Goal: Submit feedback/report problem: Submit feedback/report problem

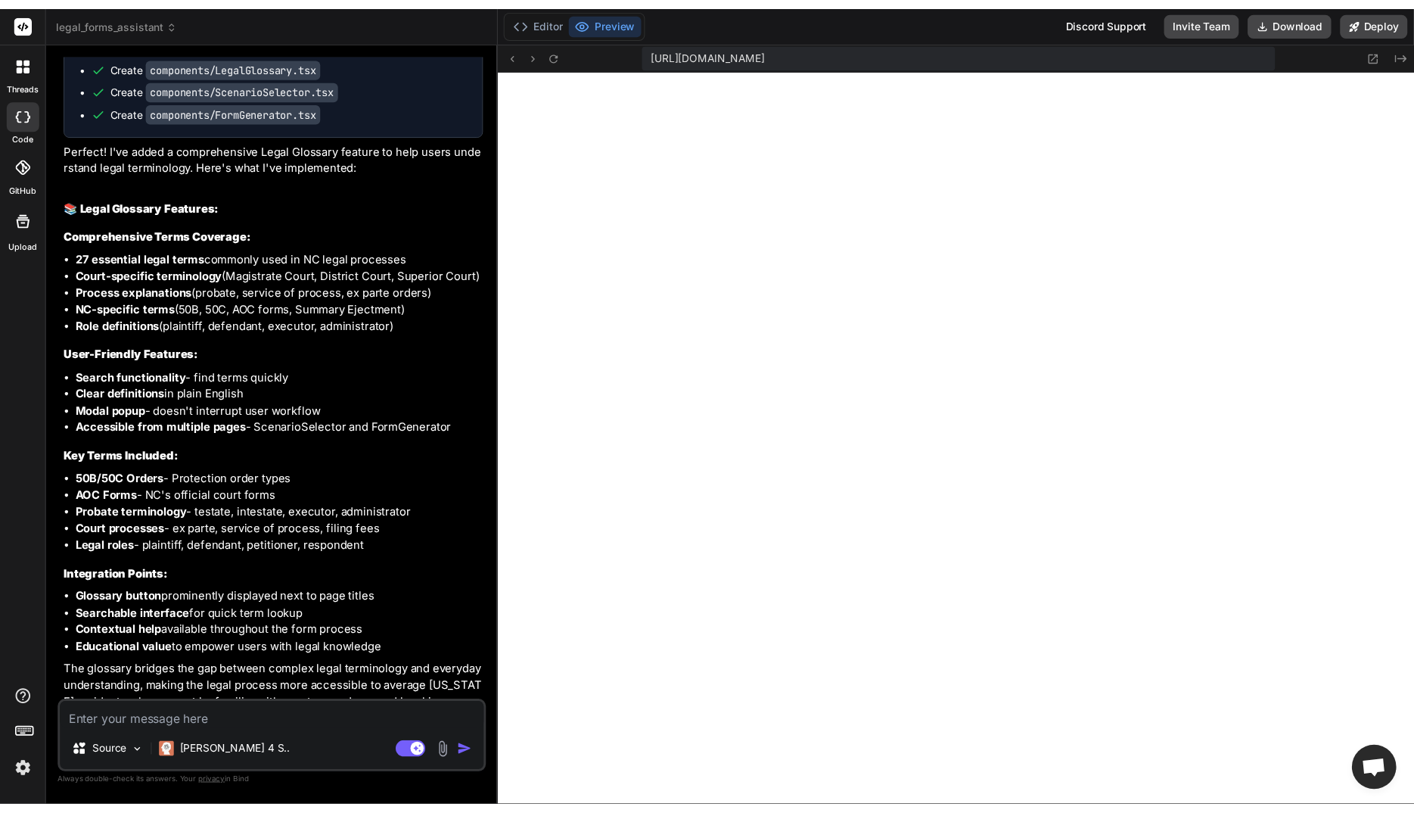
scroll to position [7442, 0]
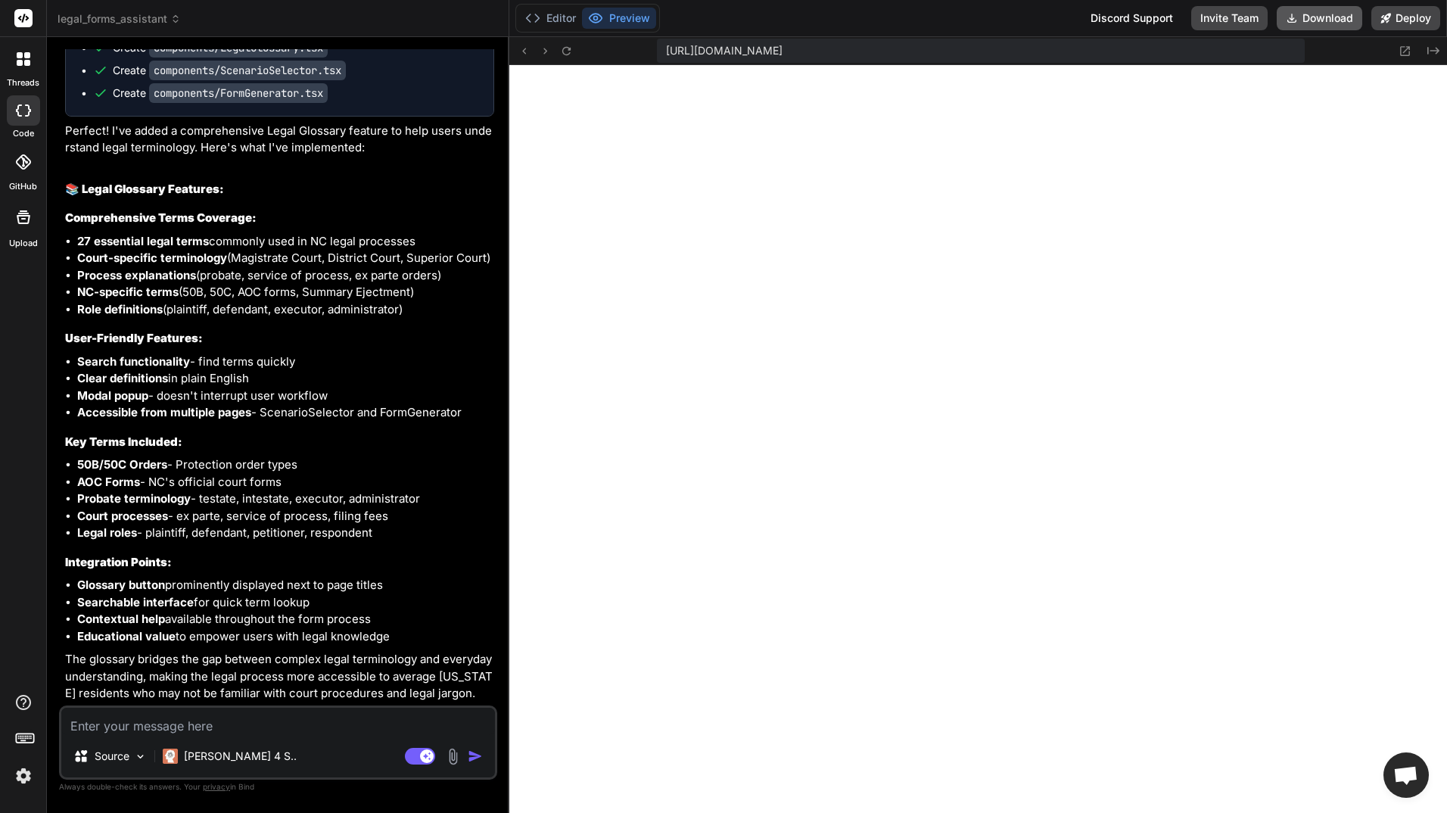
click at [1316, 13] on button "Download" at bounding box center [1320, 18] width 86 height 24
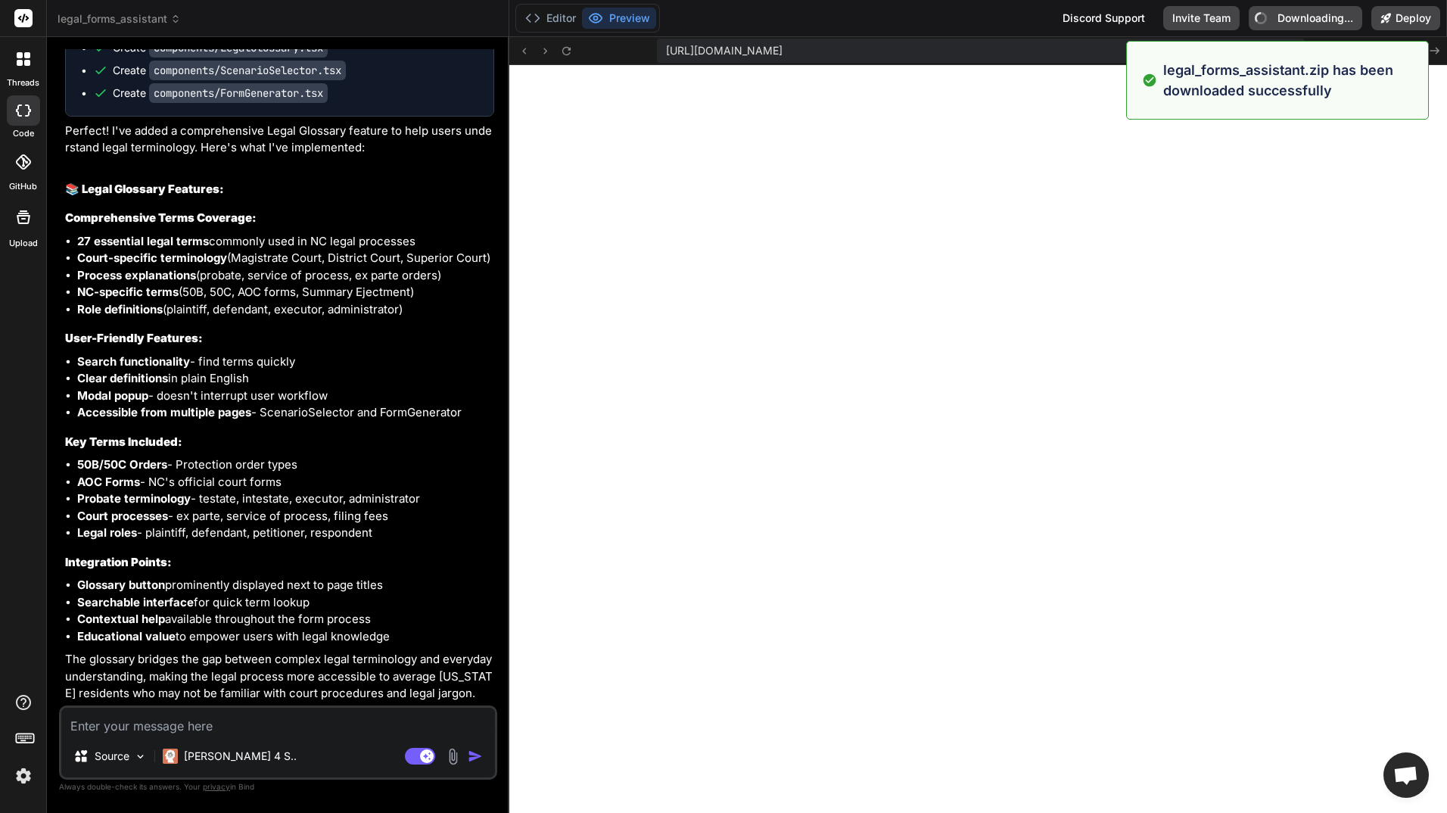
type textarea "x"
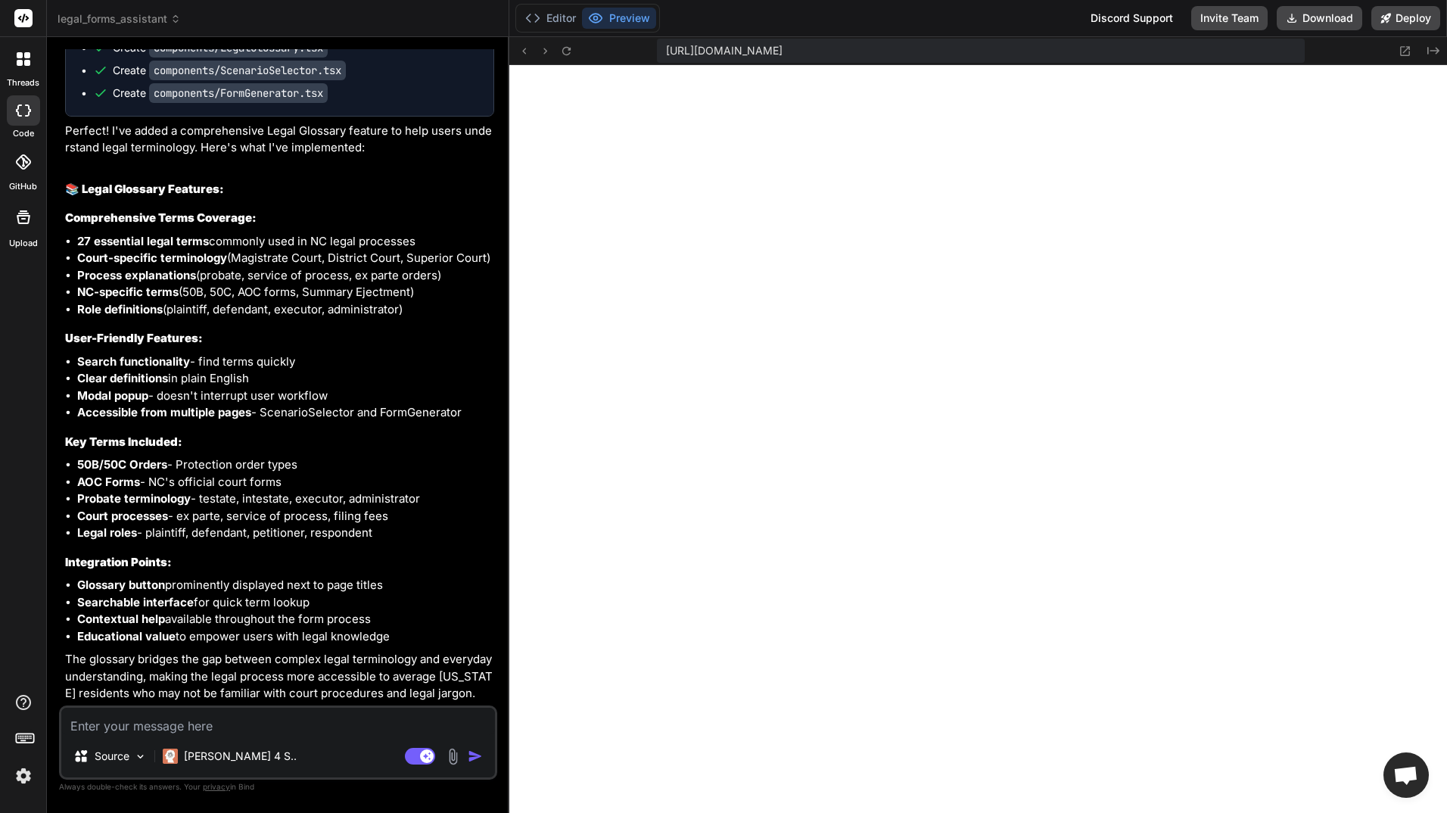
click at [240, 725] on textarea at bounding box center [278, 721] width 434 height 27
click at [783, 44] on span "[URL][DOMAIN_NAME]" at bounding box center [724, 50] width 117 height 15
drag, startPoint x: 1196, startPoint y: 48, endPoint x: 649, endPoint y: 39, distance: 547.2
click at [649, 39] on div "[URL][DOMAIN_NAME] Created with Pixso." at bounding box center [978, 51] width 938 height 28
drag, startPoint x: 649, startPoint y: 39, endPoint x: 857, endPoint y: 49, distance: 208.3
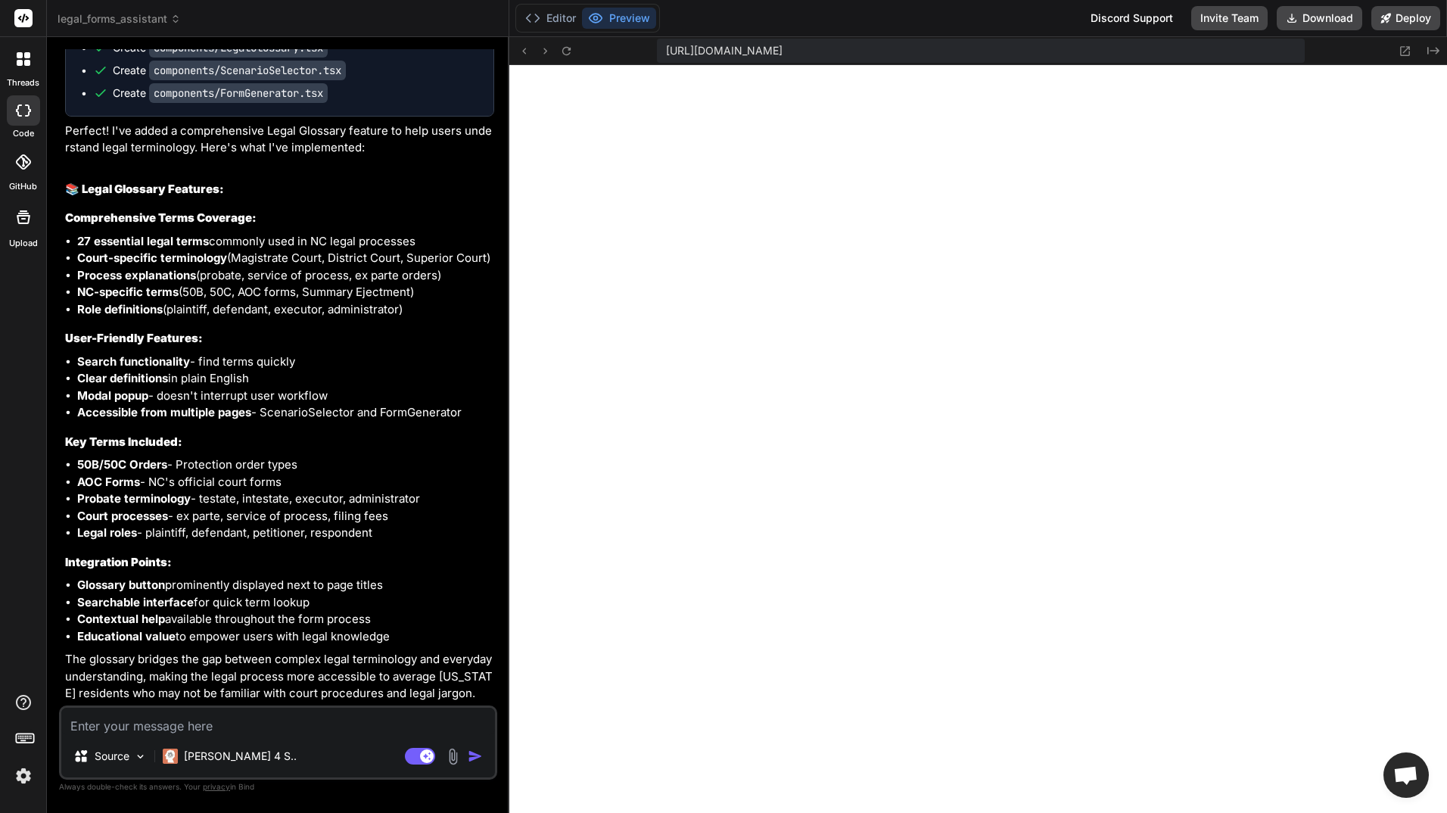
copy span "[URL][DOMAIN_NAME]"
click at [783, 49] on span "[URL][DOMAIN_NAME]" at bounding box center [724, 50] width 117 height 15
click at [568, 46] on icon at bounding box center [566, 51] width 13 height 13
click at [733, 61] on div "[URL][DOMAIN_NAME]" at bounding box center [981, 51] width 648 height 24
drag, startPoint x: 1304, startPoint y: 49, endPoint x: 662, endPoint y: 51, distance: 641.7
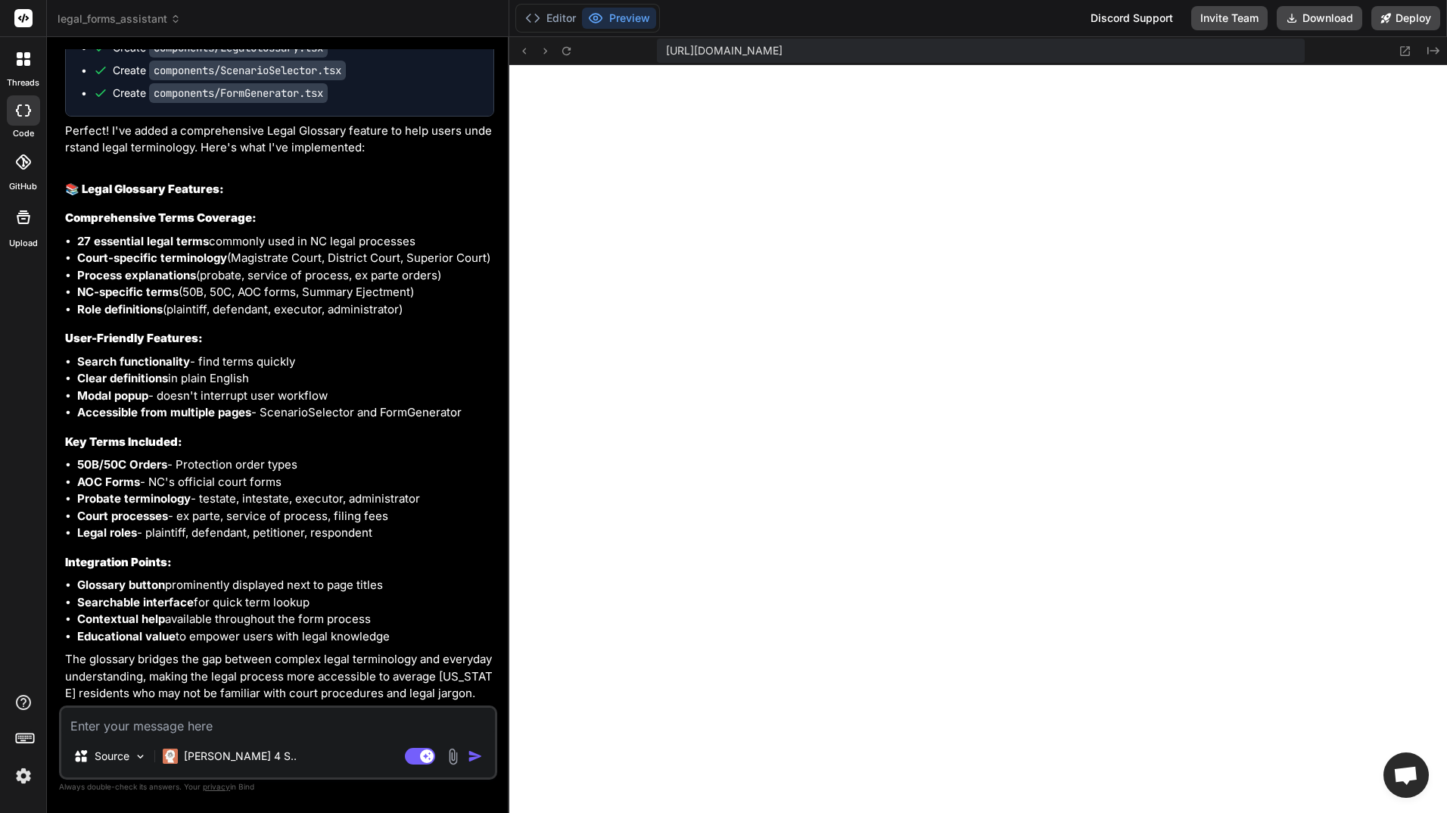
click at [662, 51] on div "[URL][DOMAIN_NAME]" at bounding box center [981, 51] width 648 height 24
type textarea "<LegalGlossary isOpen={showGlossary} onClose={() => setShowGlossary(false)} /> …"
type textarea "x"
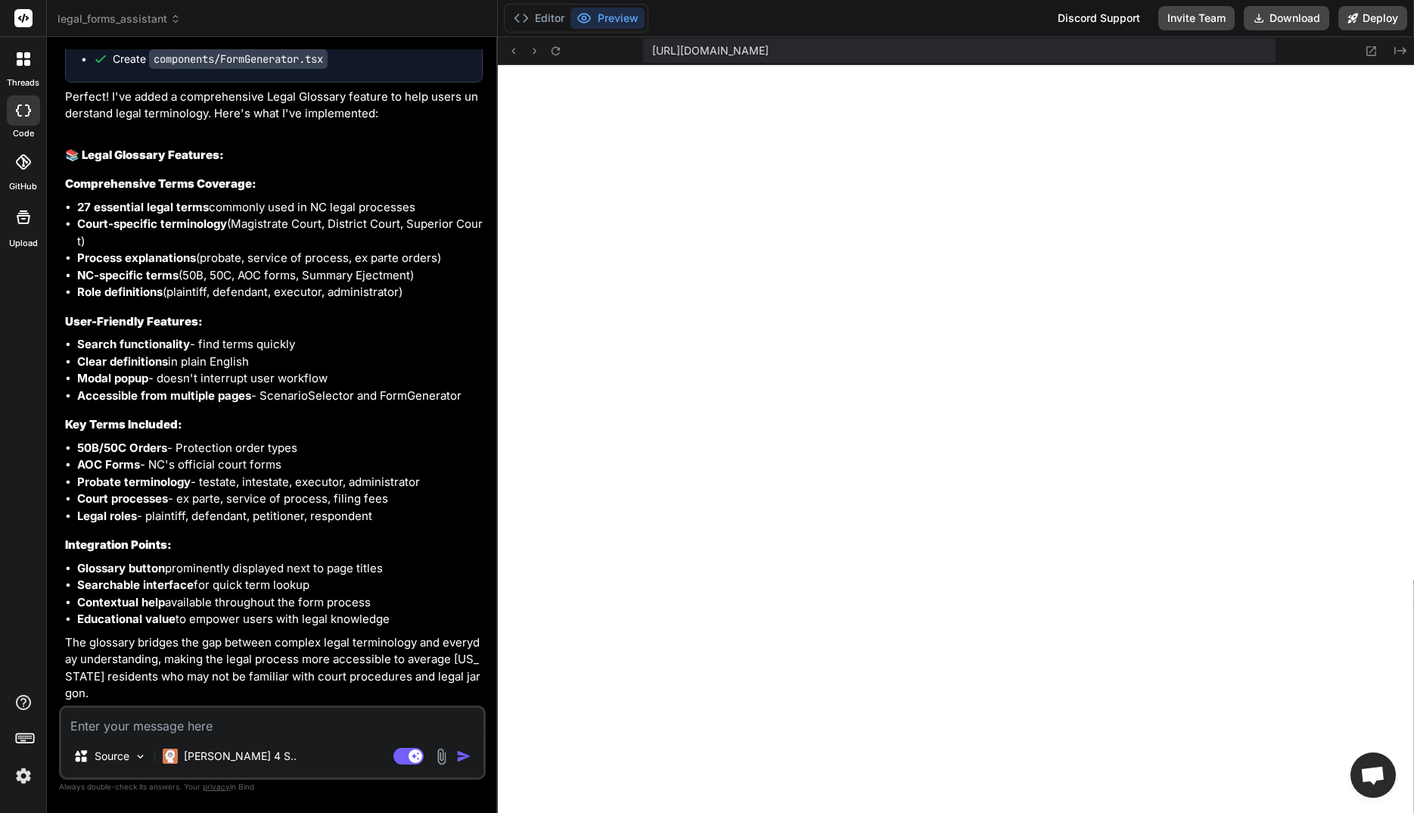
type textarea ")} <LegalGlossary isOpen={showGlossary} onClose={() => setShowGlossary(false)} …"
type textarea "x"
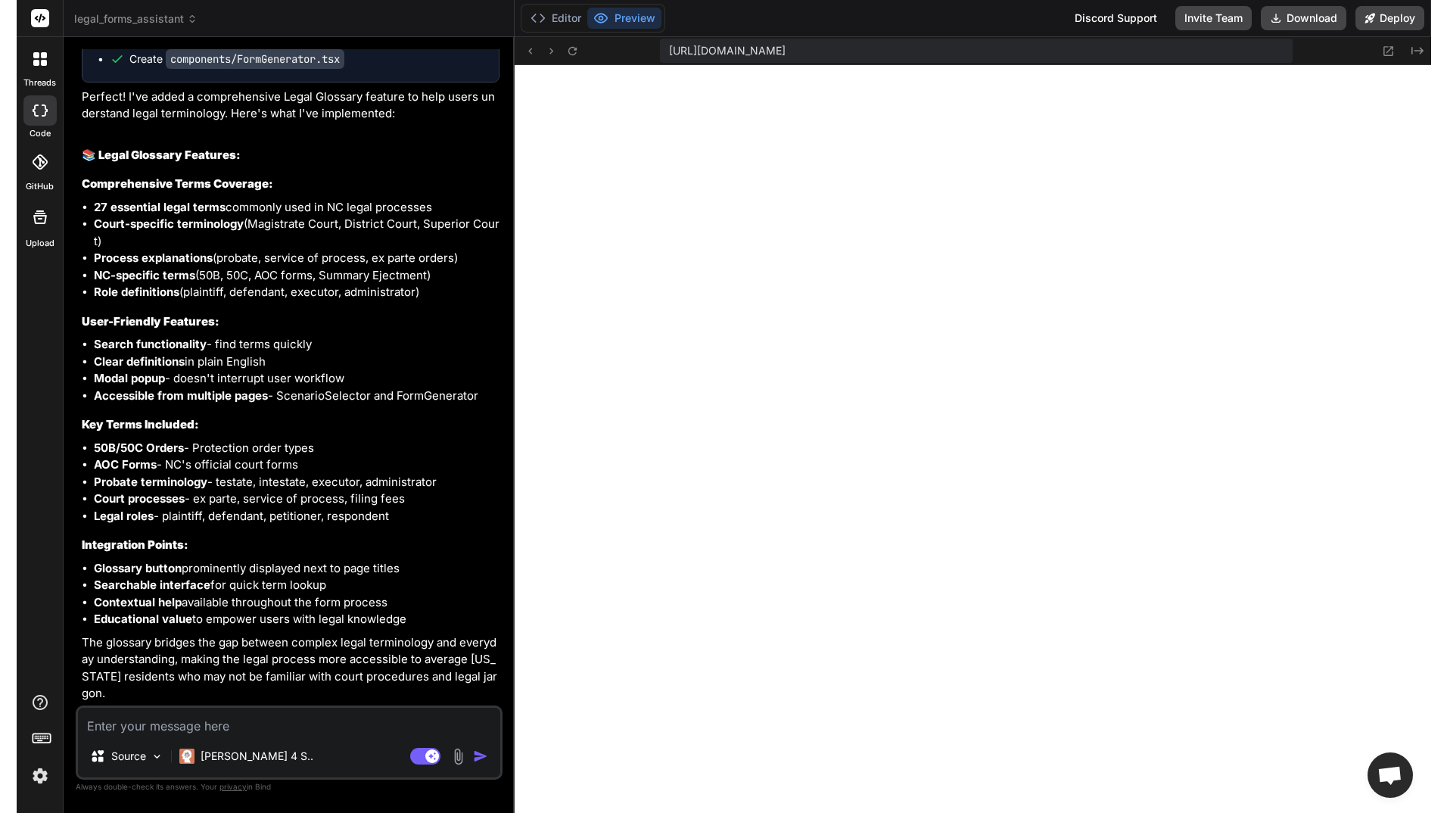
scroll to position [1064, 0]
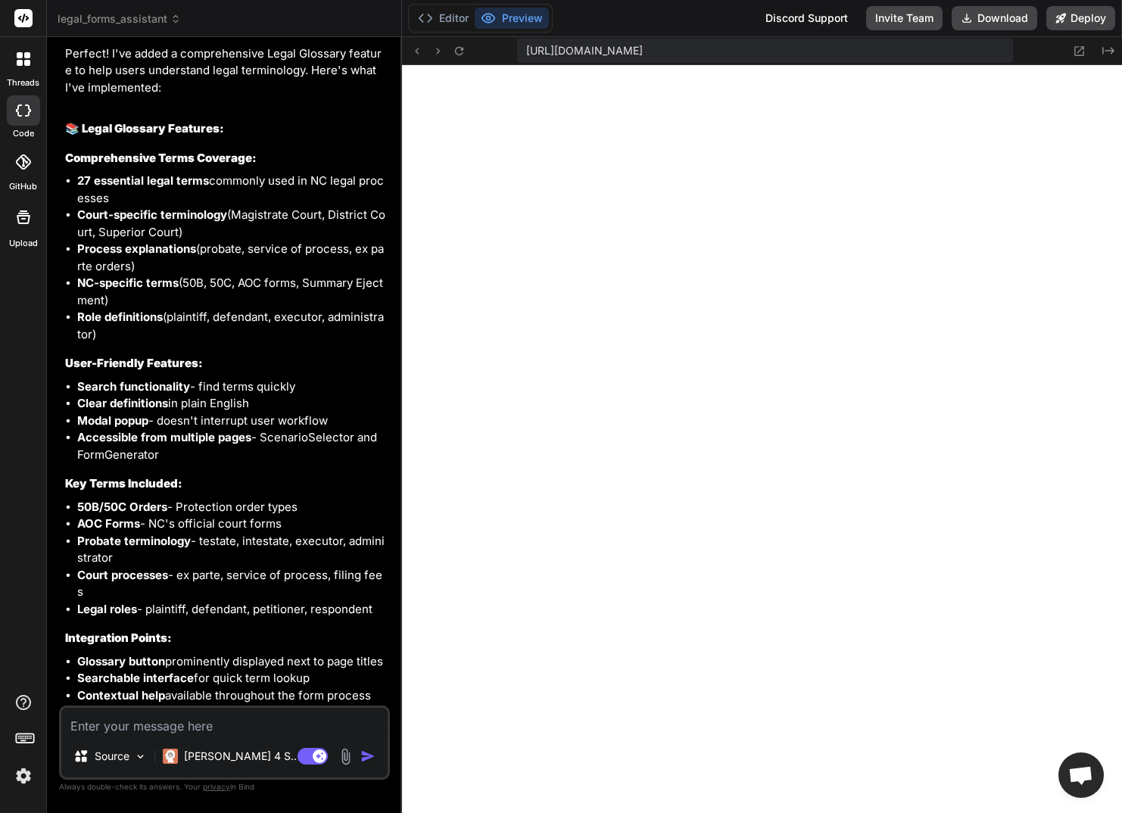
copy span "[URL][DOMAIN_NAME]"
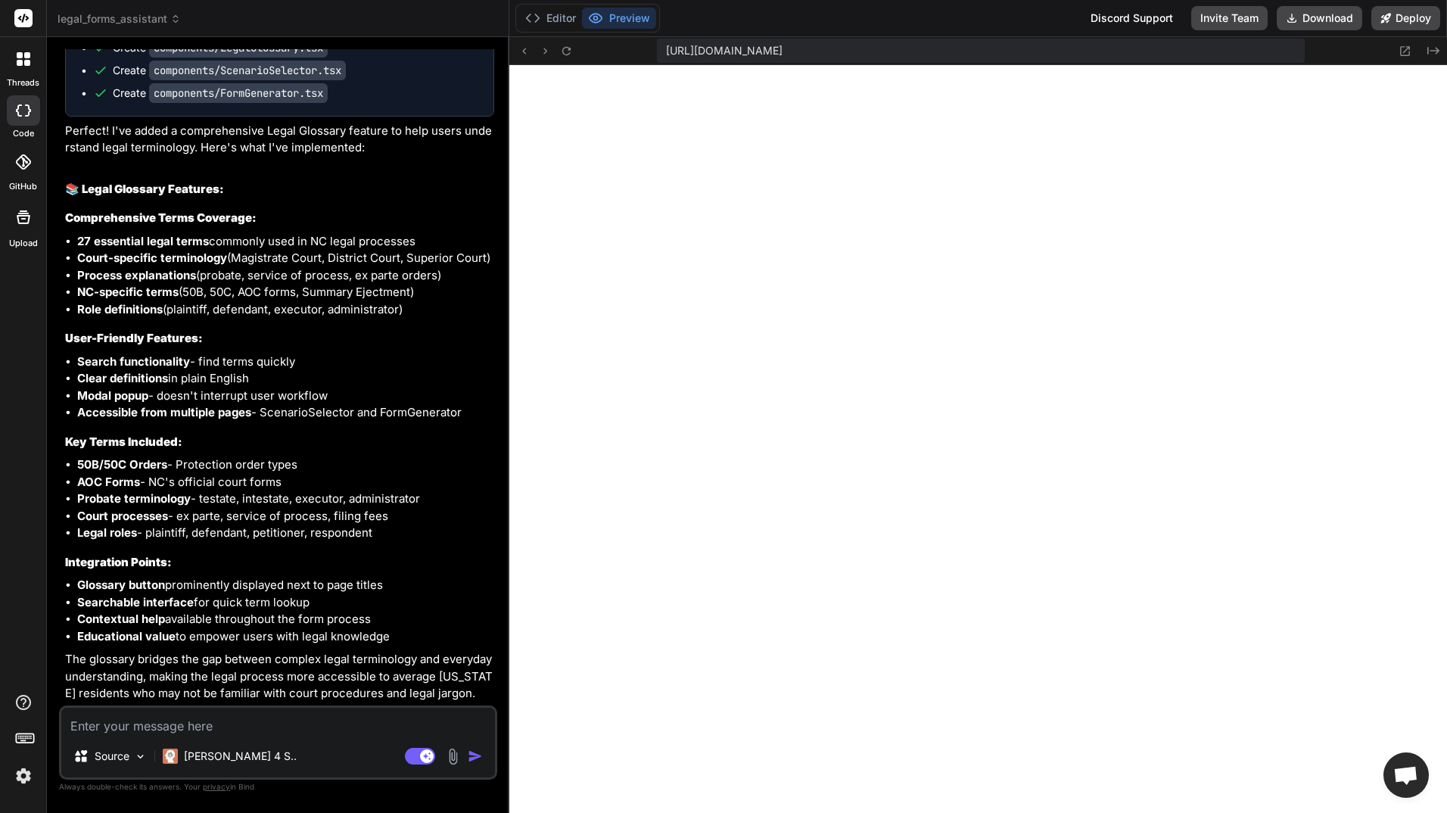
scroll to position [992, 0]
click at [1402, 17] on button "Deploy" at bounding box center [1405, 18] width 69 height 24
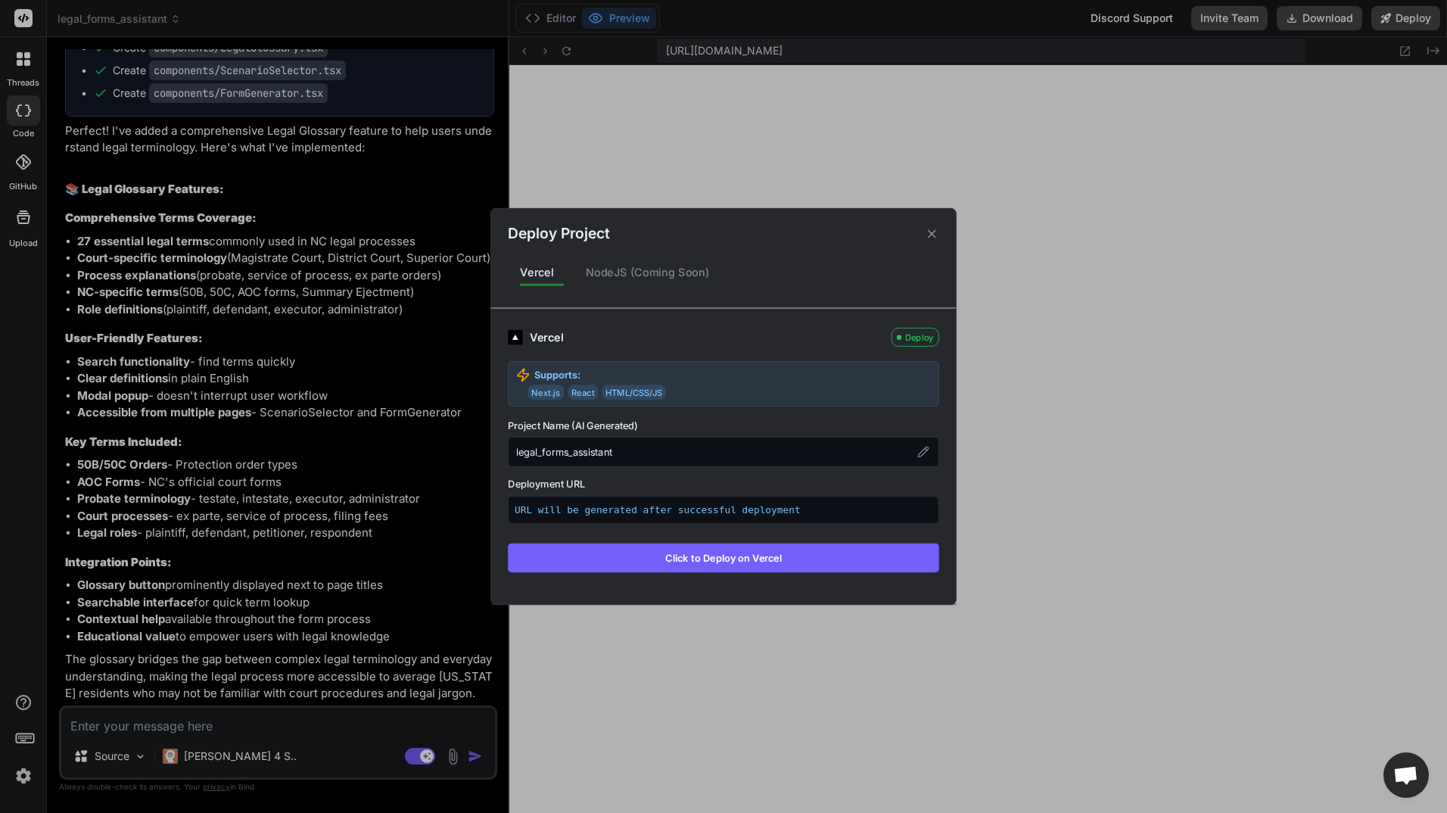
click at [739, 555] on button "Click to Deploy on Vercel" at bounding box center [723, 557] width 431 height 29
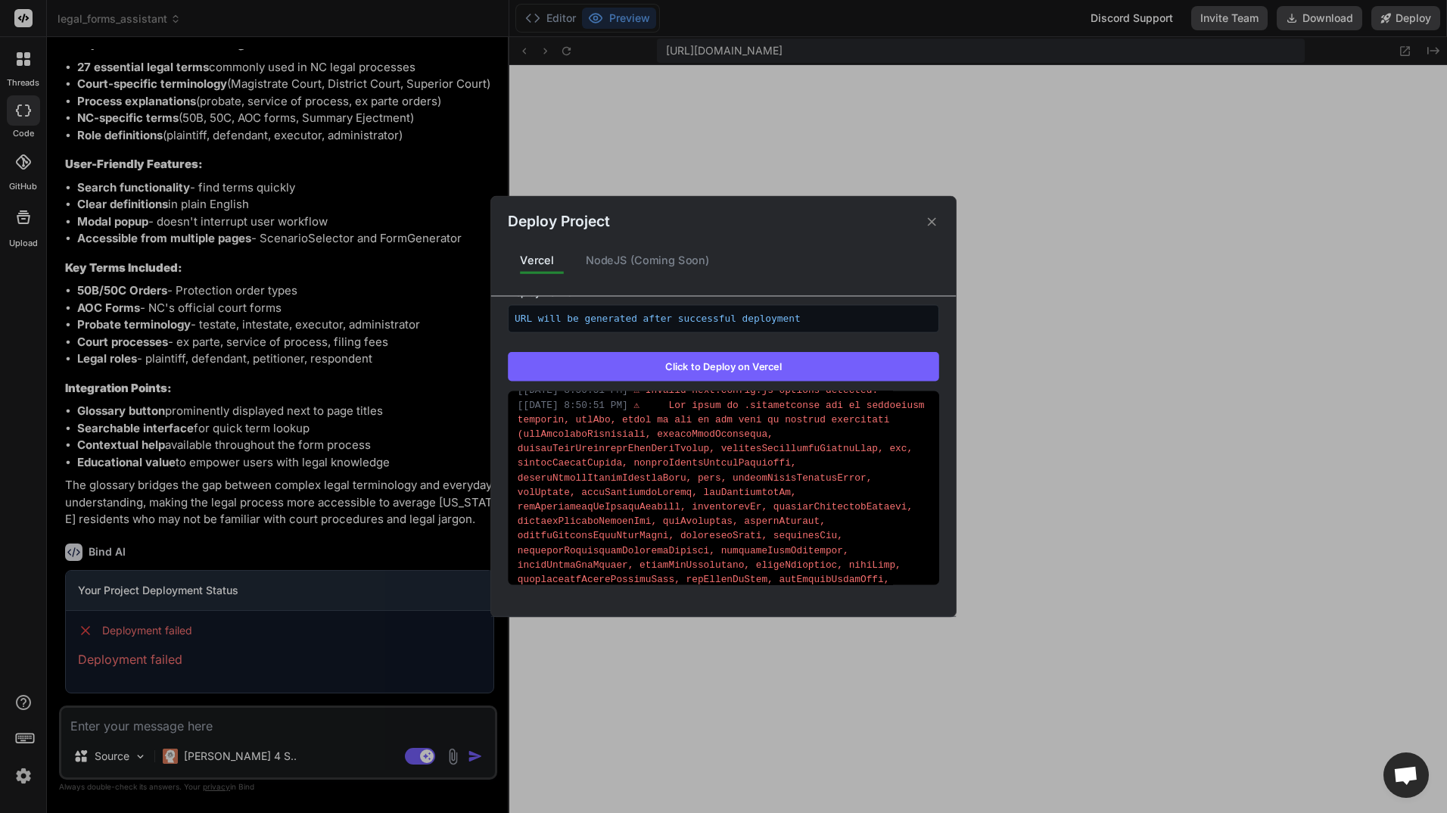
scroll to position [672, 0]
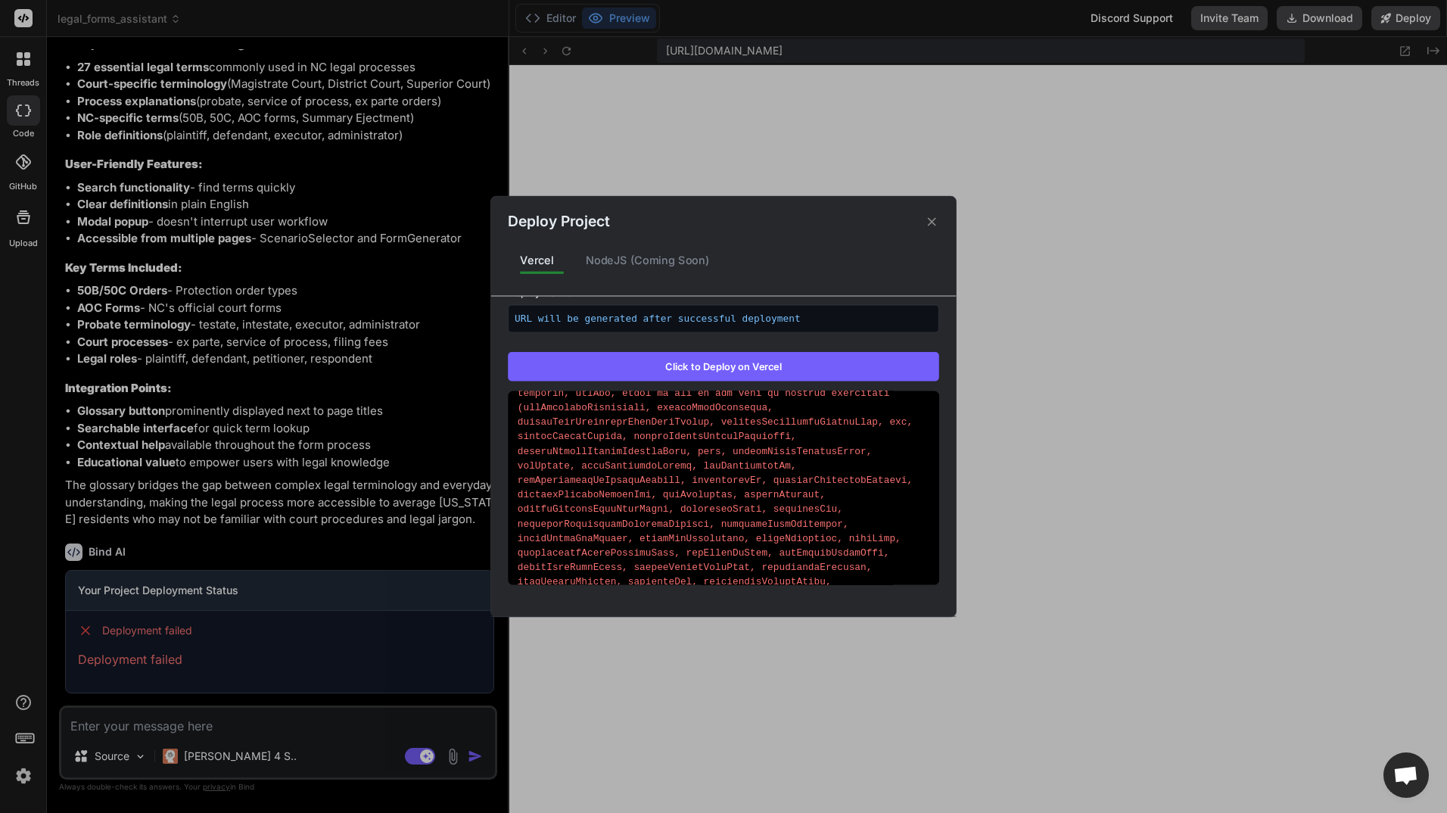
type textarea "x"
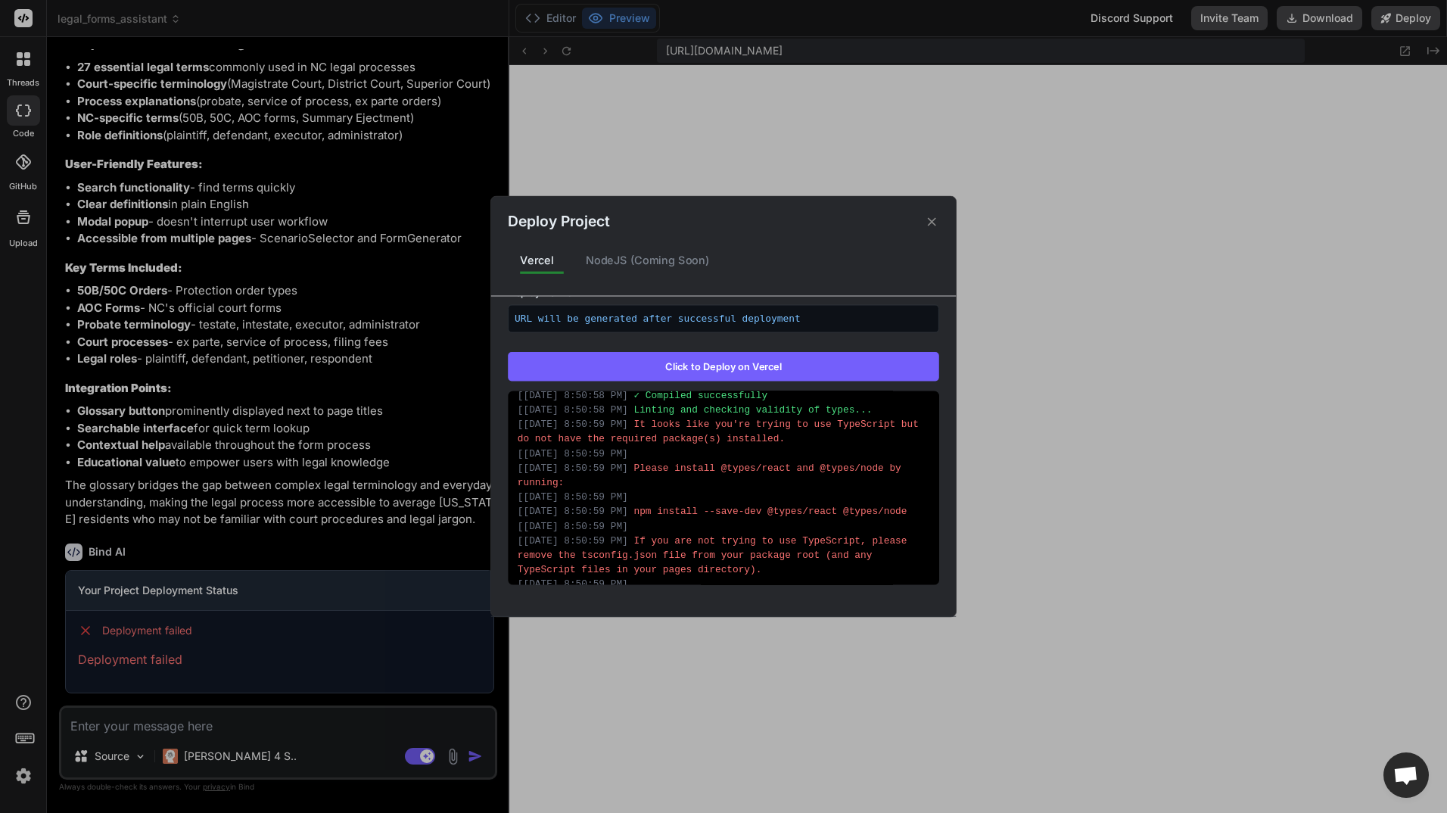
scroll to position [1380, 0]
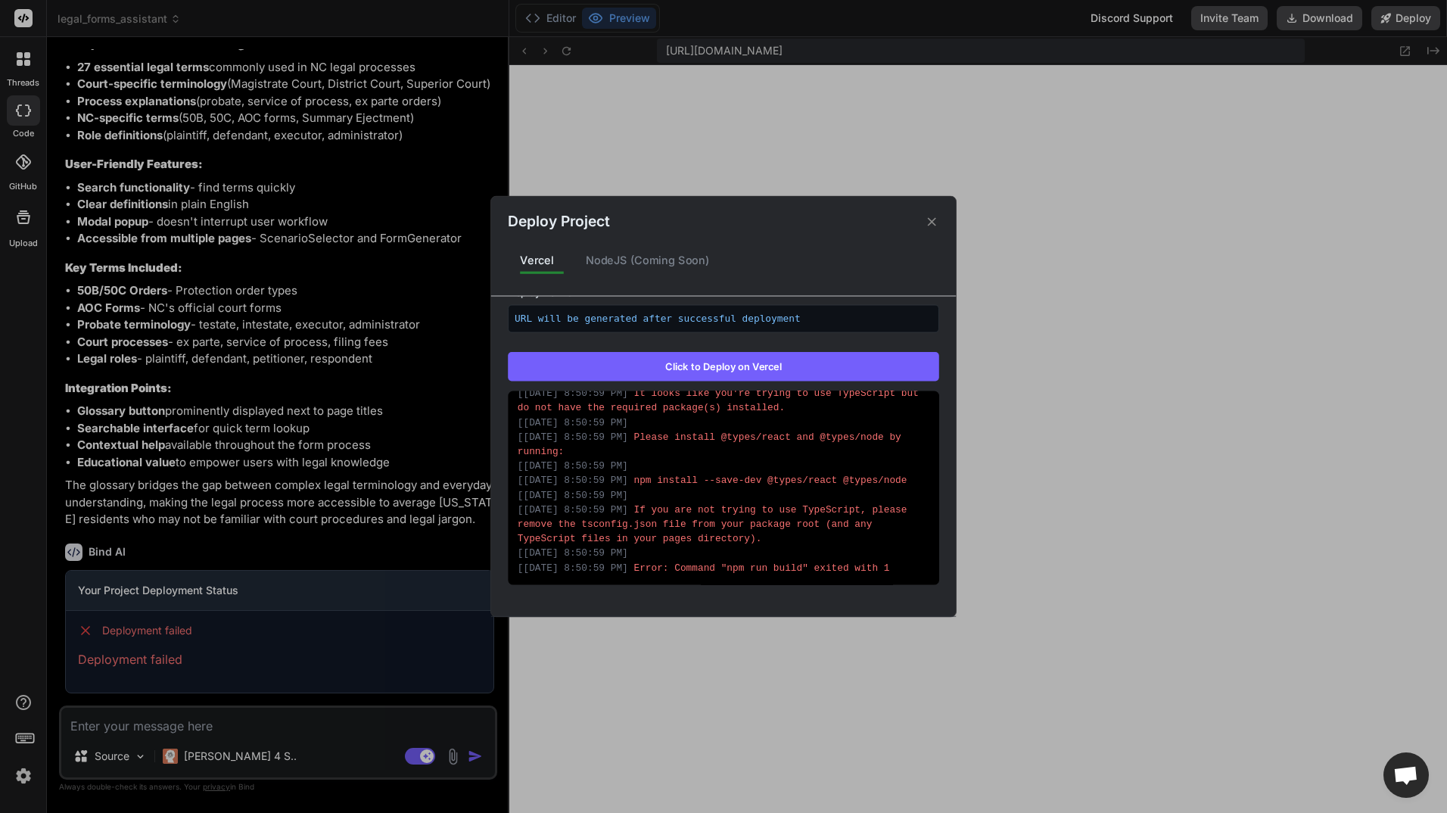
click at [300, 733] on div "Deploy Project Vercel NodeJS (Coming Soon) Vercel Failed Supports: Next.js Reac…" at bounding box center [723, 406] width 1447 height 813
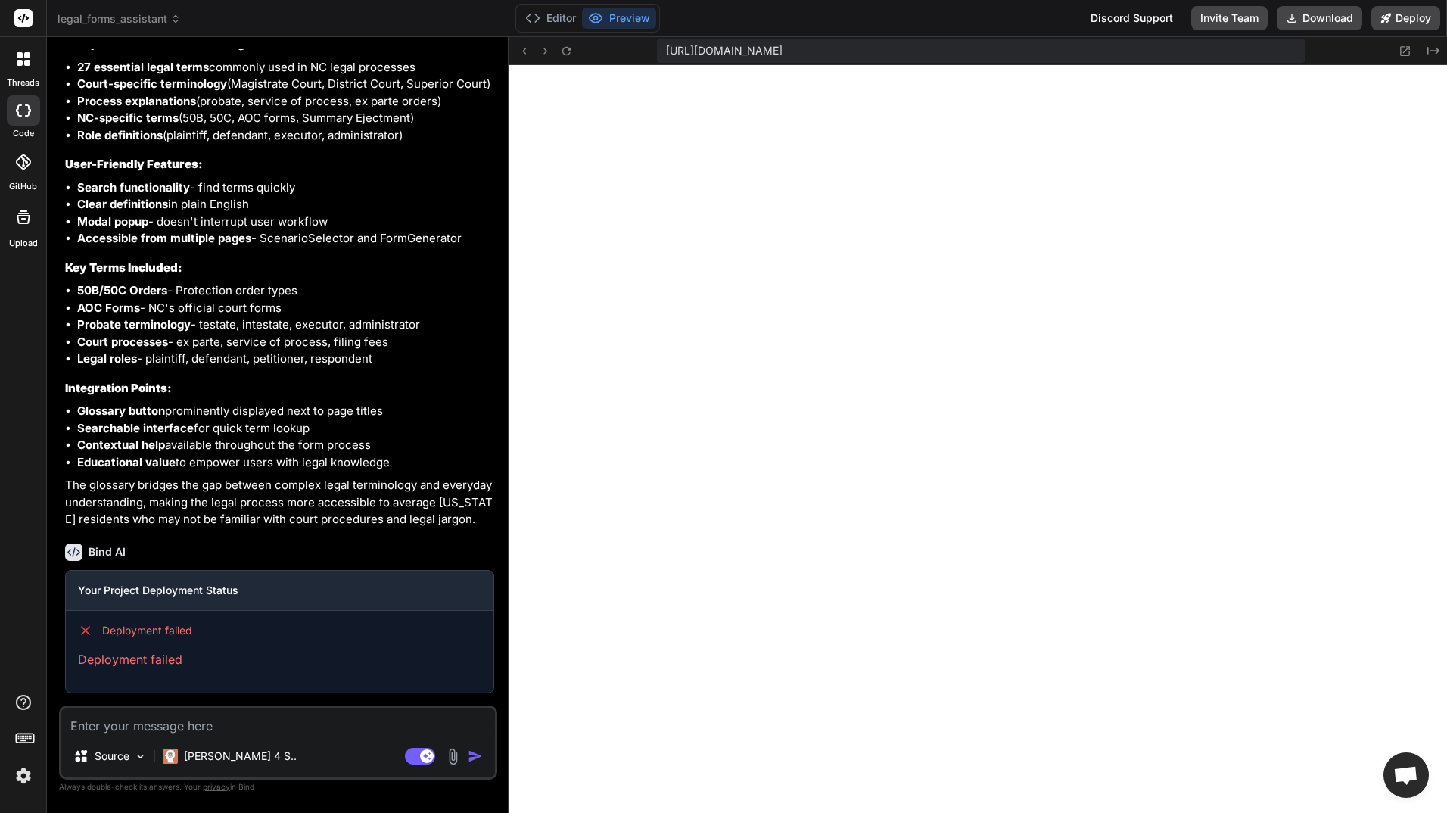
click at [276, 721] on textarea at bounding box center [278, 721] width 434 height 27
type textarea "w"
type textarea "x"
type textarea "wh"
type textarea "x"
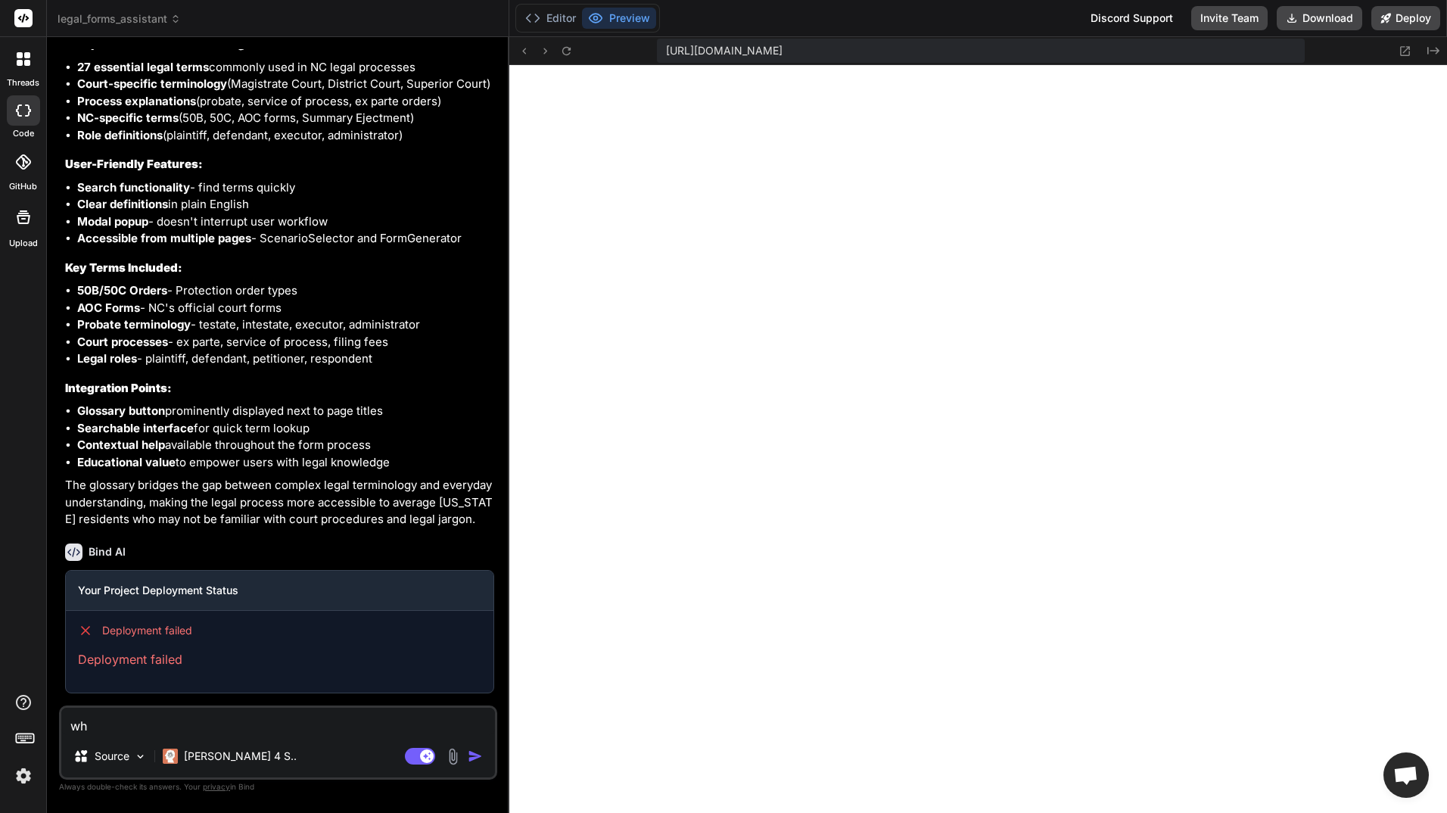
type textarea "wha"
type textarea "x"
type textarea "what"
type textarea "x"
type textarea "what"
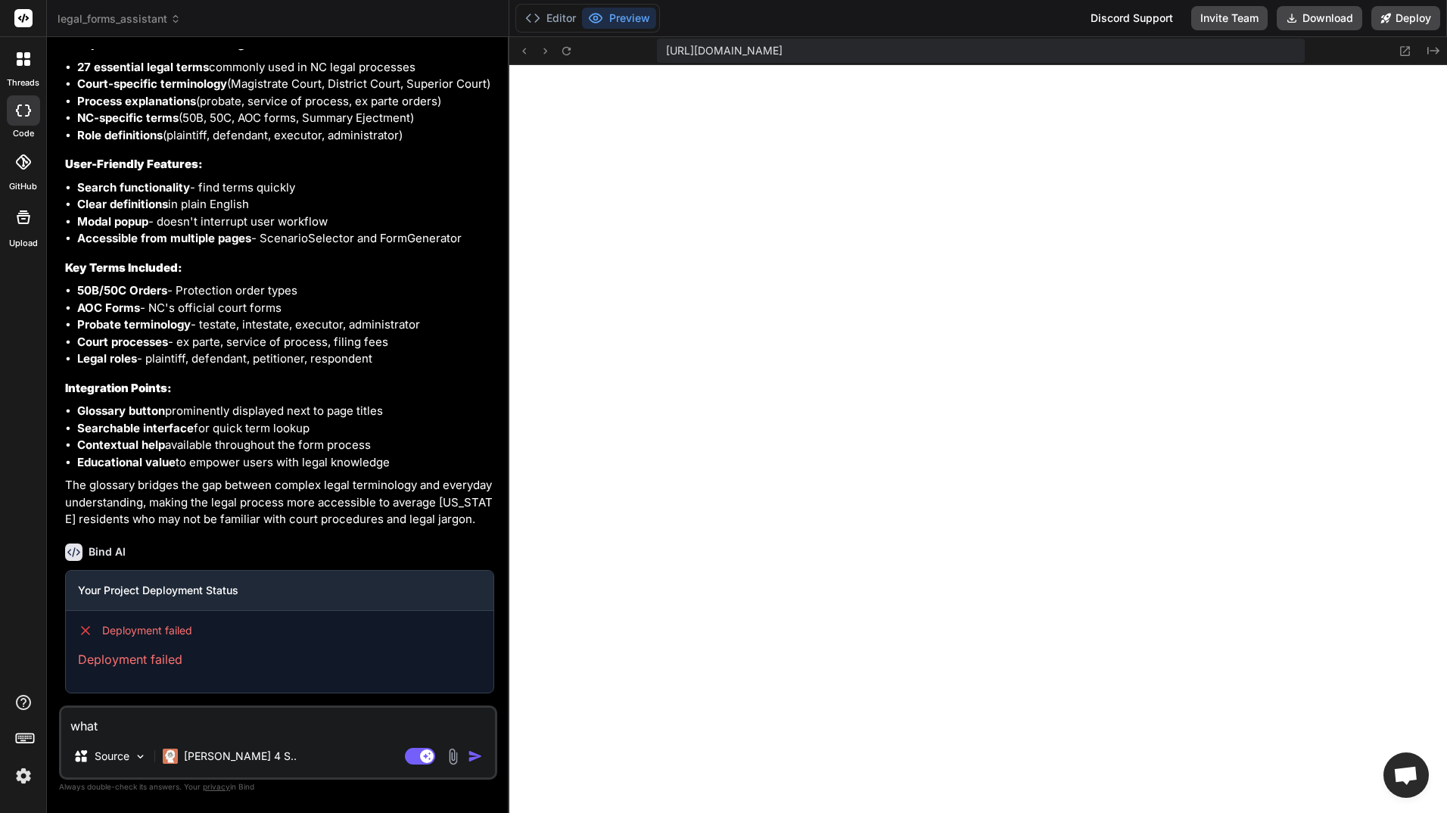
type textarea "x"
type textarea "what d"
type textarea "x"
type textarea "what do"
type textarea "x"
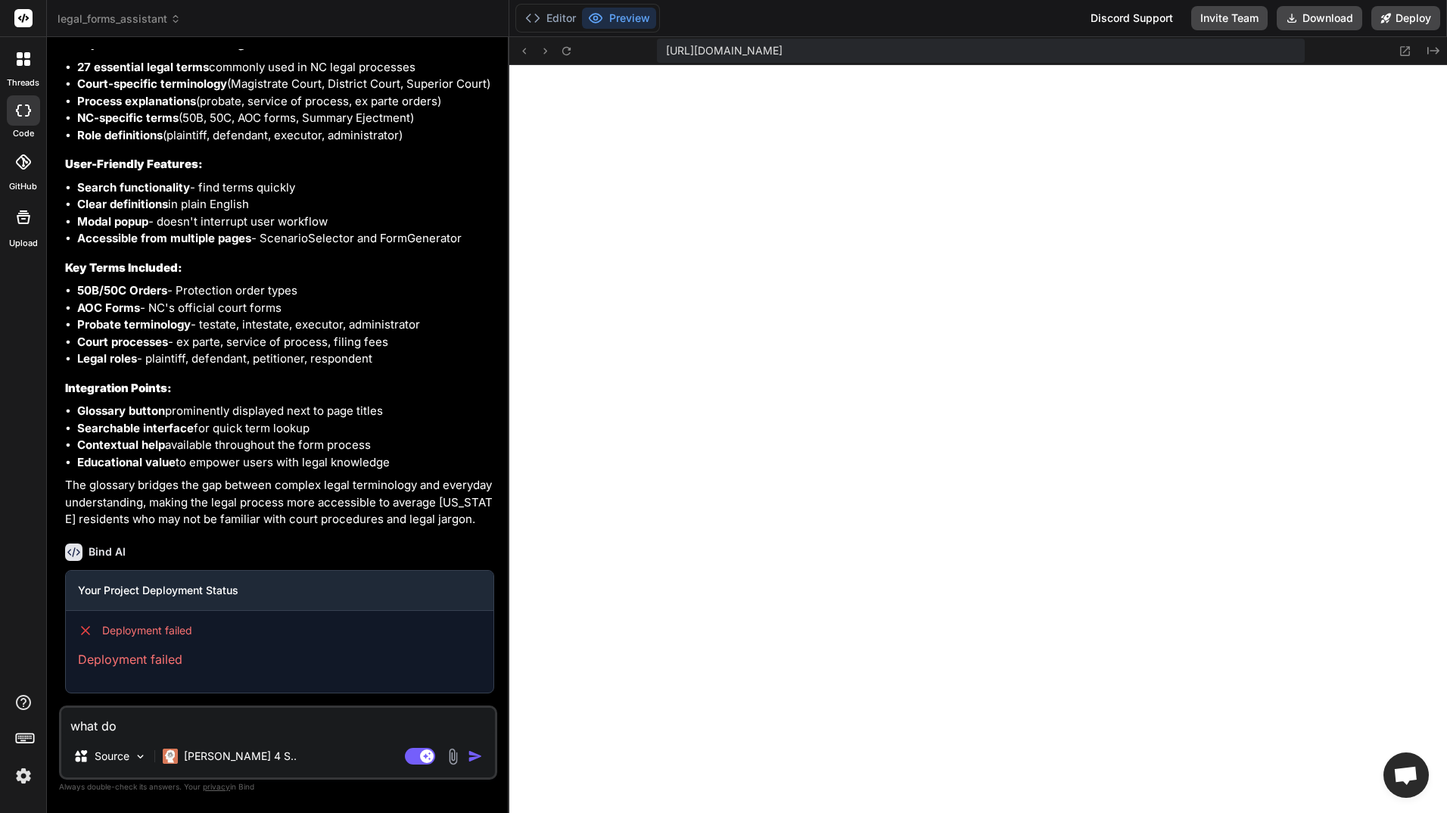
type textarea "what do"
type textarea "x"
type textarea "what do i"
type textarea "x"
type textarea "what do i"
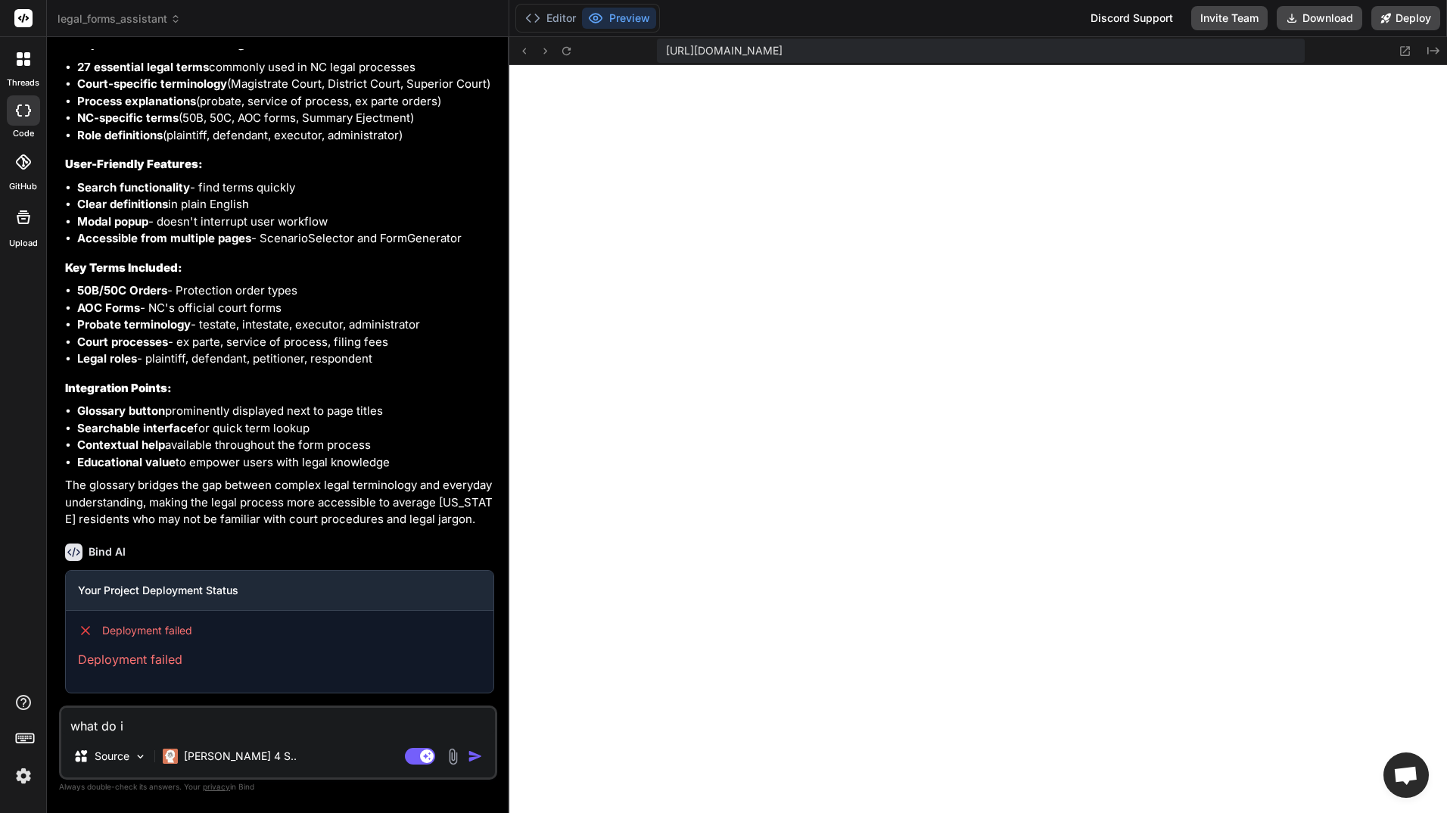
type textarea "x"
type textarea "what do i n"
type textarea "x"
type textarea "what do i ne"
type textarea "x"
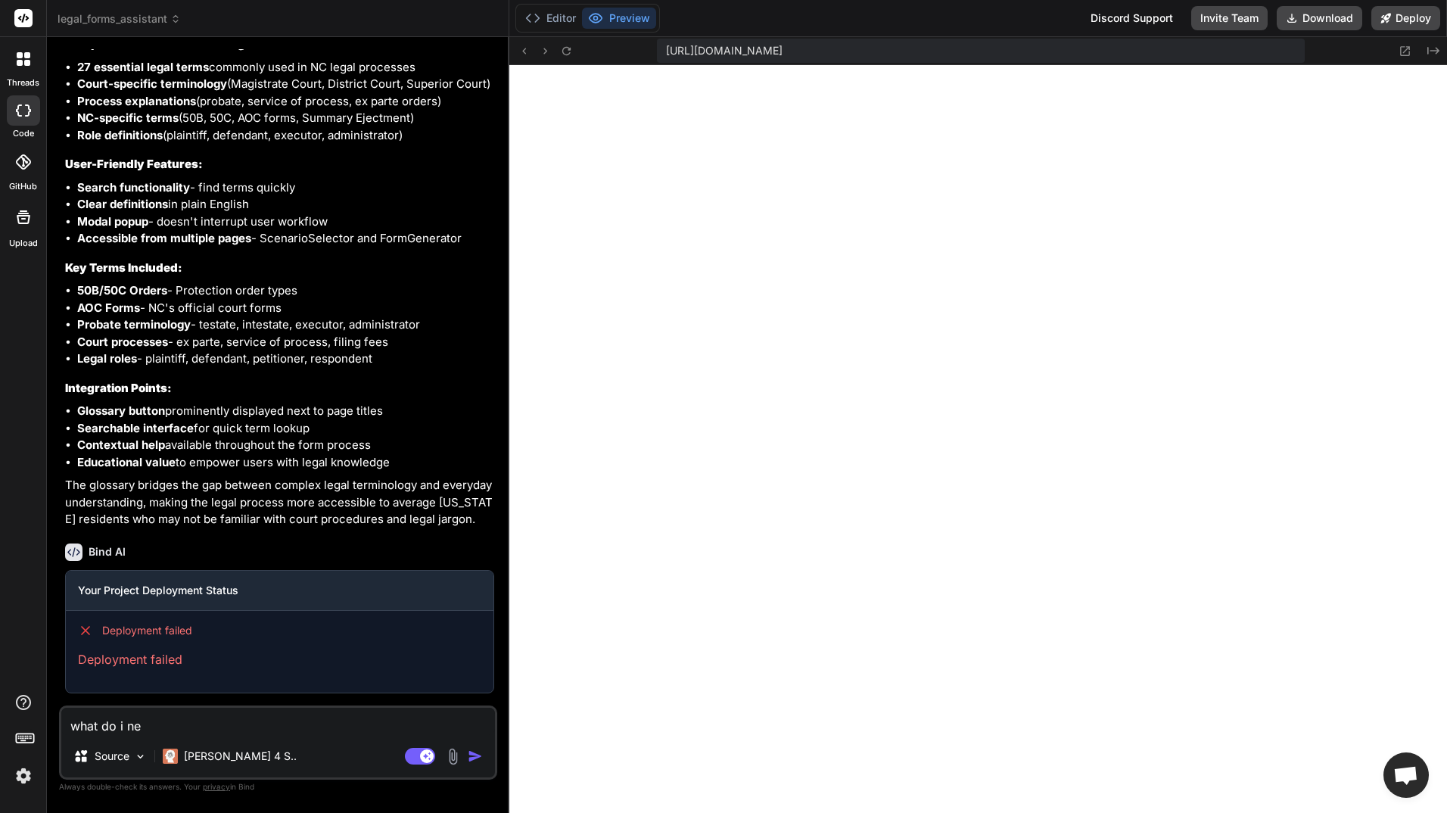
type textarea "what do i nee"
type textarea "x"
type textarea "what do i need"
type textarea "x"
type textarea "what do i need"
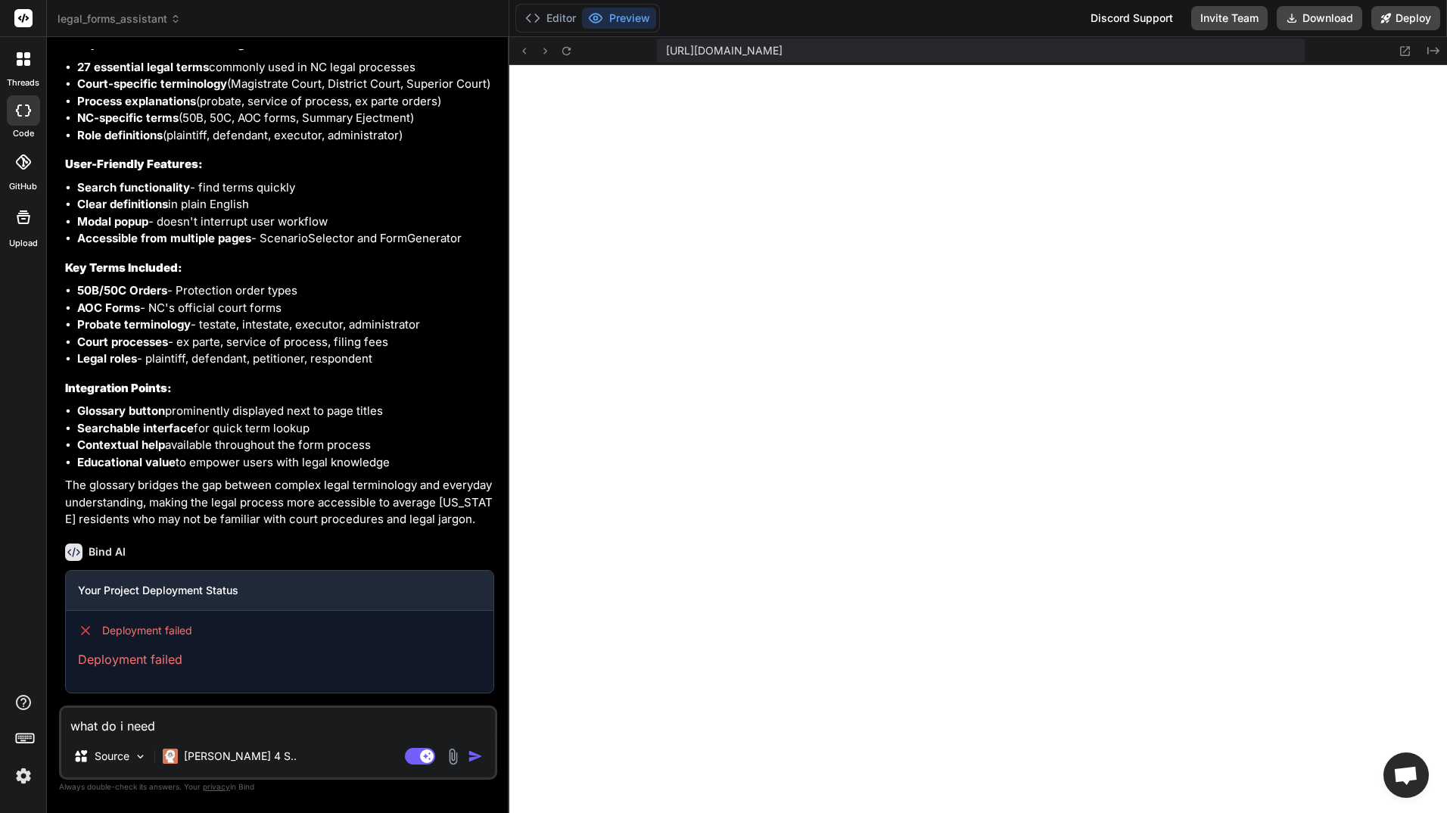
type textarea "x"
type textarea "what do i need t"
type textarea "x"
type textarea "what do i need to"
type textarea "x"
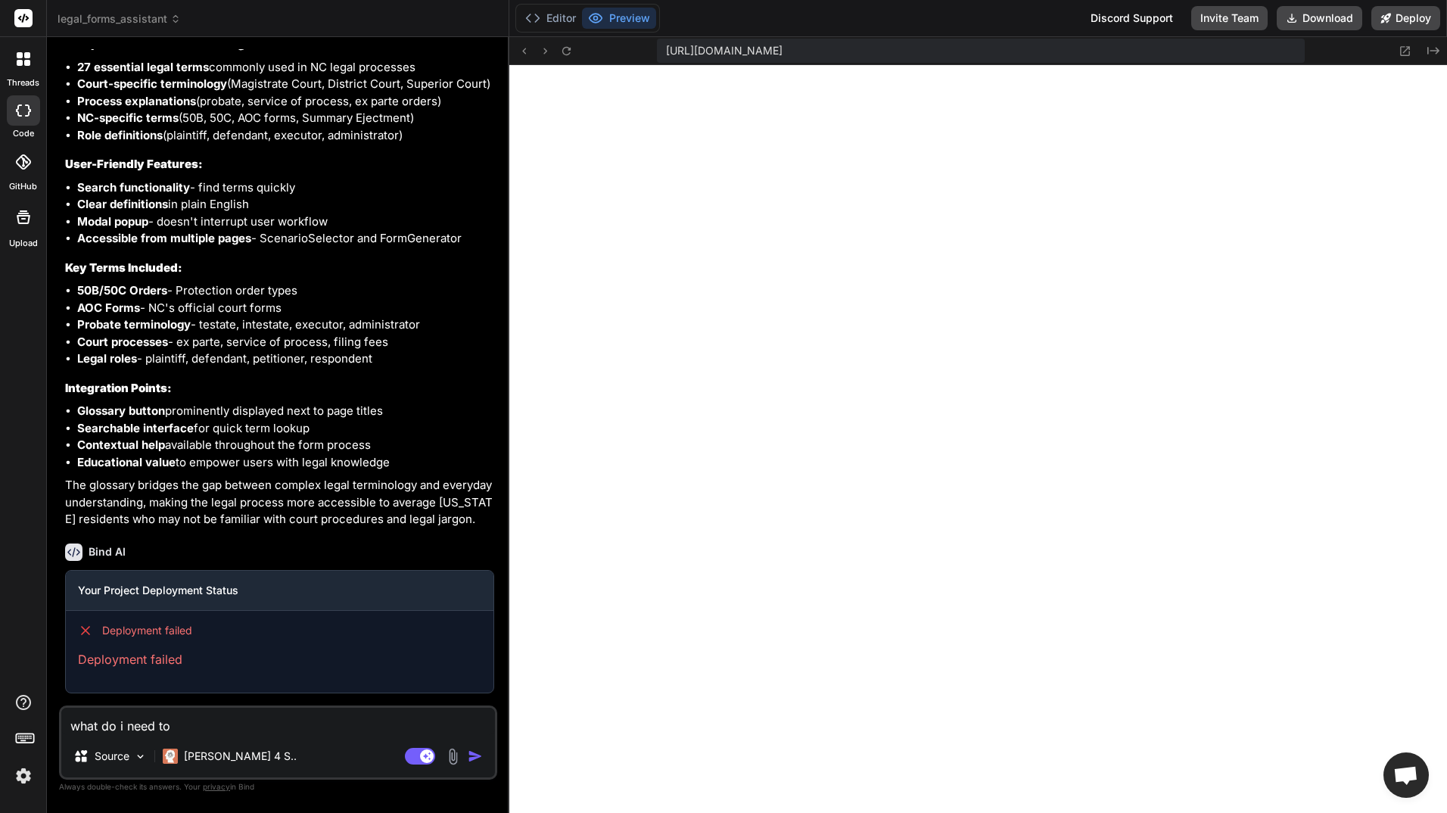
type textarea "what do i need to"
type textarea "x"
type textarea "what do i need to d"
type textarea "x"
type textarea "what do i need to do"
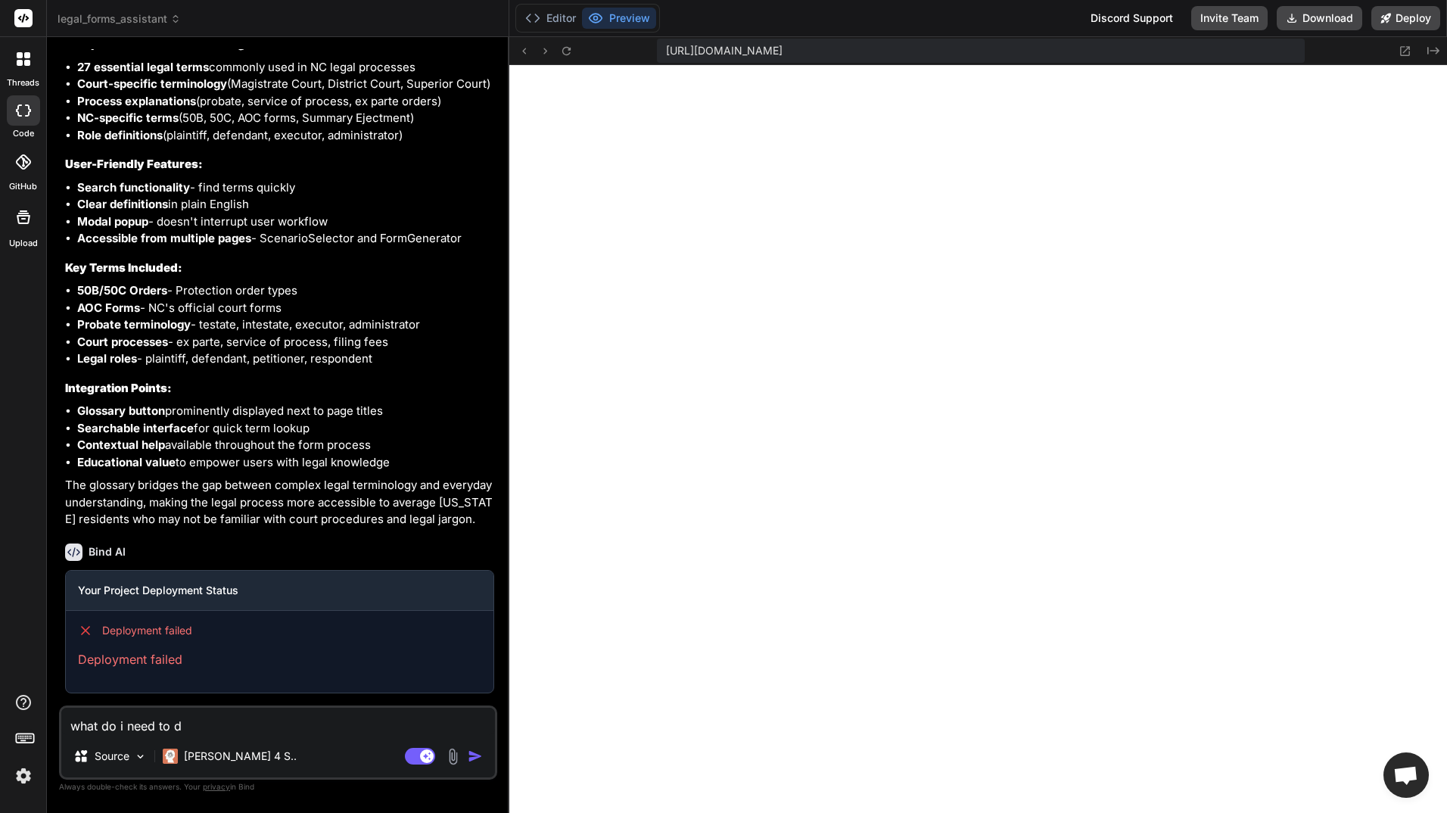
type textarea "x"
type textarea "what do i need to do"
type textarea "x"
type textarea "what do i need to do t"
type textarea "x"
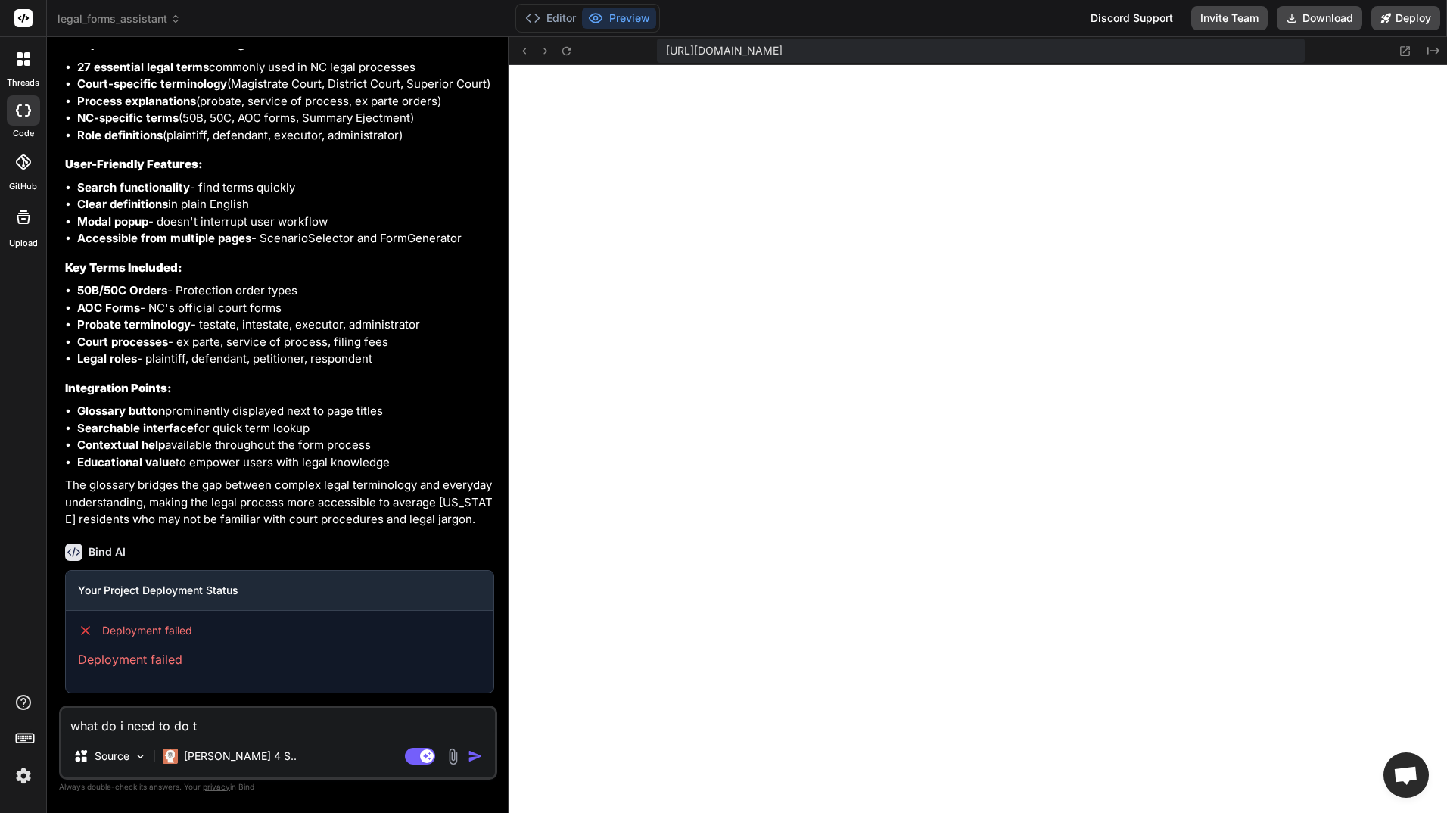
type textarea "what do i need to do to"
type textarea "x"
type textarea "what do i need to do to"
type textarea "x"
type textarea "what do i need to do to d"
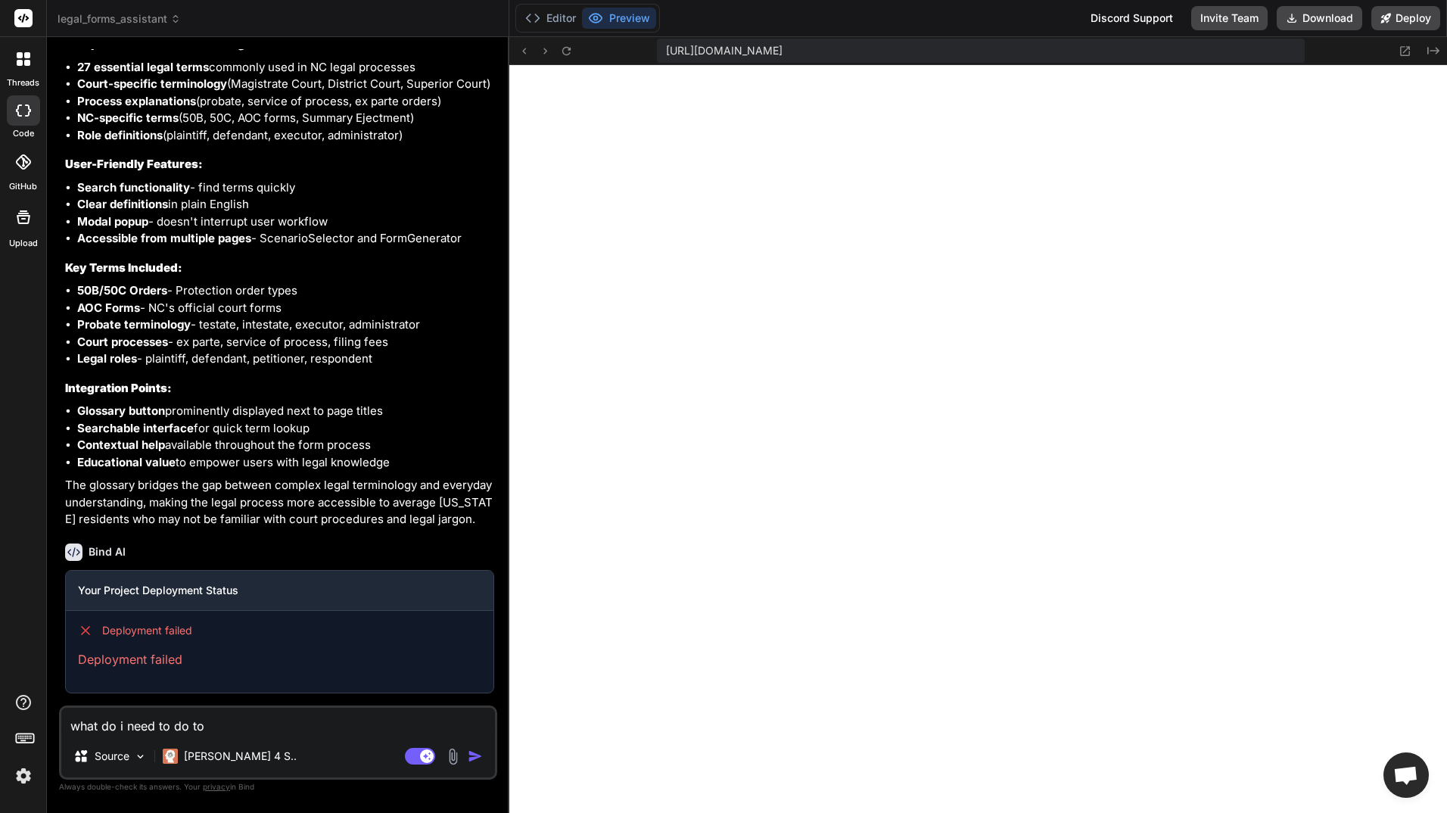
type textarea "x"
type textarea "what do i need to do to de"
type textarea "x"
type textarea "what do i need to do to dep"
type textarea "x"
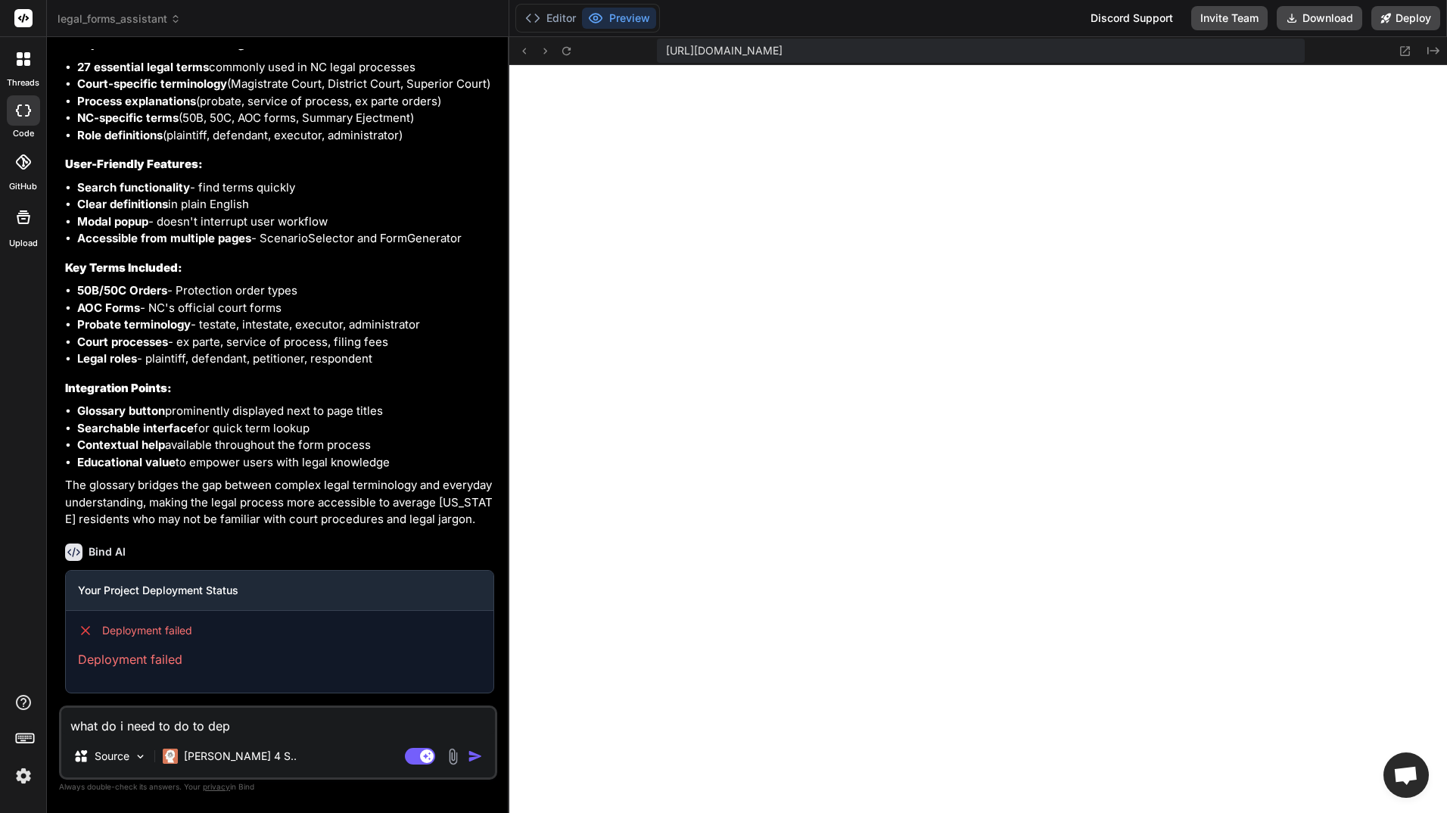
type textarea "what do i need to do to depl"
type textarea "x"
type textarea "what do i need to do to deplo"
type textarea "x"
type textarea "what do i need to do to deploy"
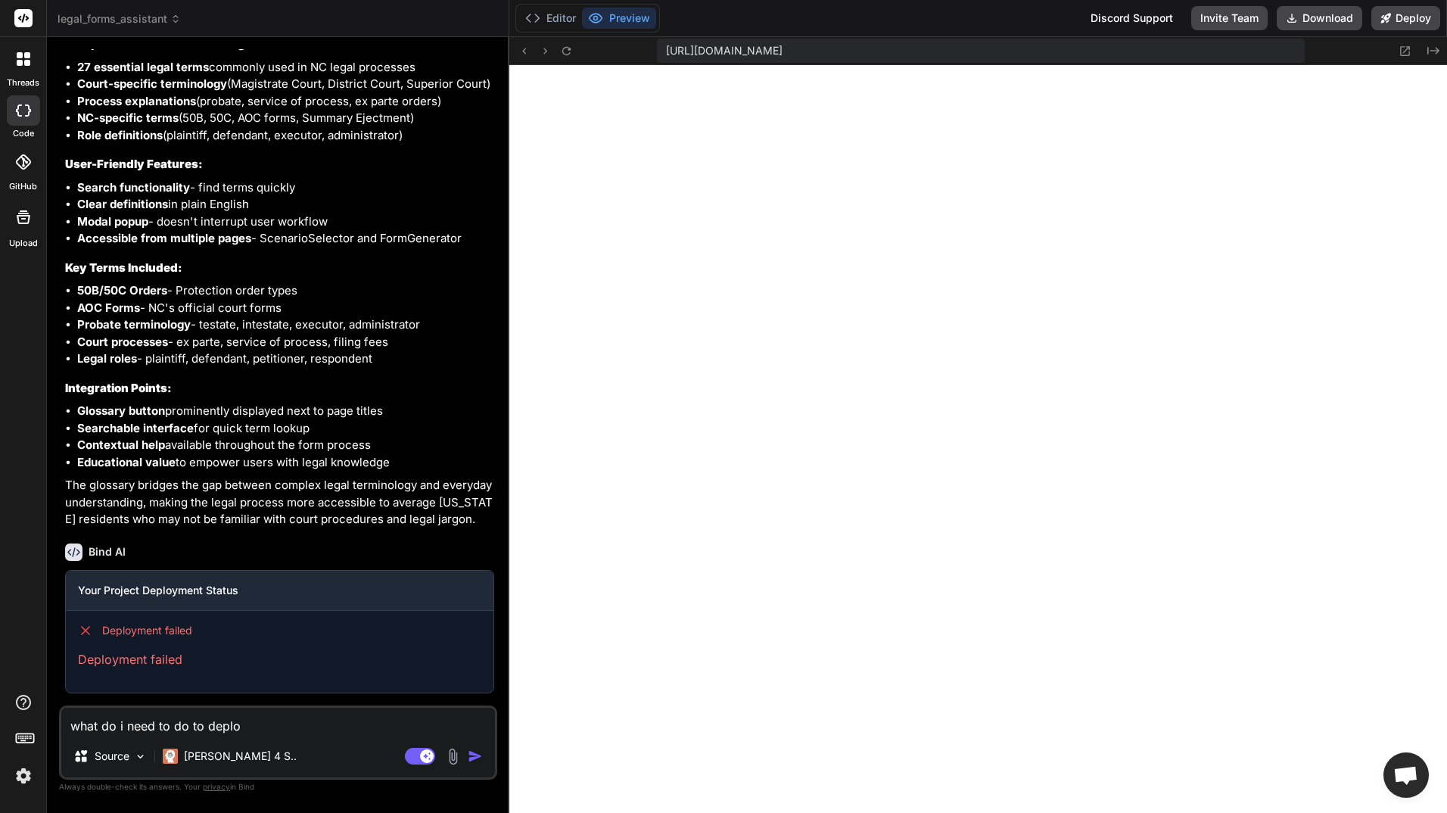
type textarea "x"
type textarea "what do i need to do to deploy"
type textarea "x"
type textarea "what do i need to do to deploy t"
type textarea "x"
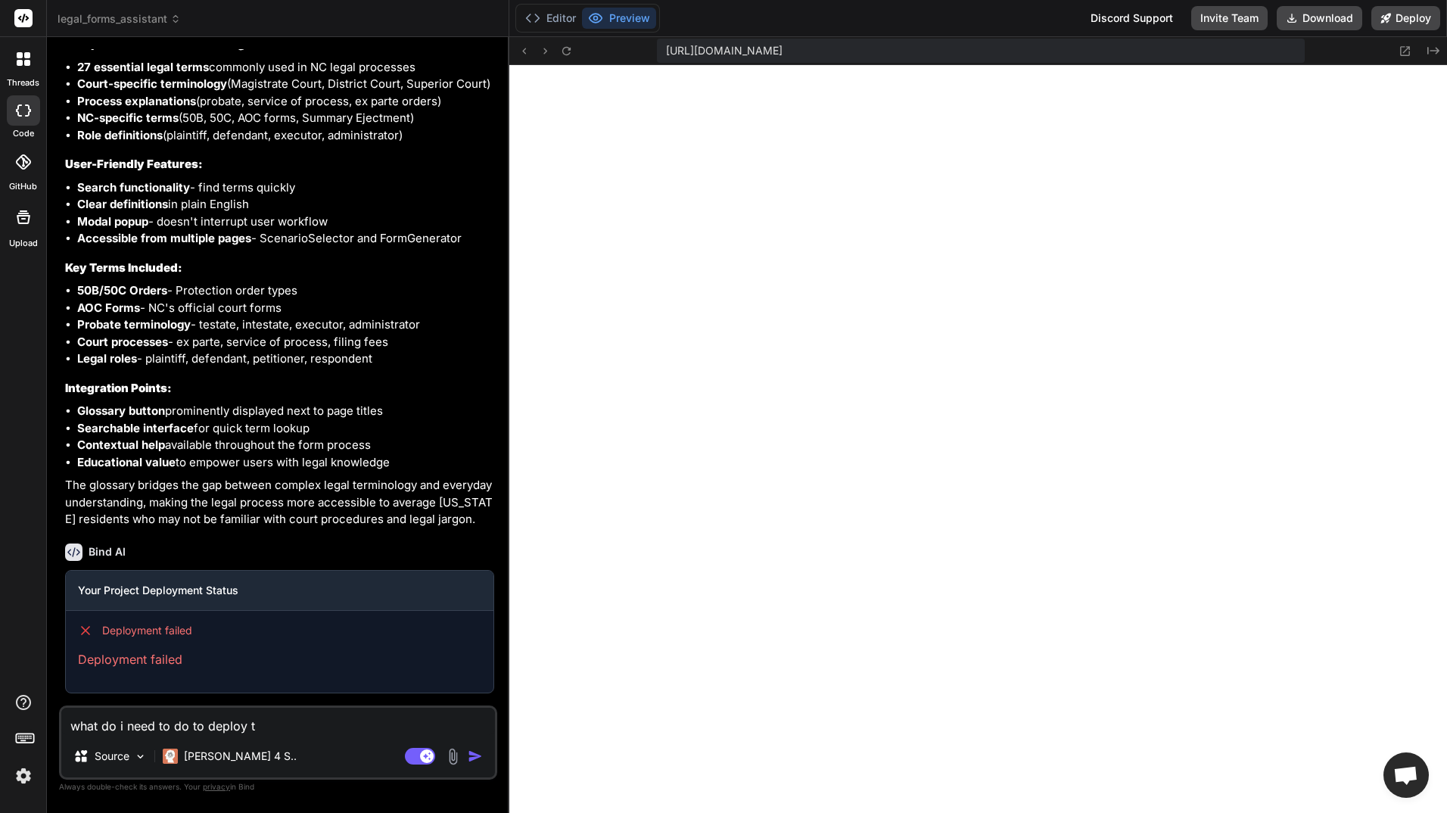
type textarea "what do i need to do to deploy th"
type textarea "x"
type textarea "what do i need to do to deploy the"
type textarea "x"
type textarea "what do i need to do to deploy the"
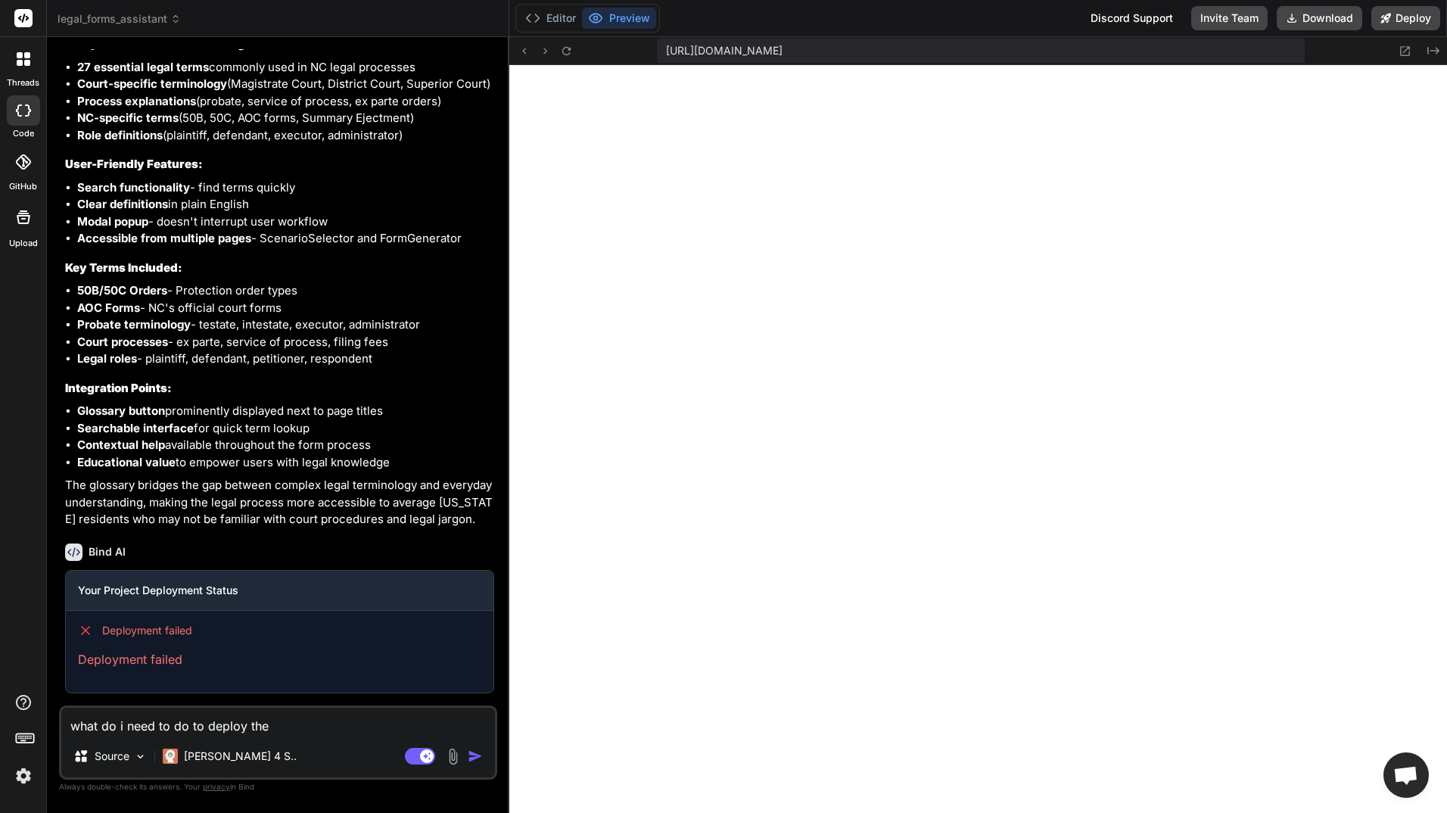
type textarea "x"
type textarea "what do i need to do to deploy the a"
type textarea "x"
type textarea "what do i need to do to deploy the ap"
type textarea "x"
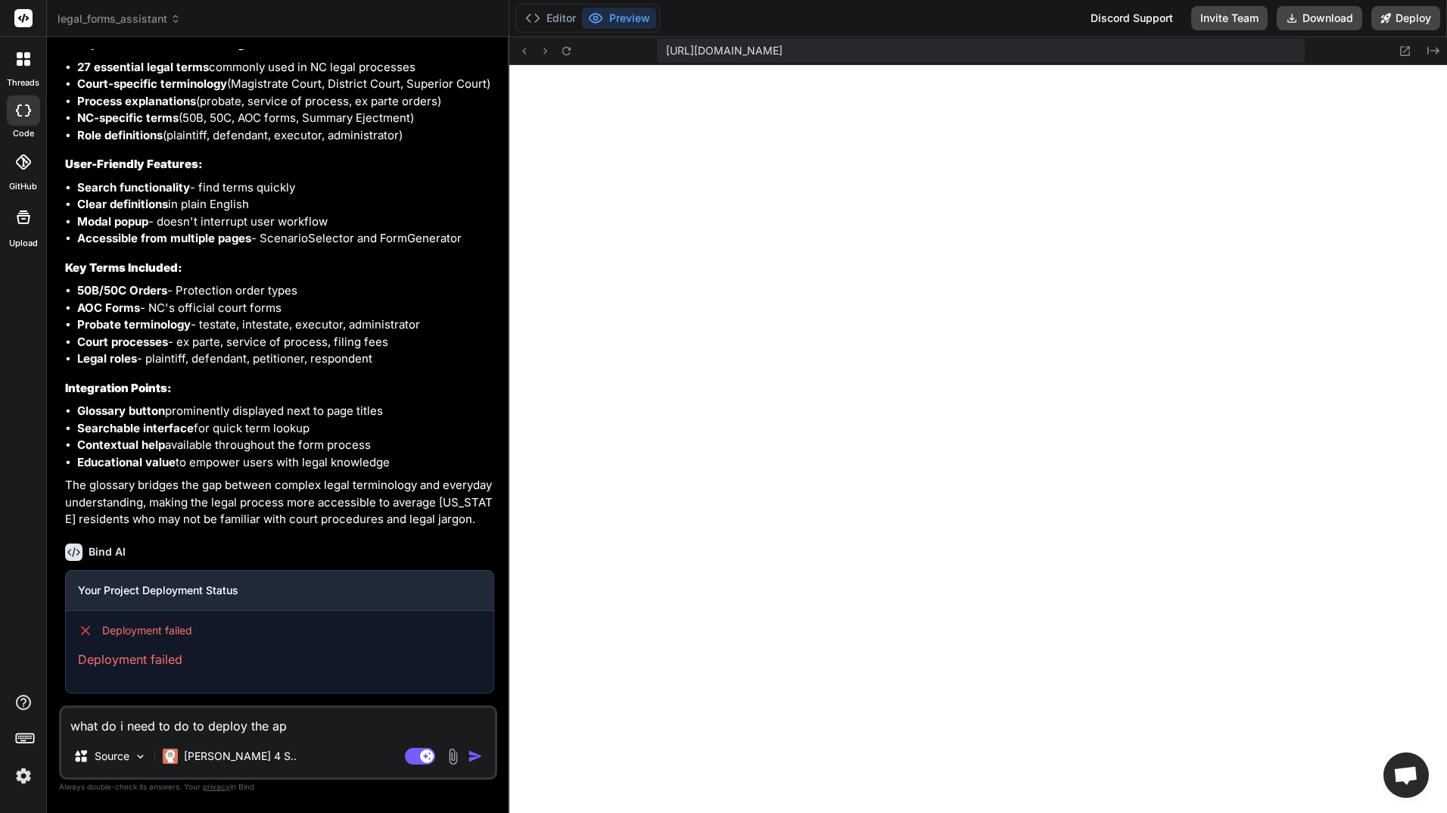
type textarea "what do i need to do to deploy the app"
type textarea "x"
type textarea "what do i need to do to deploy the app"
type textarea "x"
type textarea "what do i need to do to deploy the app t"
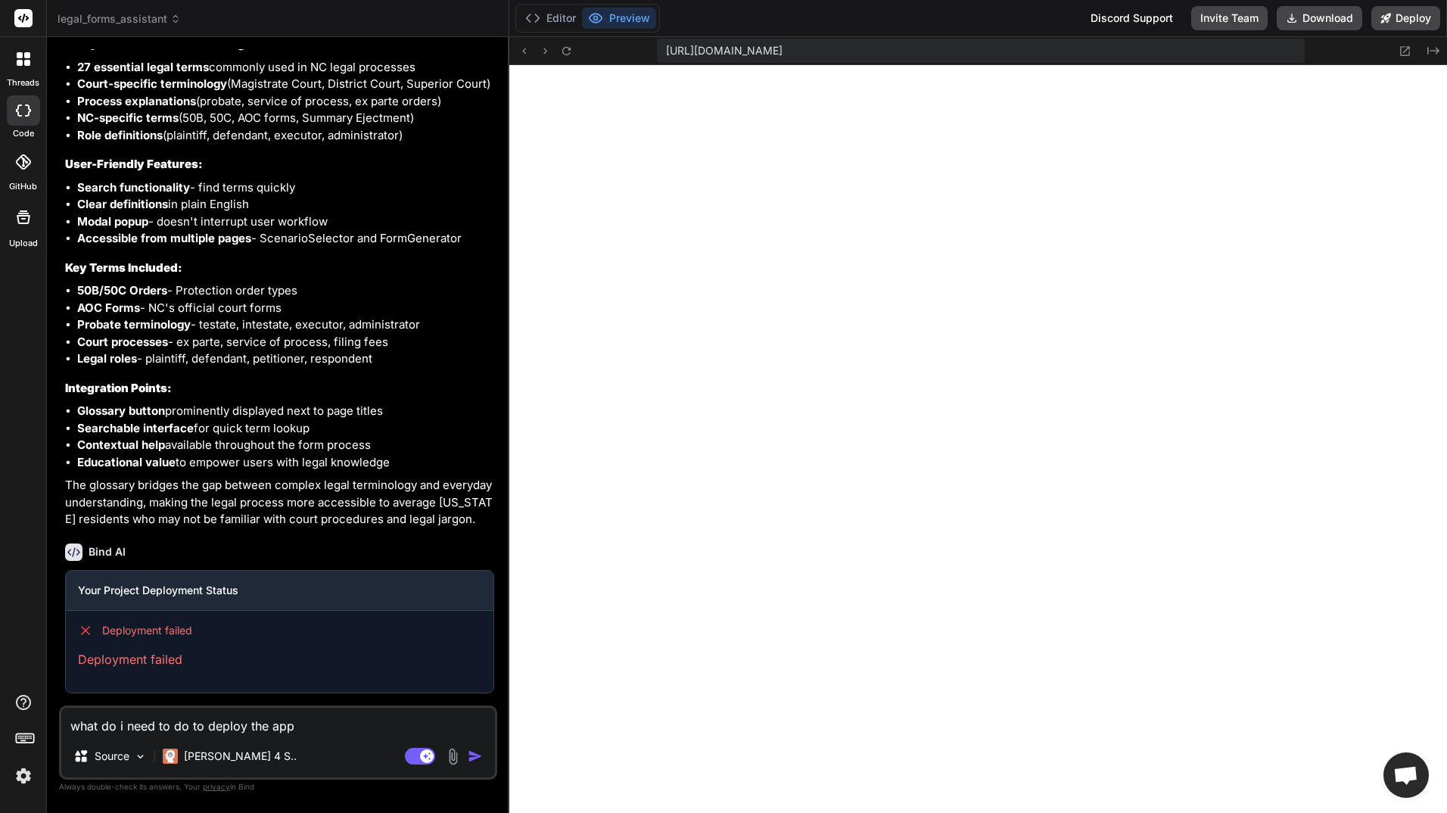
type textarea "x"
type textarea "what do i need to do to deploy the app to"
type textarea "x"
type textarea "what do i need to do to deploy the app to"
type textarea "x"
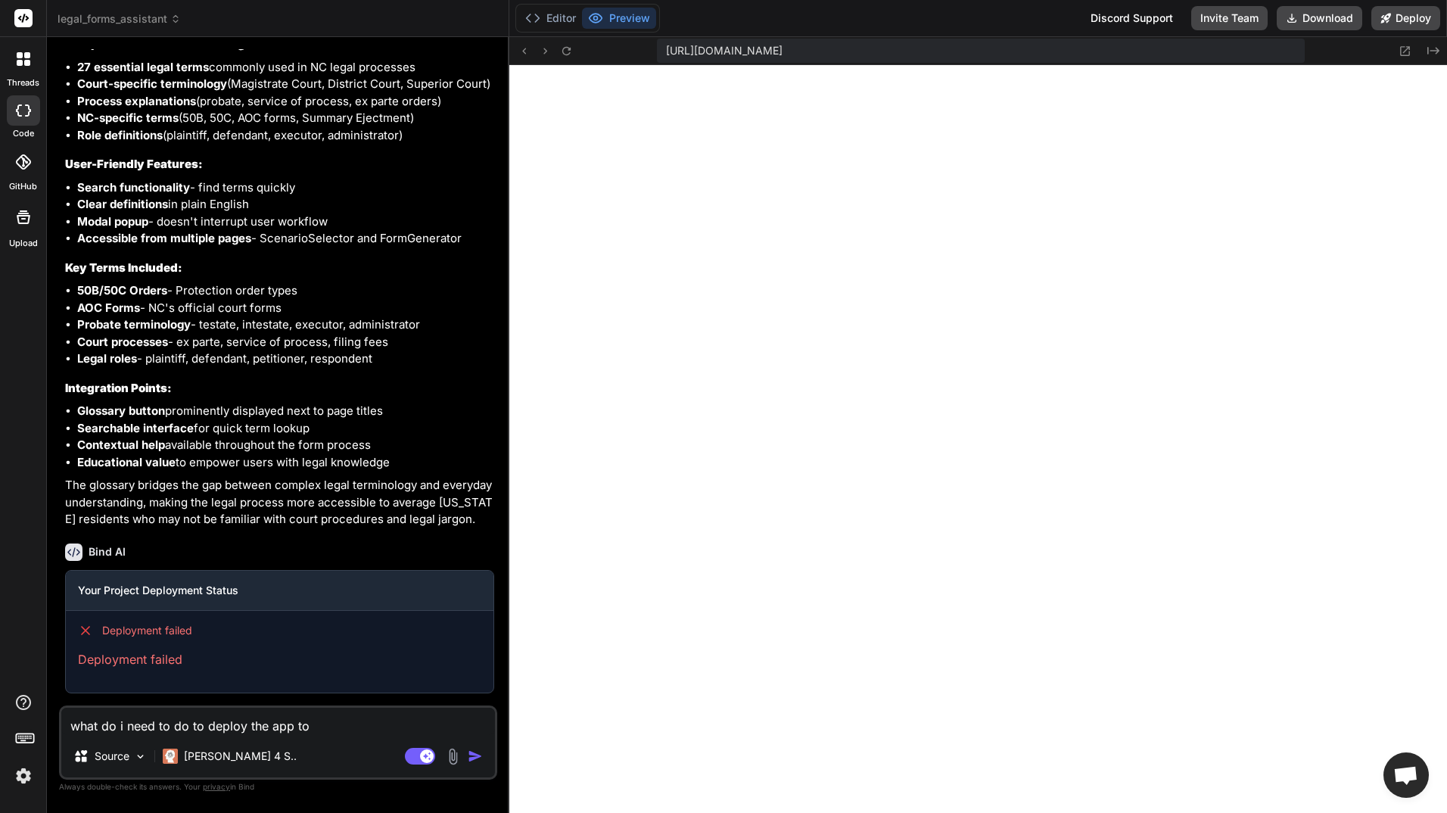
type textarea "what do i need to do to deploy the app to t"
type textarea "x"
type textarea "what do i need to do to deploy the app to th"
type textarea "x"
type textarea "what do i need to do to deploy the app to the"
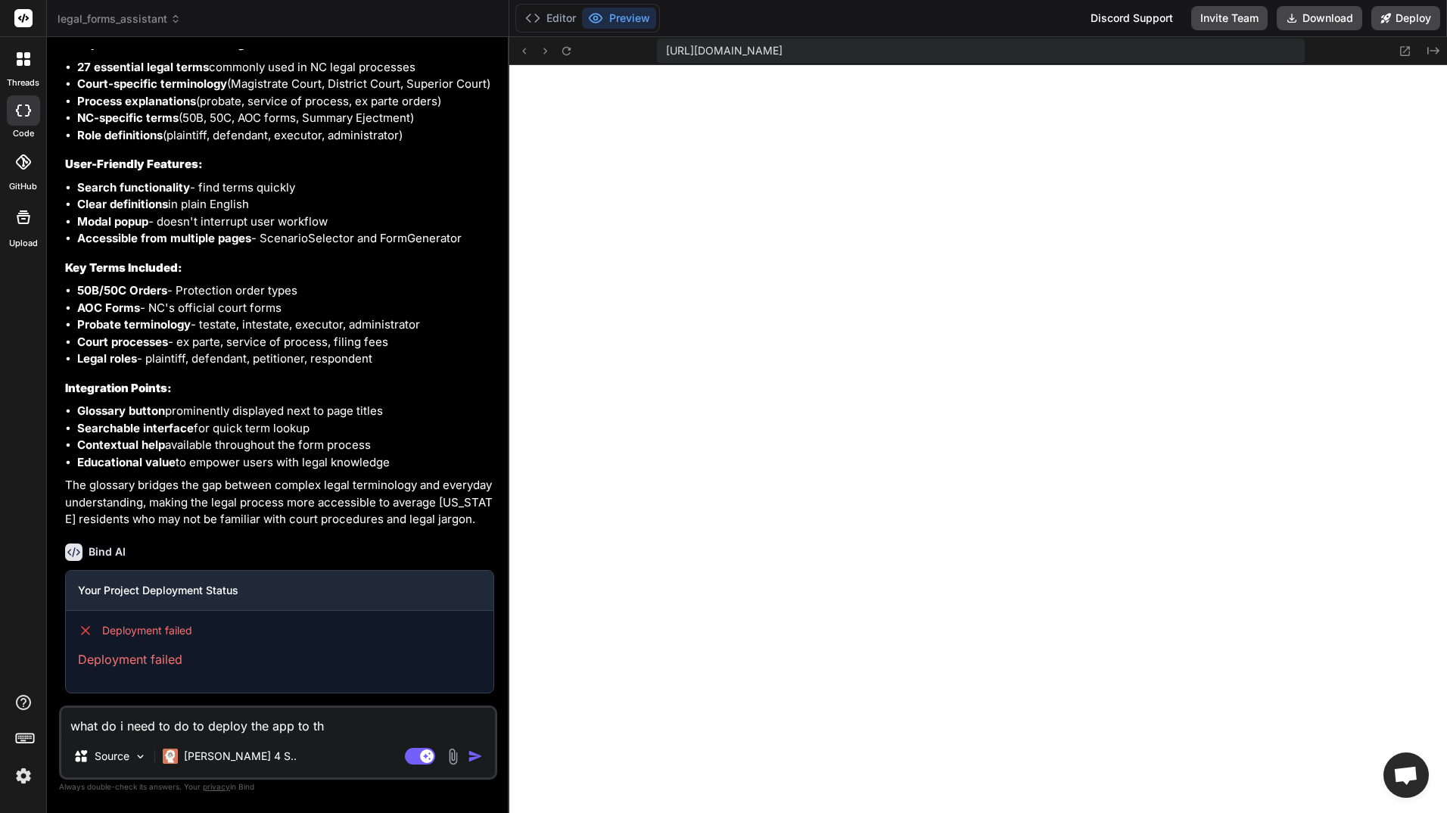
type textarea "x"
type textarea "what do i need to do to deploy the app to the"
type textarea "x"
type textarea "what do i need to do to deploy the app to the"
type textarea "x"
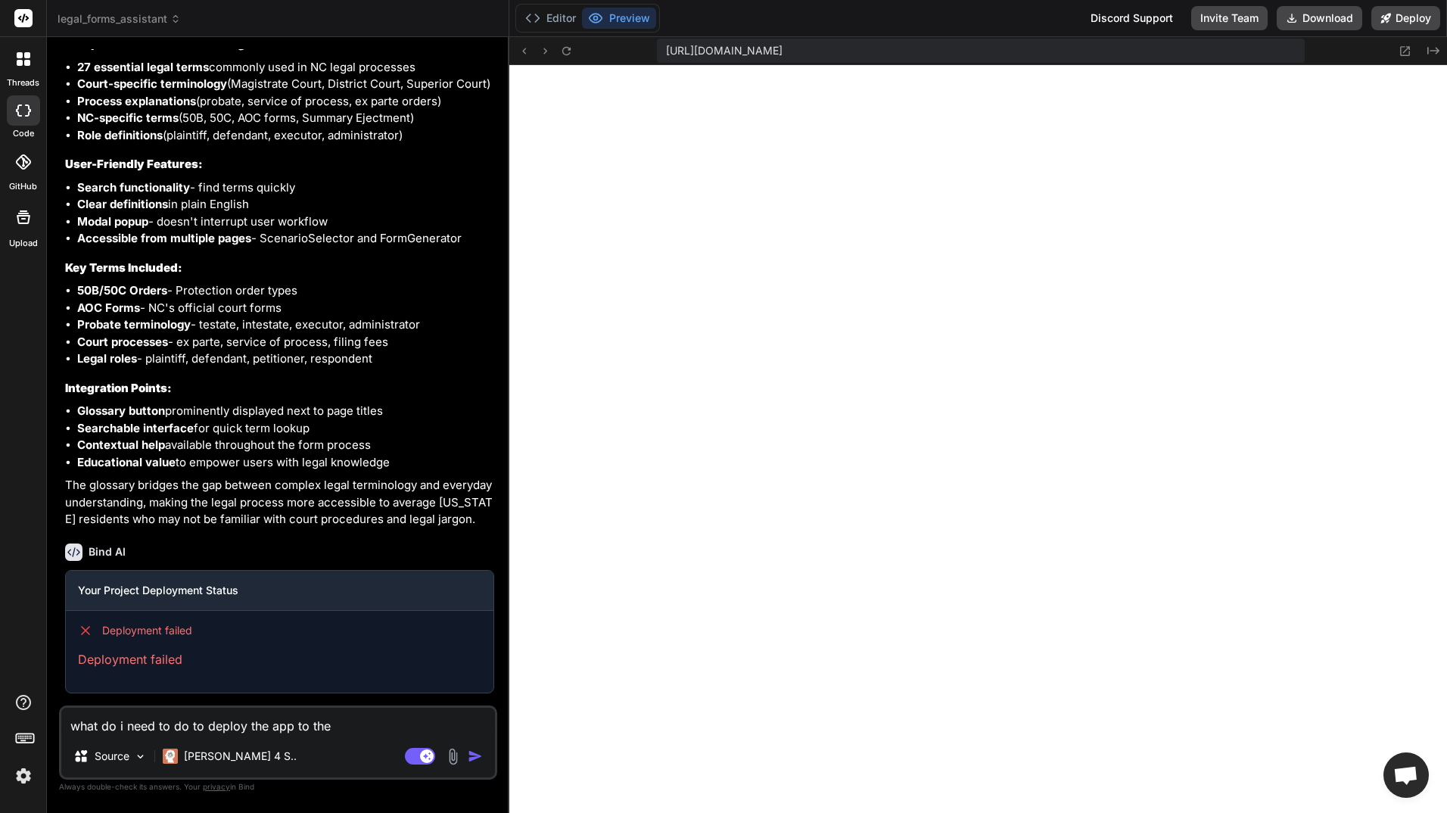
type textarea "what do i need to do to deploy the app to th"
type textarea "x"
type textarea "what do i need to do to deploy the app to t"
type textarea "x"
type textarea "what do i need to do to deploy the app to"
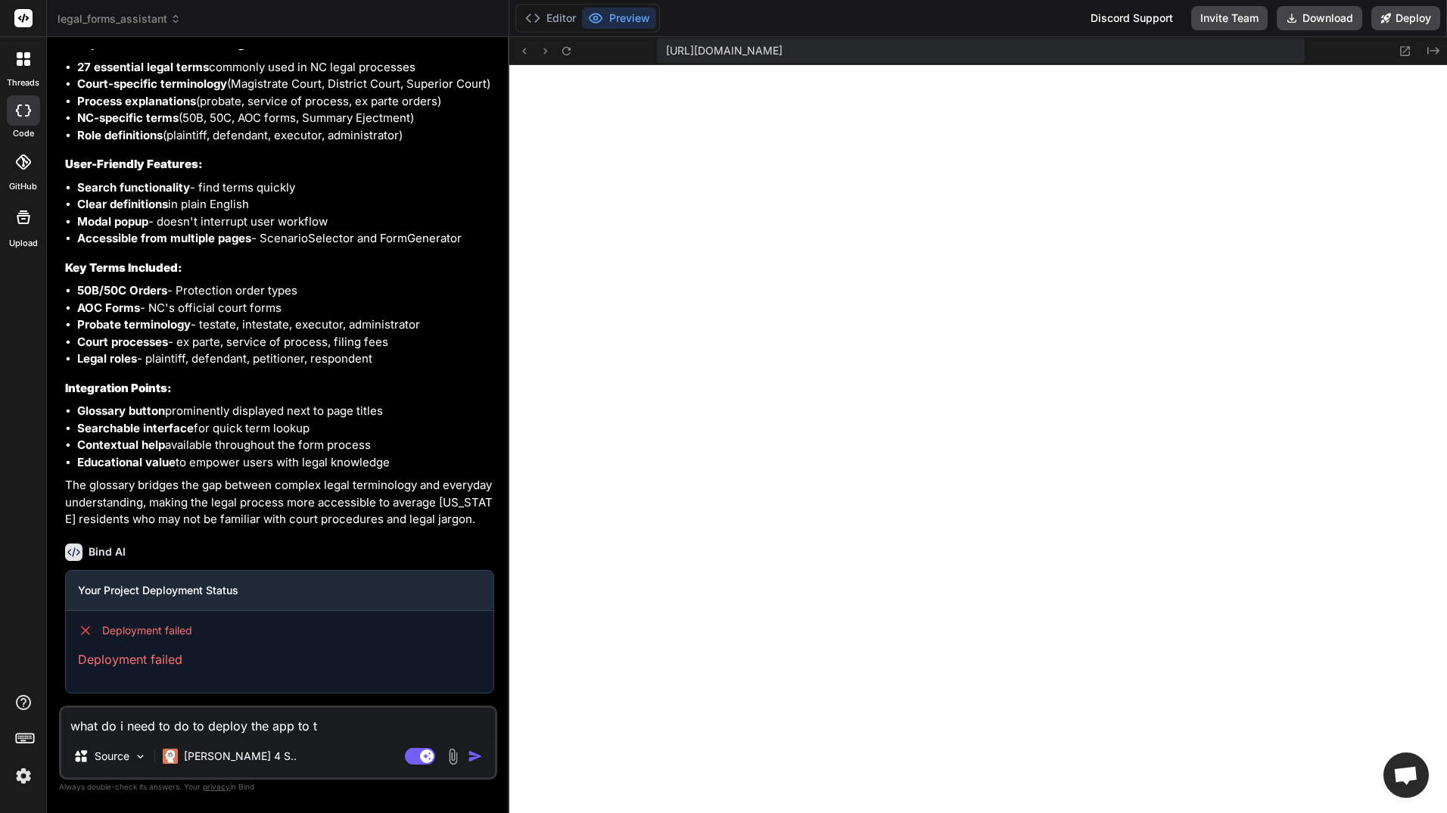
type textarea "x"
type textarea "what do i need to do to deploy the app to w"
type textarea "x"
type textarea "what do i need to do to deploy the app to we"
type textarea "x"
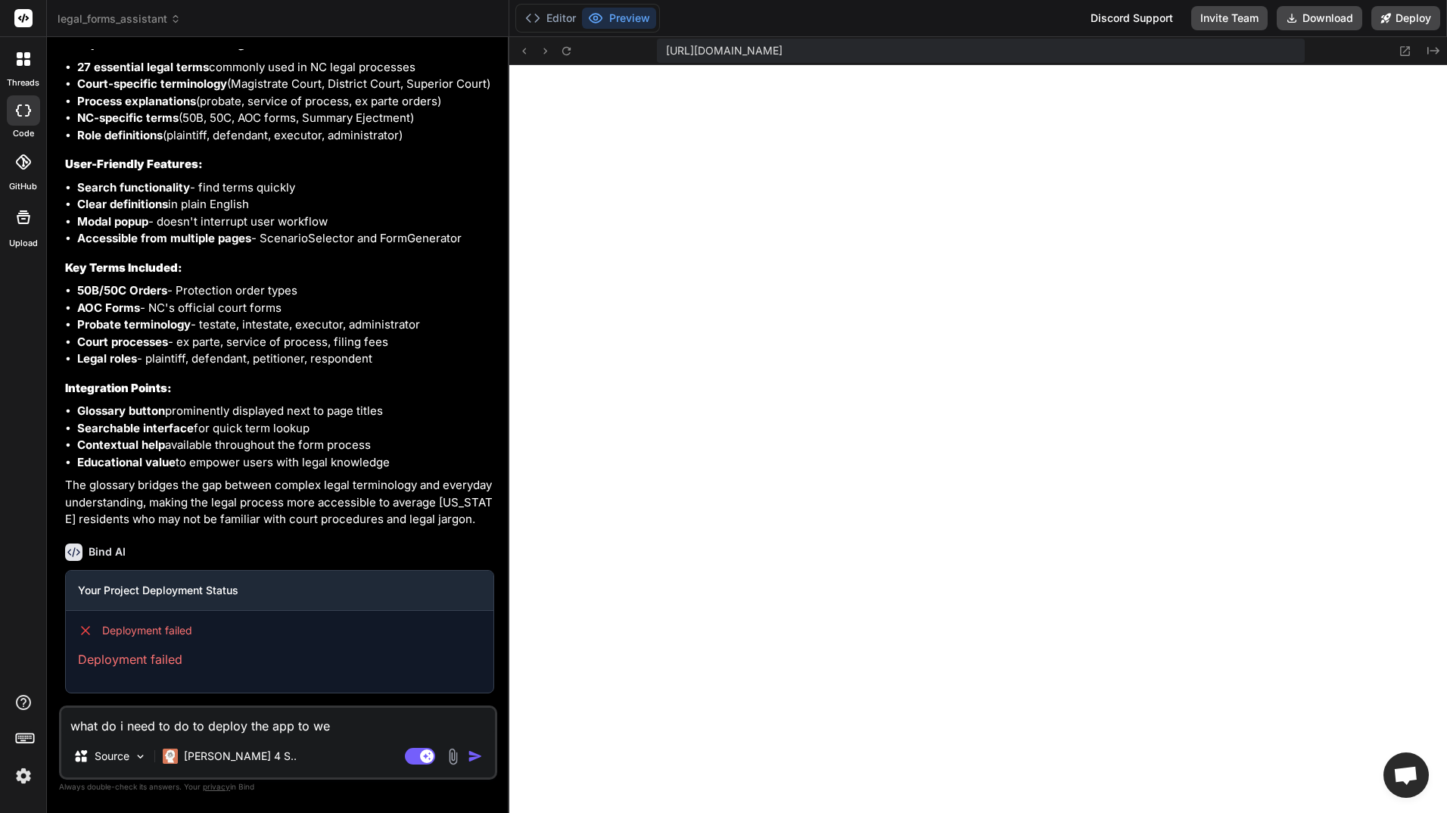
type textarea "what do i need to do to deploy the app to web"
type textarea "x"
type textarea "what do i need to do to deploy the app to web?"
type textarea "x"
type textarea "what do i need to do to deploy the app to web?"
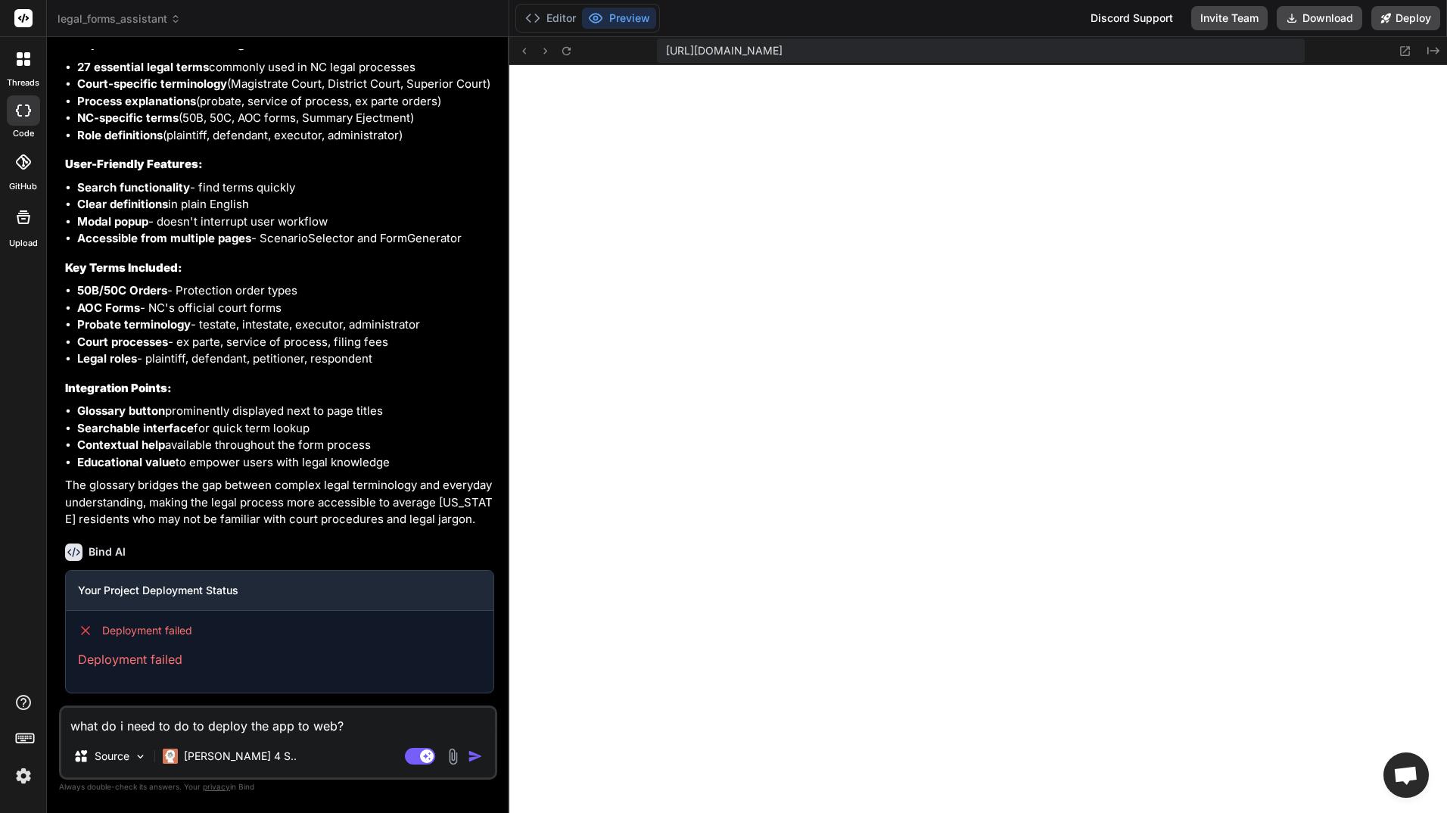
type textarea "x"
type textarea "what do i need to do to deploy the app to web?"
type textarea "x"
type textarea "what do i need to do to deploy the app to web?"
type textarea "x"
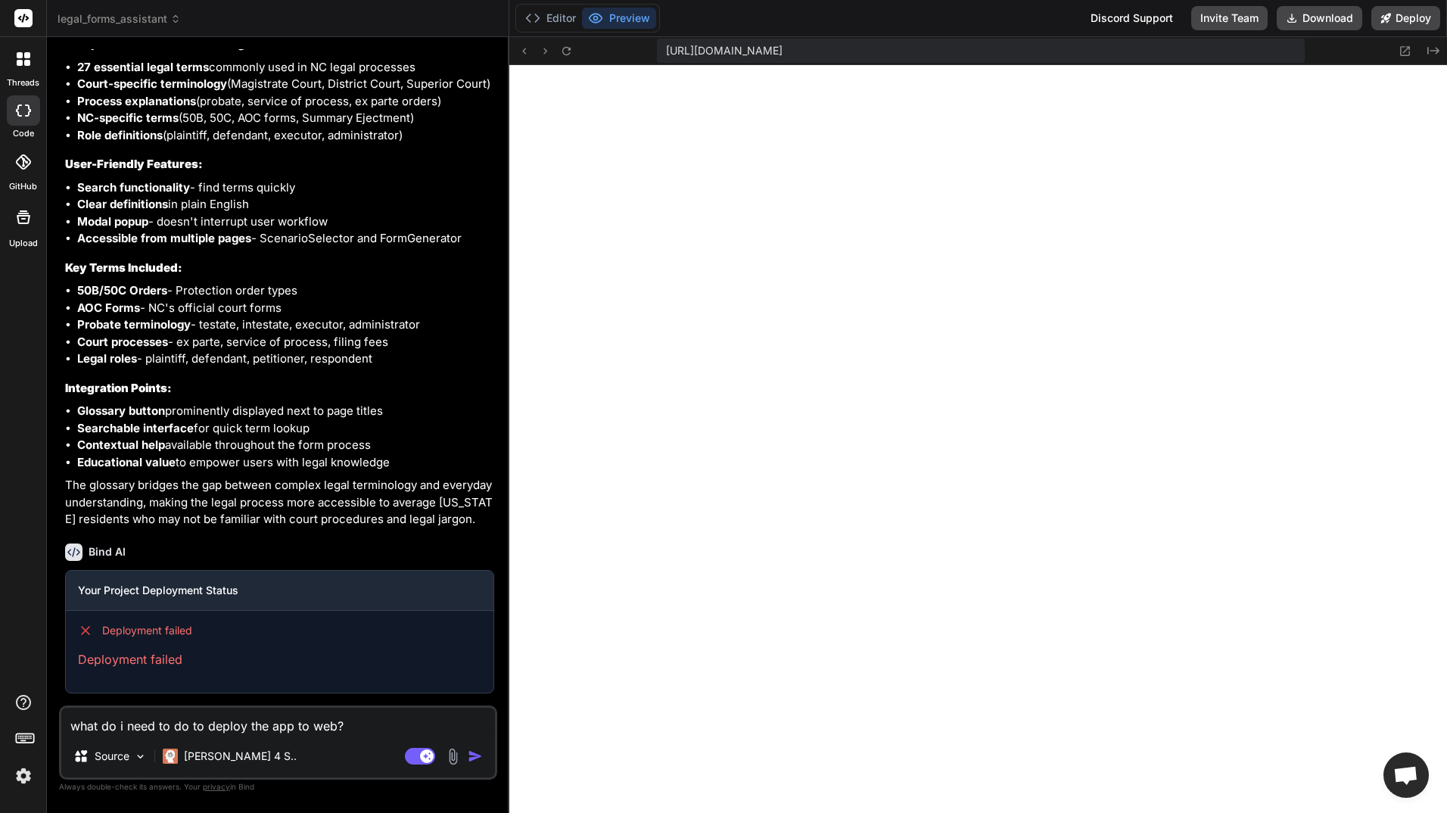
type textarea "what do i need to do to deploy the app to web? l"
type textarea "x"
type textarea "what do i need to do to deploy the app to web? li"
type textarea "x"
type textarea "what do i need to do to deploy the app to web? lis"
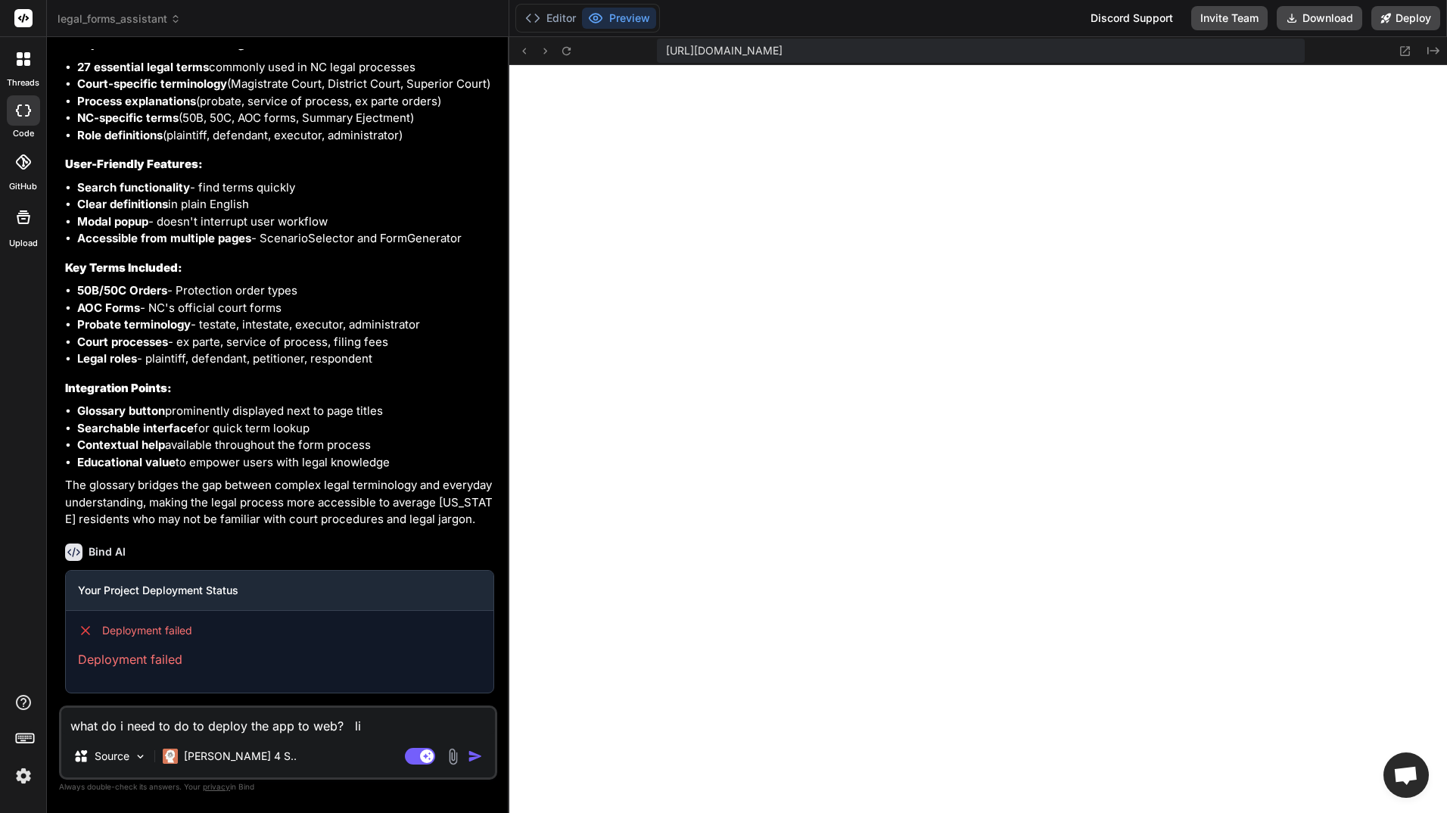
type textarea "x"
type textarea "what do i need to do to deploy the app to web? list"
type textarea "x"
type textarea "what do i need to do to deploy the app to web? list"
type textarea "x"
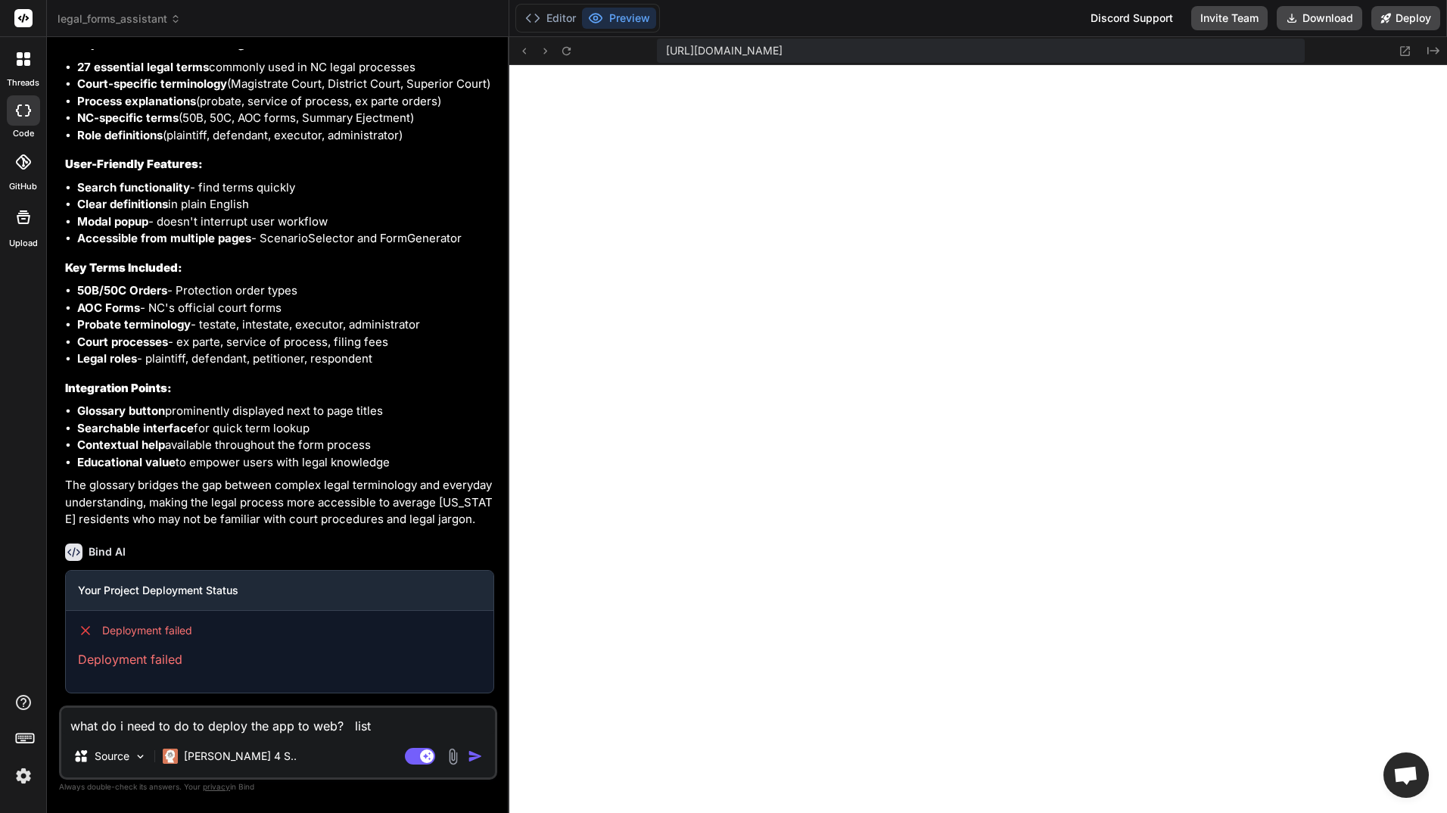
type textarea "what do i need to do to deploy the app to web? list t"
type textarea "x"
type textarea "what do i need to do to deploy the app to web? list th"
type textarea "x"
type textarea "what do i need to do to deploy the app to web? list the"
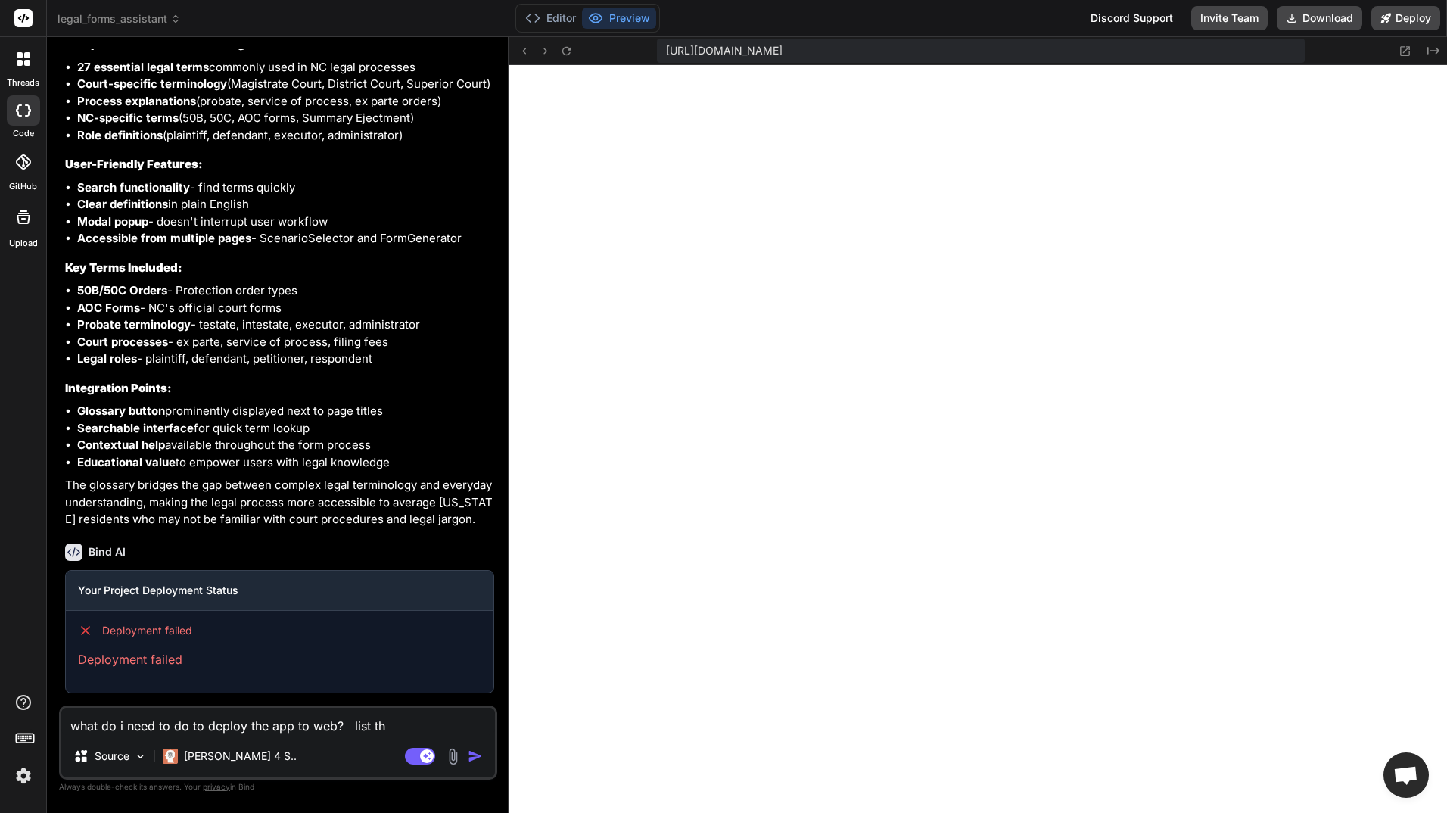
type textarea "x"
type textarea "what do i need to do to deploy the app to web? list the"
type textarea "x"
type textarea "what do i need to do to deploy the app to web? list the s"
type textarea "x"
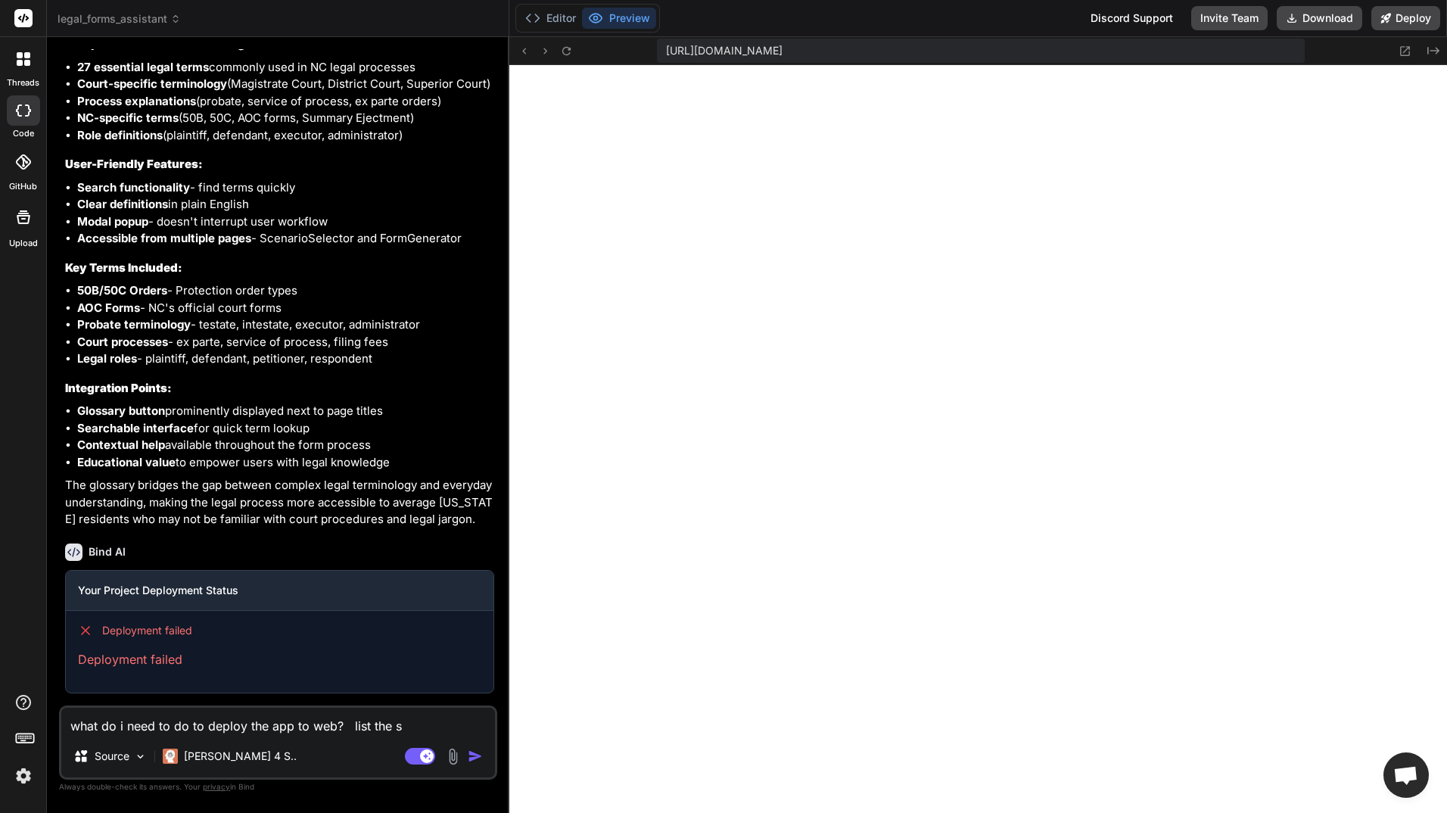
type textarea "what do i need to do to deploy the app to web? list the st"
type textarea "x"
type textarea "what do i need to do to deploy the app to web? list the ste"
type textarea "x"
type textarea "what do i need to do to deploy the app to web? list the step"
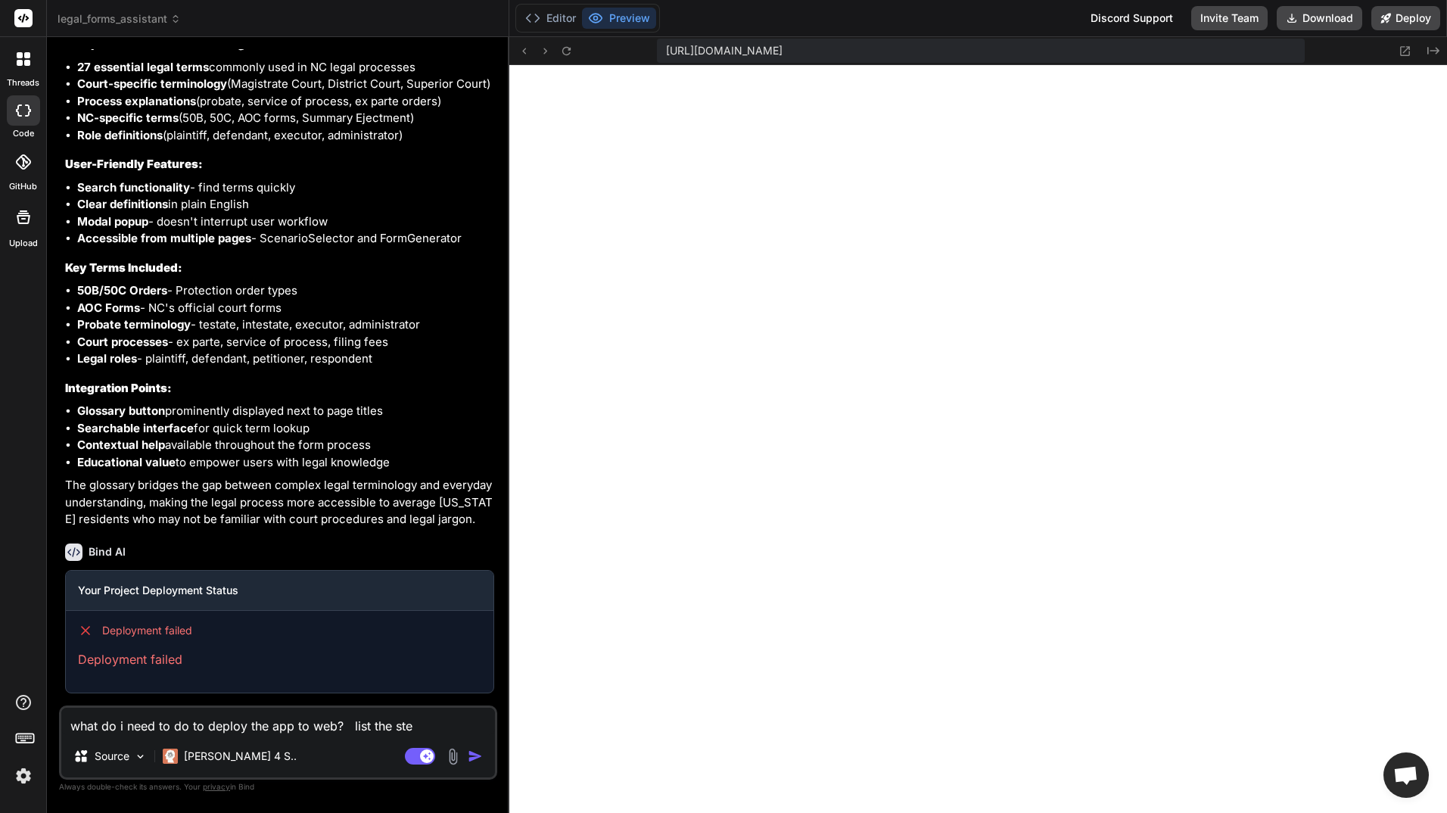
type textarea "x"
type textarea "what do i need to do to deploy the app to web? list the steps"
type textarea "x"
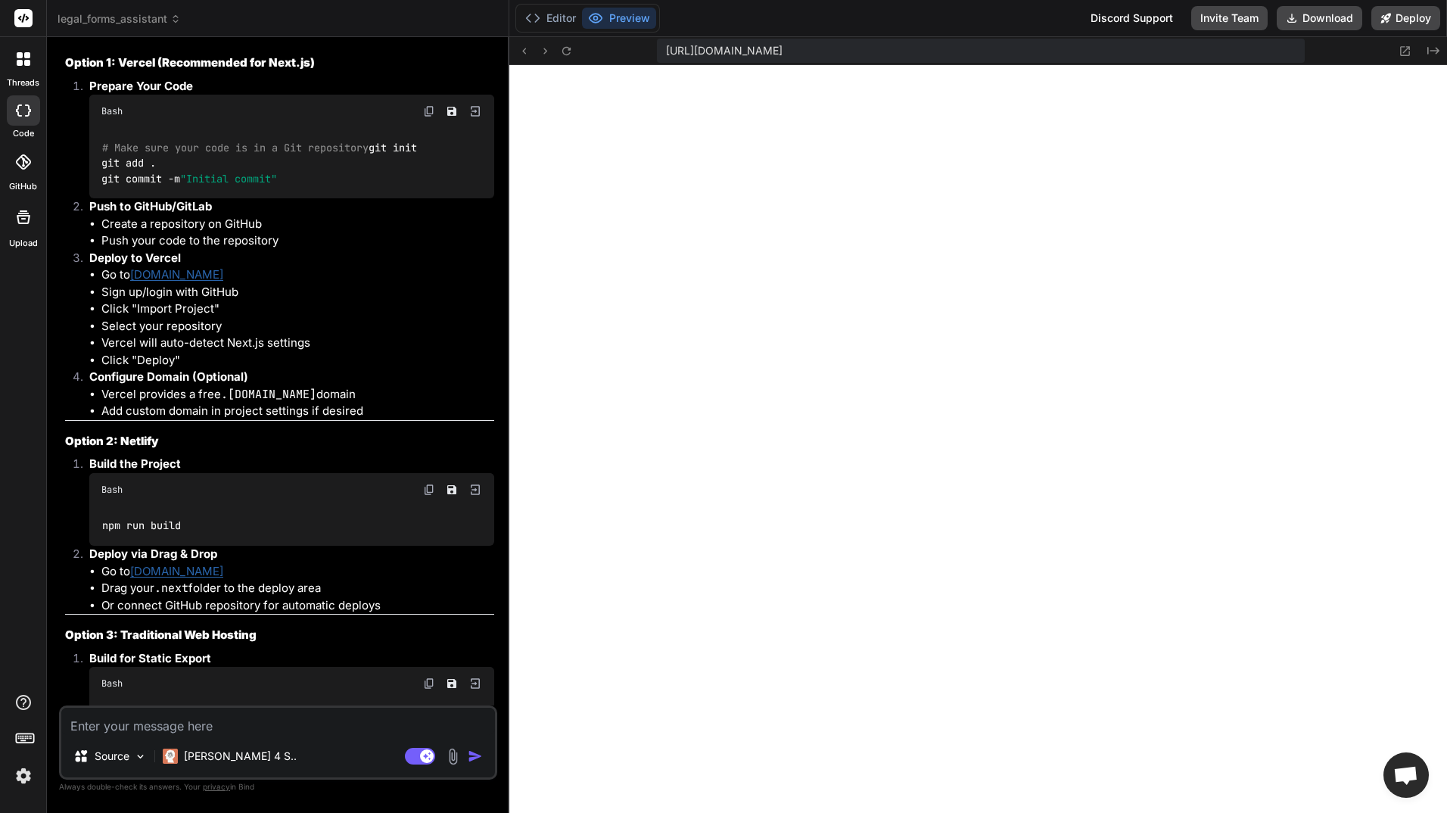
scroll to position [8455, 0]
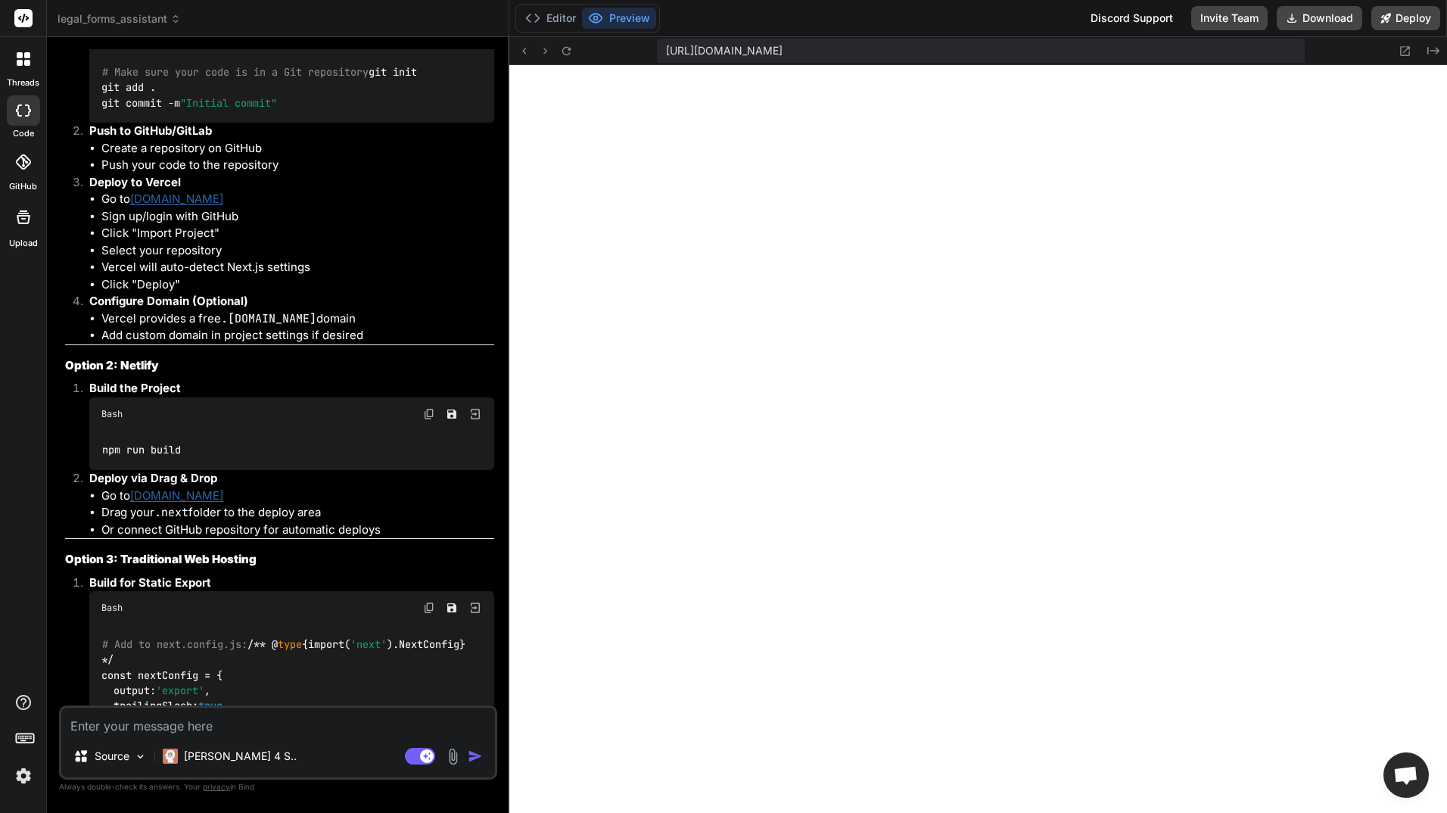
type textarea "x"
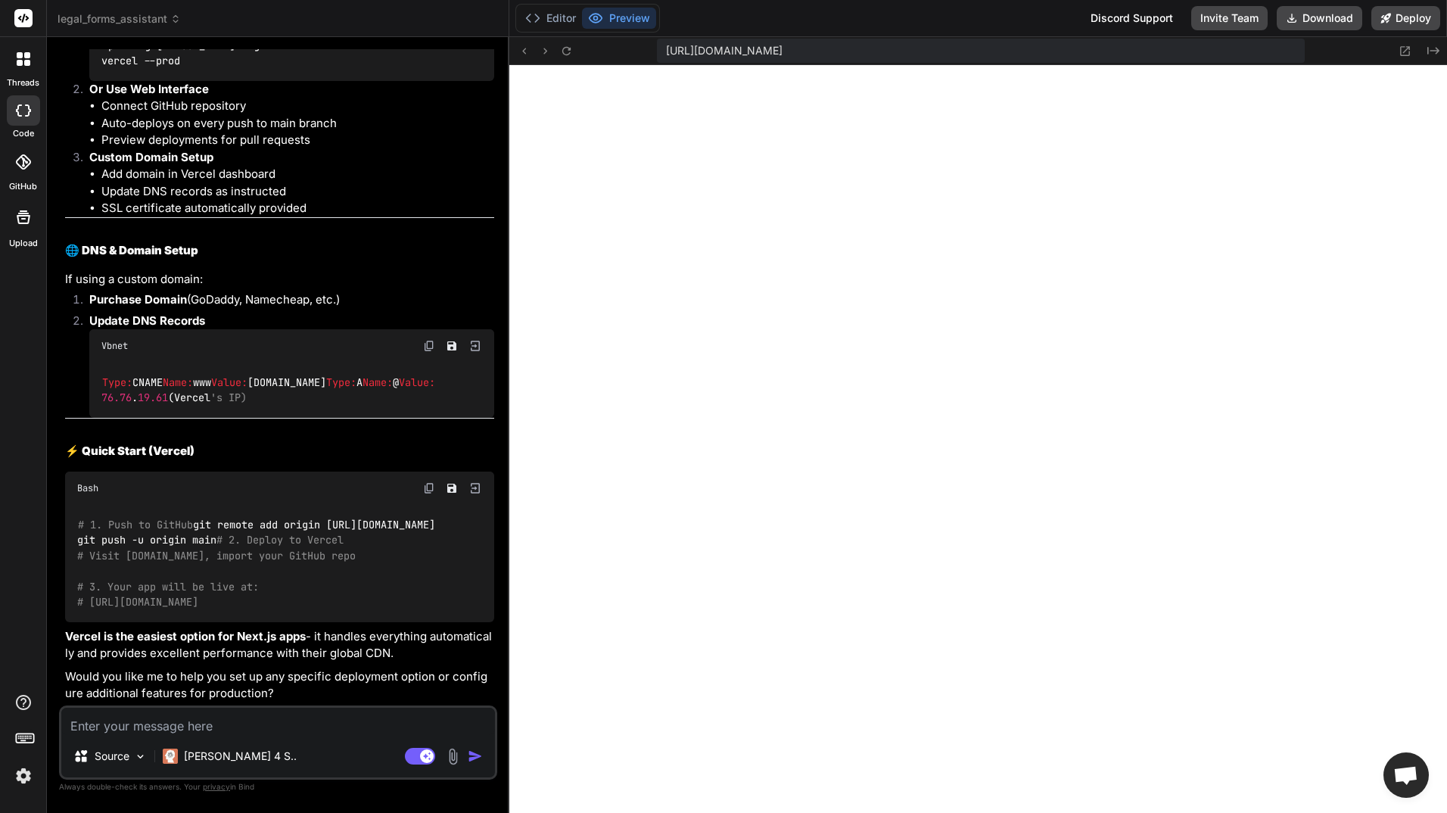
scroll to position [10556, 0]
type textarea "n"
type textarea "x"
type textarea "no"
type textarea "x"
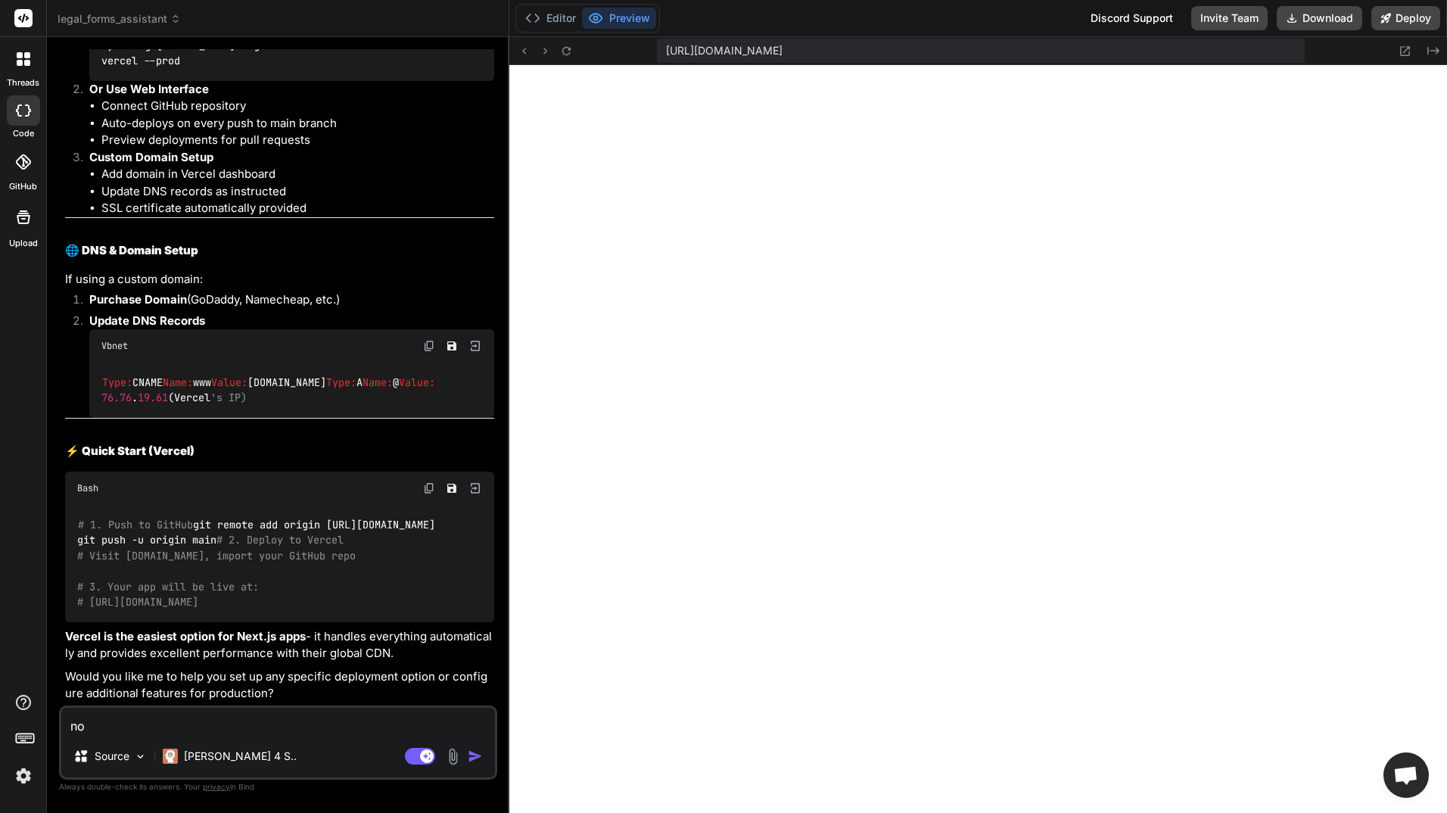
type textarea "not"
type textarea "x"
type textarea "not"
type textarea "x"
type textarea "not"
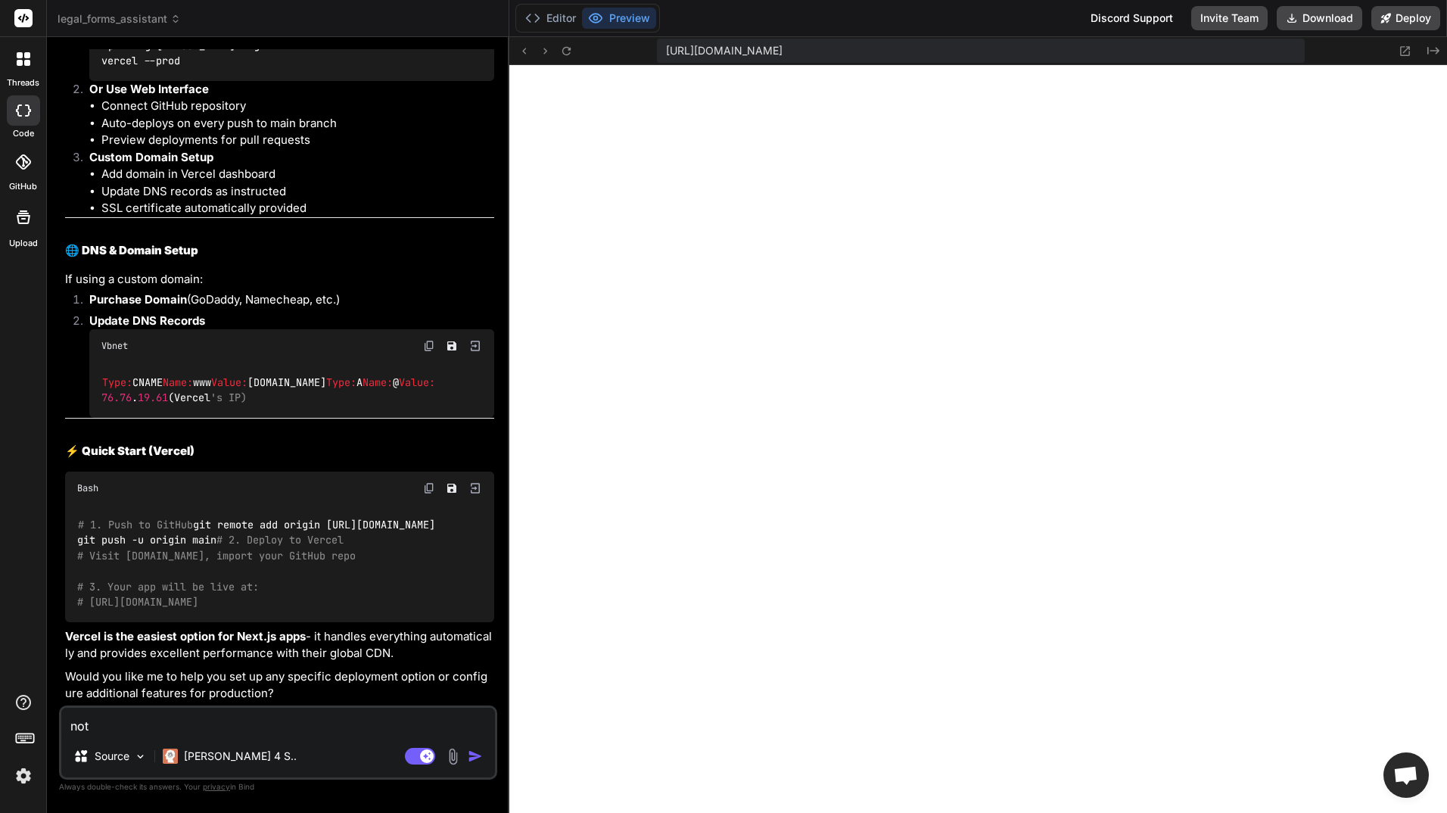
type textarea "x"
type textarea "no"
type textarea "x"
type textarea "n"
type textarea "x"
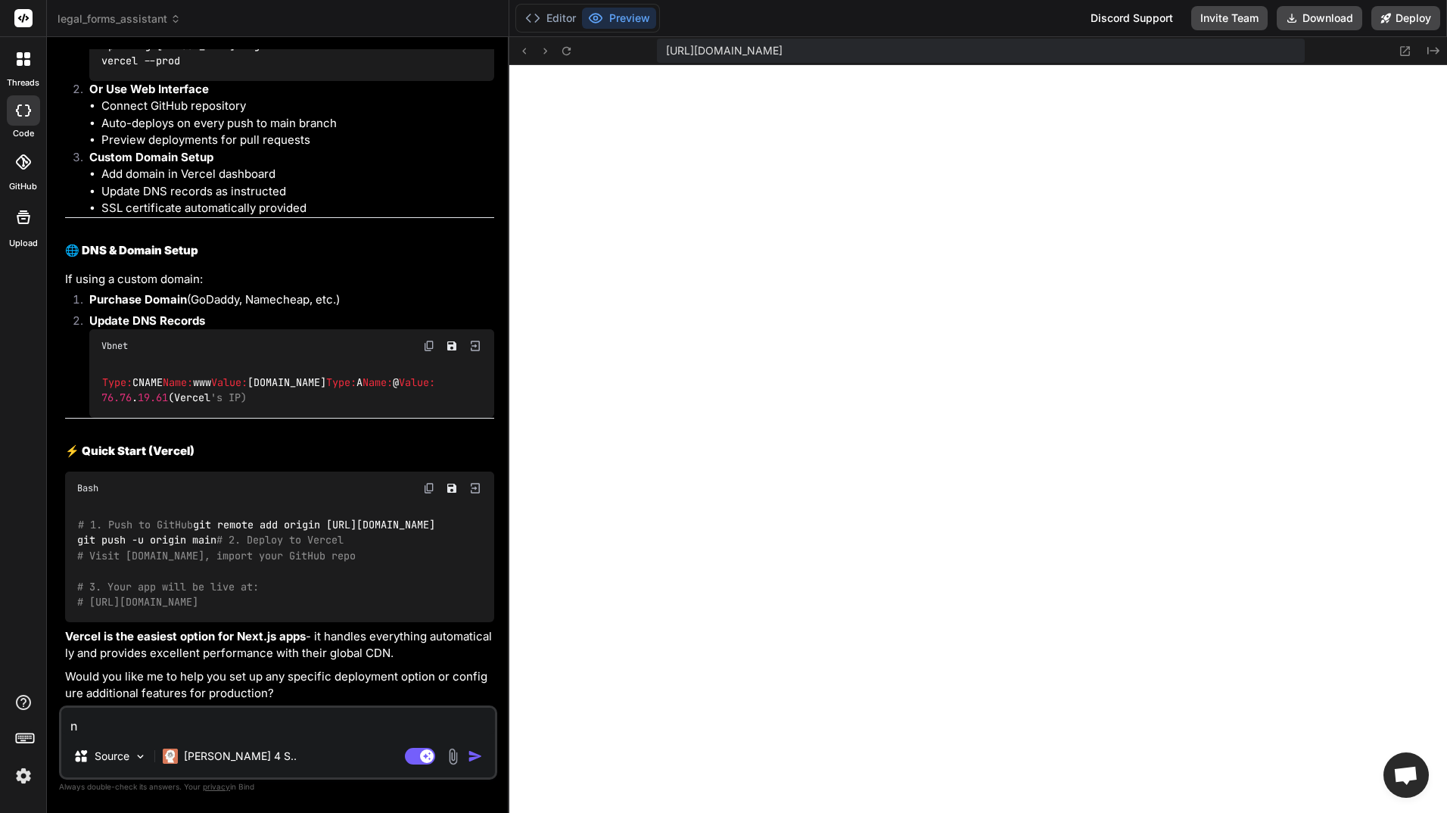
type textarea "x"
type textarea "m"
type textarea "x"
type textarea "m"
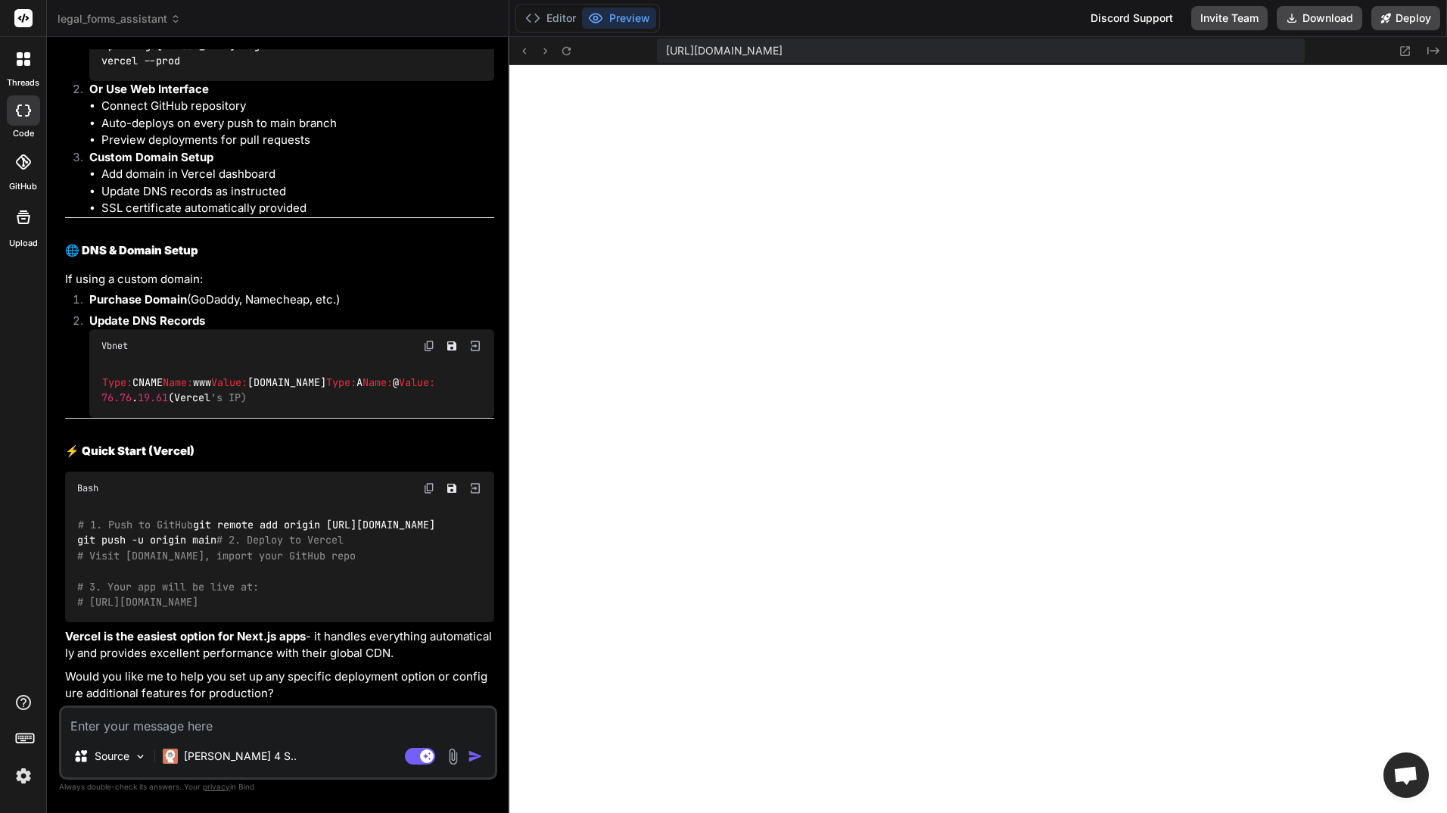
type textarea "x"
type textarea "ma"
type textarea "x"
type textarea "may"
type textarea "x"
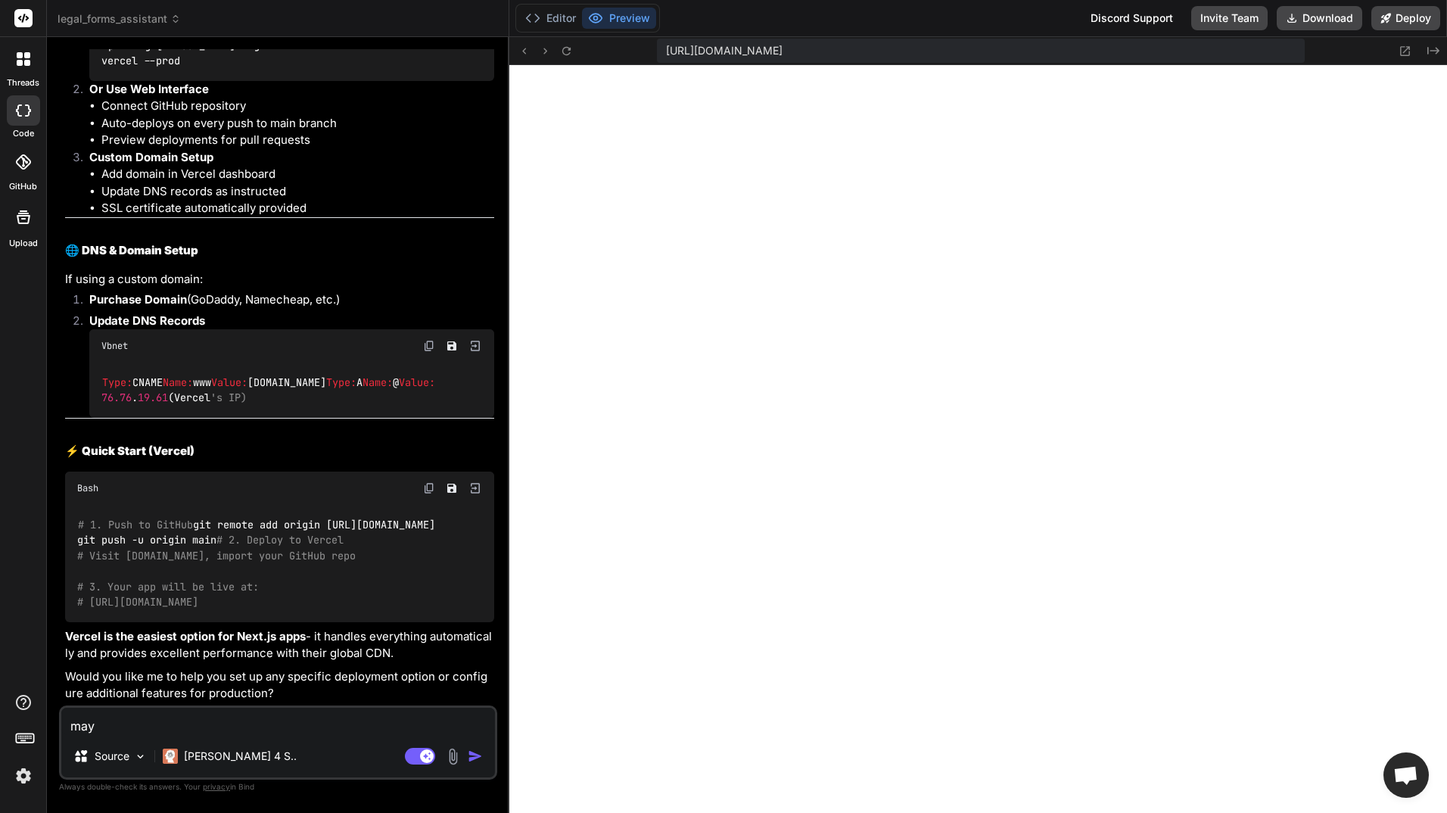
type textarea "mayb"
type textarea "x"
type textarea "maybe"
type textarea "x"
type textarea "maybe"
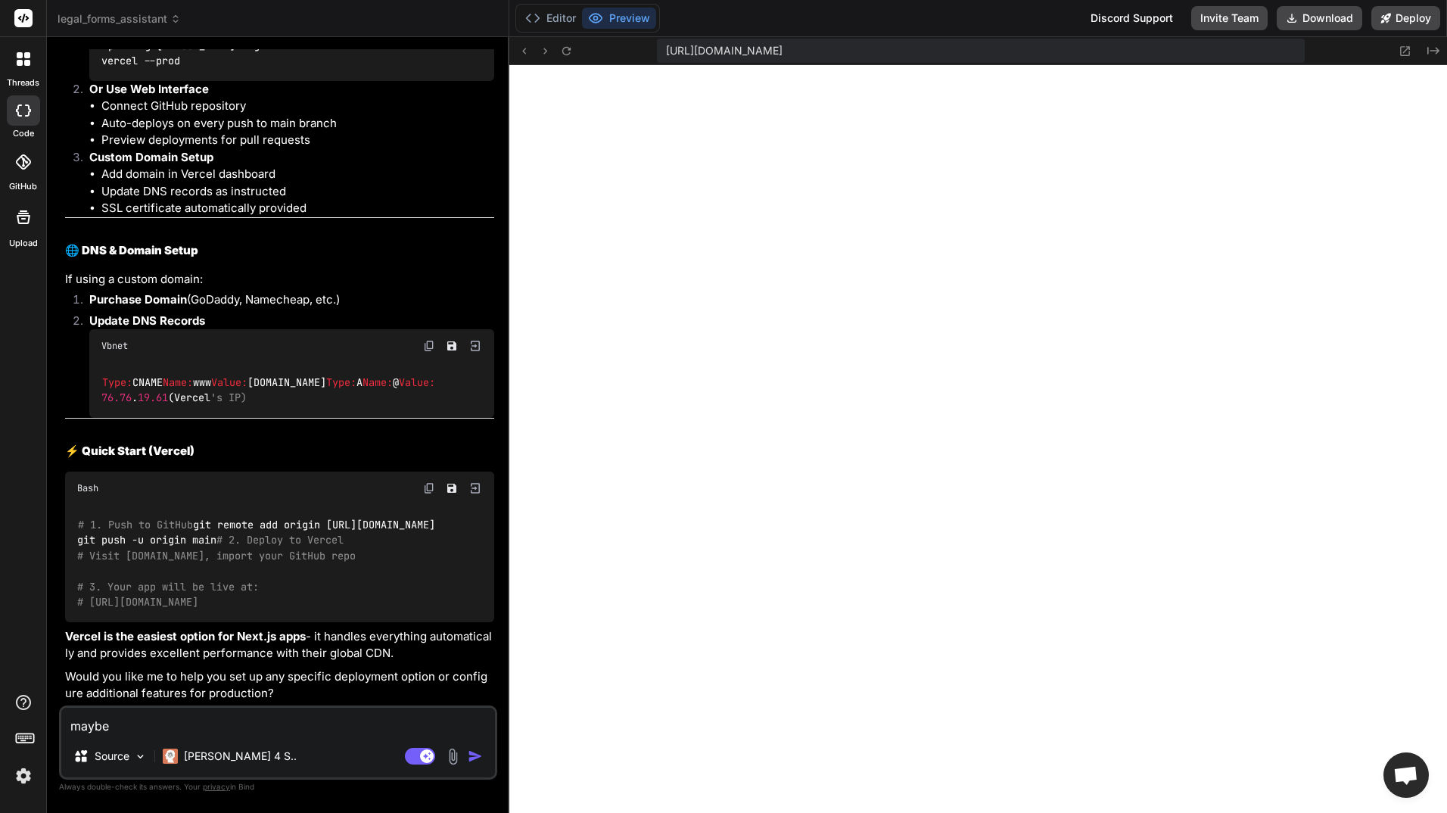
type textarea "x"
type textarea "maybe l"
type textarea "x"
type textarea "maybe la"
type textarea "x"
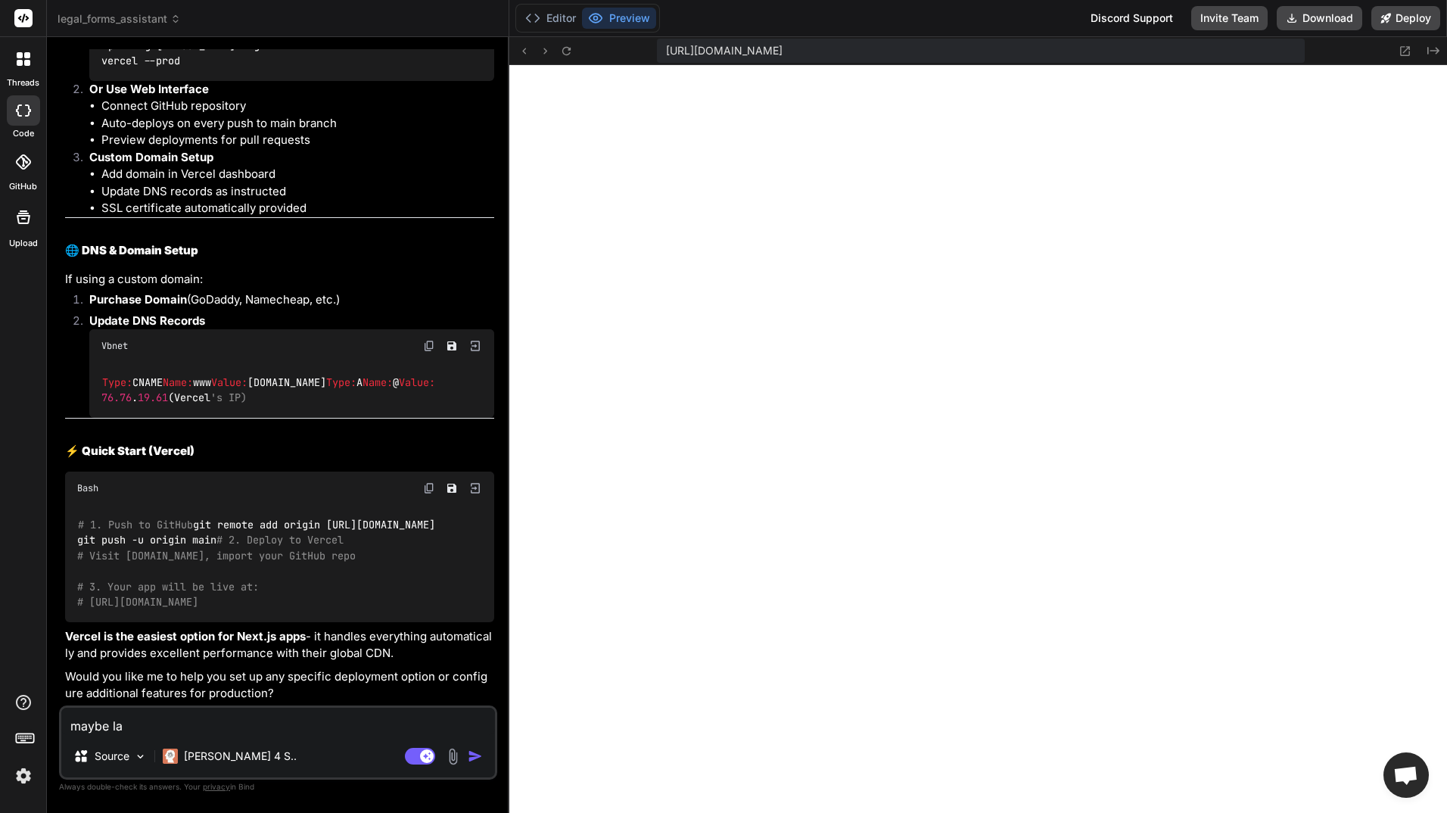
type textarea "maybe lat"
type textarea "x"
type textarea "maybe late"
type textarea "x"
type textarea "maybe later"
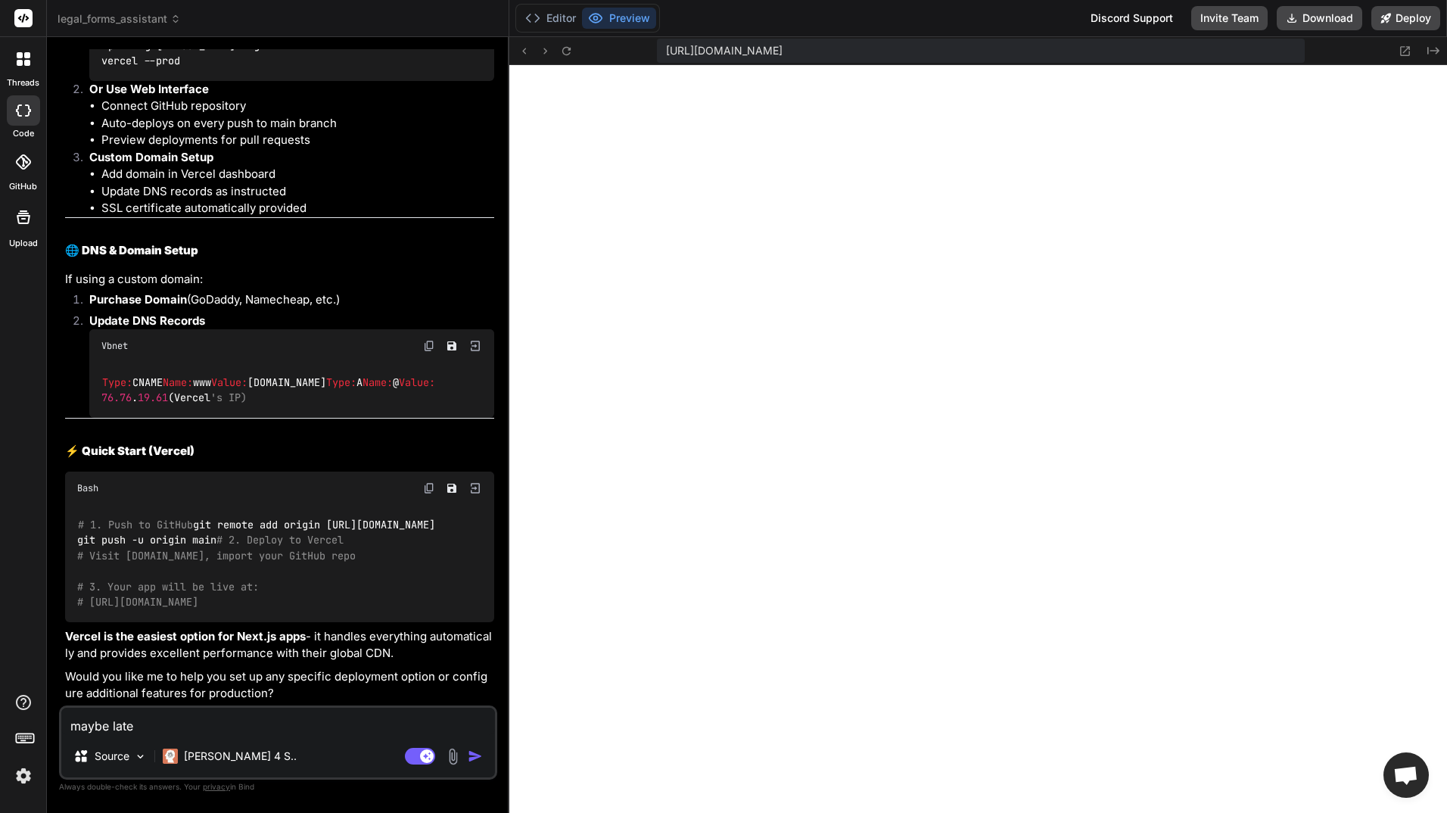
type textarea "x"
type textarea "maybe later."
type textarea "x"
type textarea "maybe later."
type textarea "x"
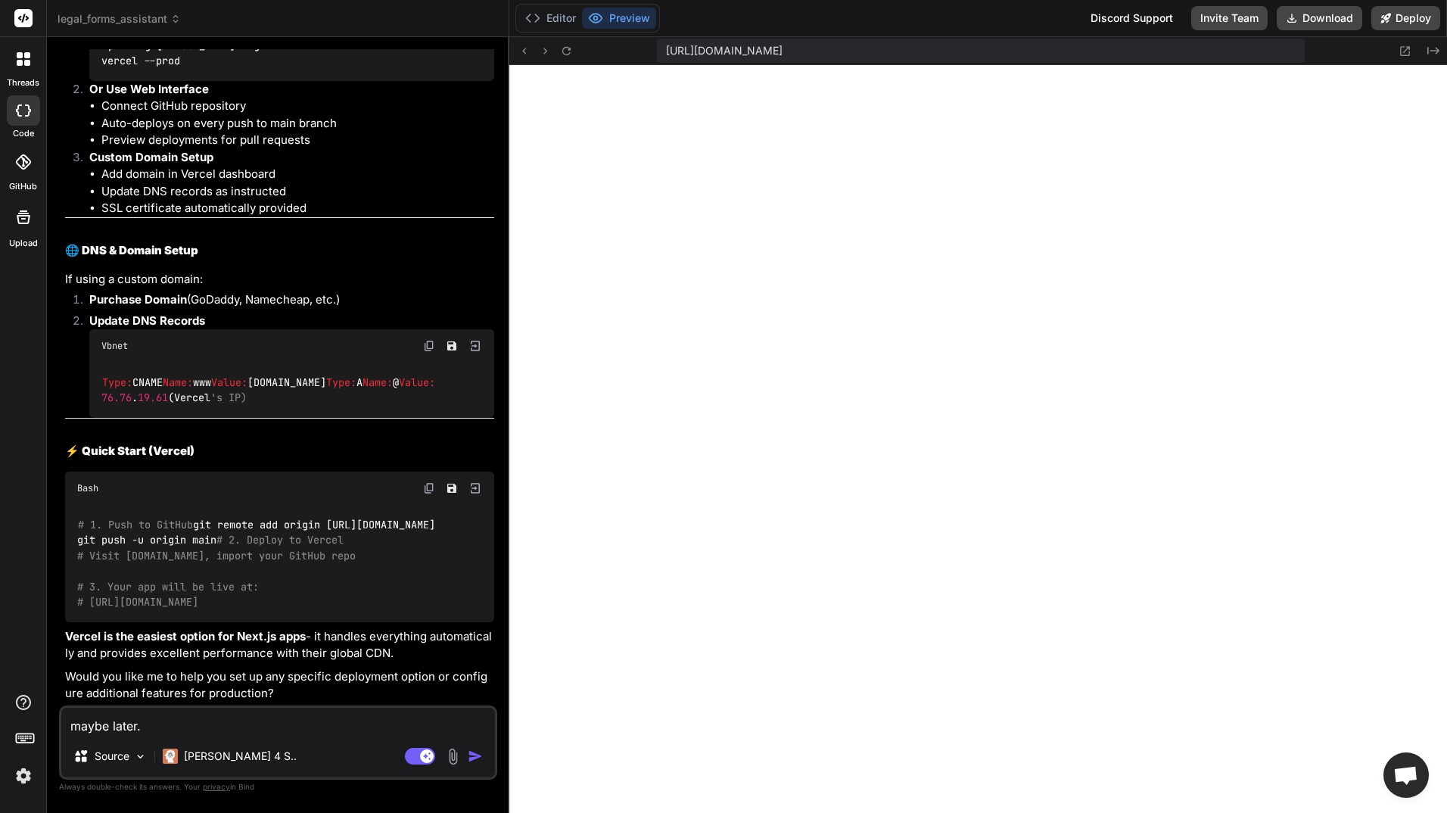
type textarea "maybe later."
type textarea "x"
type textarea "maybe later. I"
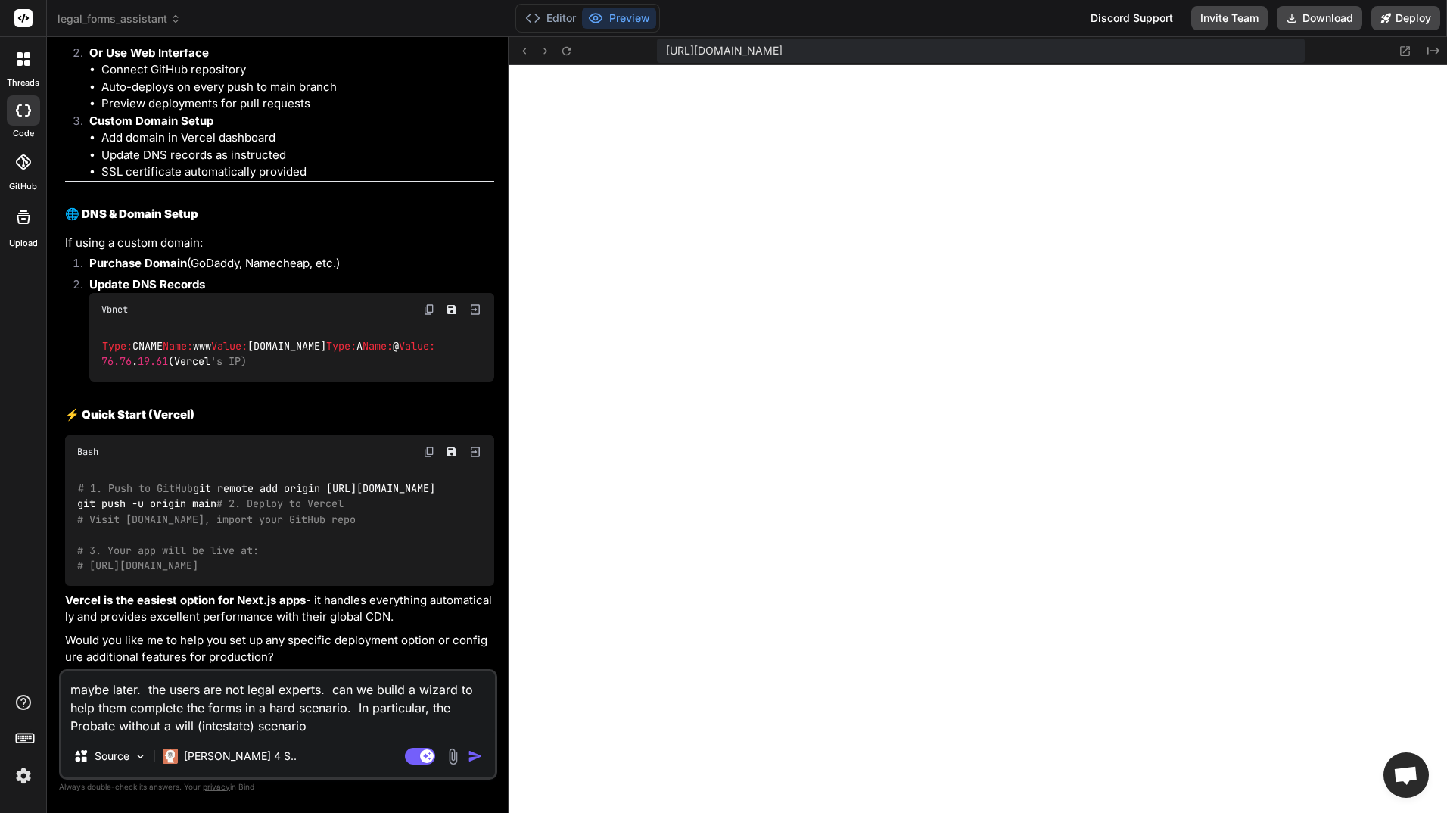
click at [271, 711] on textarea "maybe later. the users are not legal experts. can we build a wizard to help the…" at bounding box center [278, 703] width 434 height 64
click at [303, 707] on textarea "maybe later. the users are not legal experts. can we build a wizard to help the…" at bounding box center [278, 703] width 434 height 64
click at [300, 711] on textarea "maybe later. the users are not legal experts. can we build a wizard to help the…" at bounding box center [278, 703] width 434 height 64
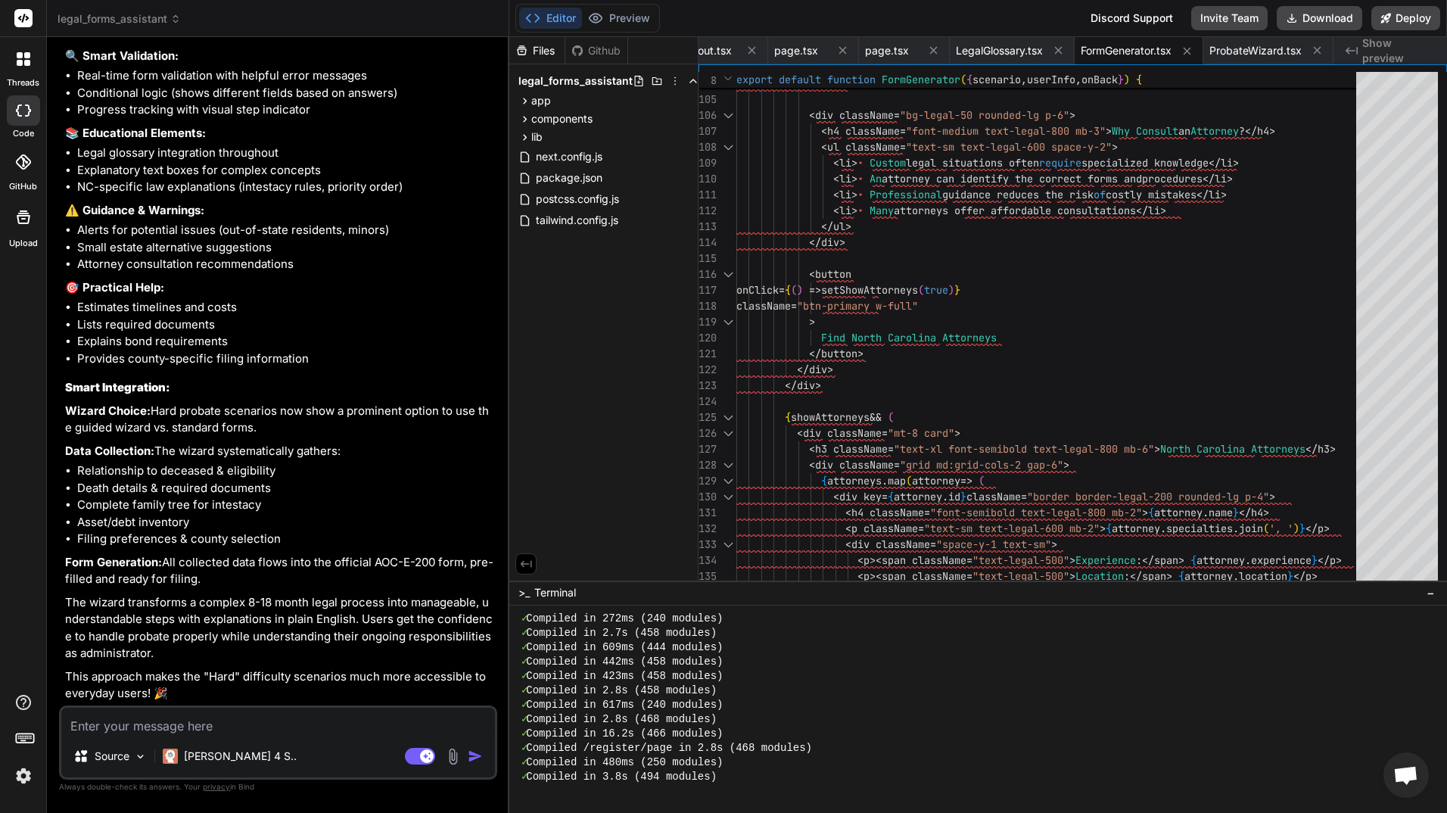
scroll to position [11736, 0]
click at [624, 14] on button "Preview" at bounding box center [619, 18] width 74 height 21
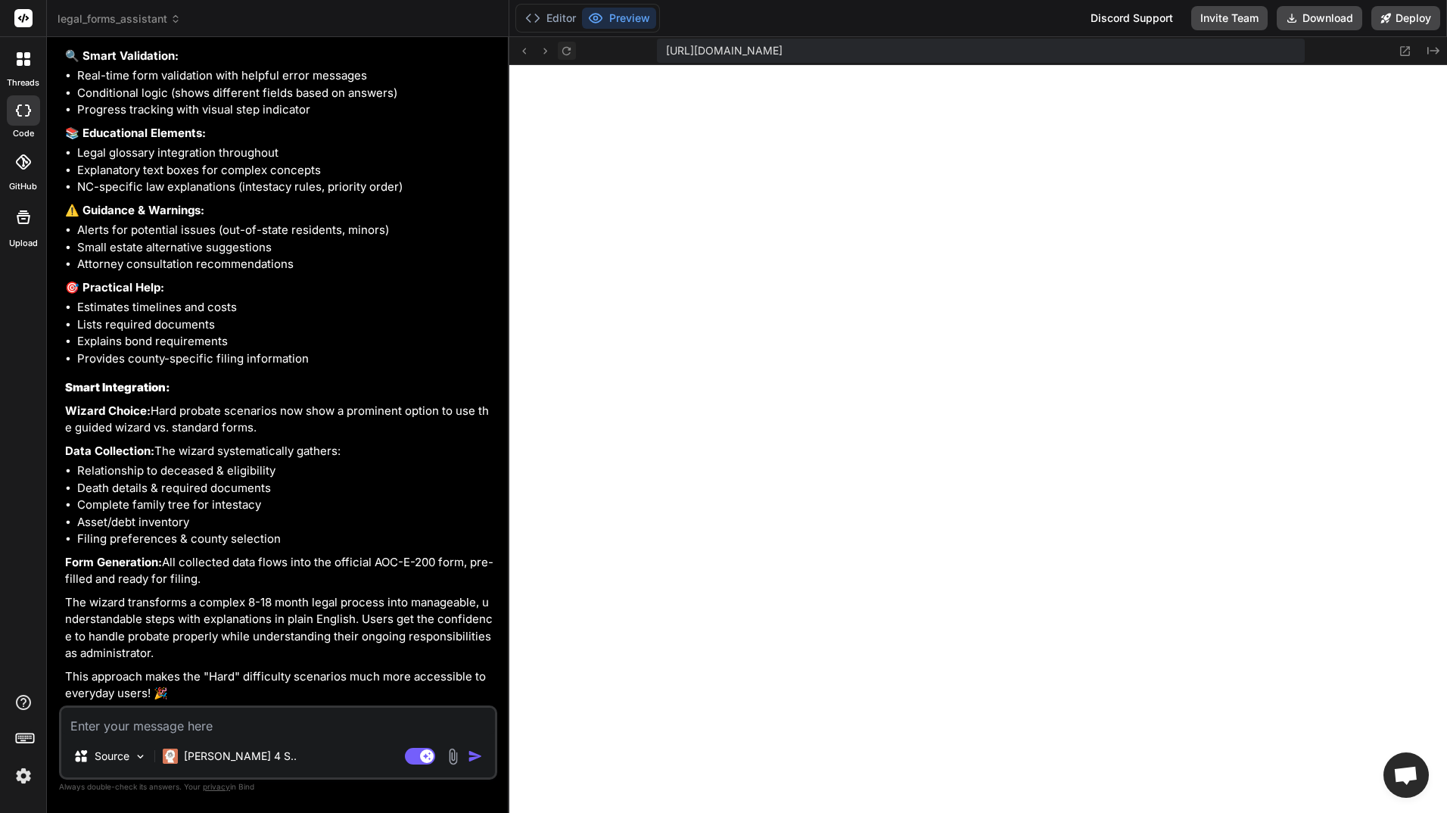
click at [569, 51] on icon at bounding box center [566, 51] width 13 height 13
click at [525, 50] on icon at bounding box center [524, 51] width 13 height 13
click at [240, 716] on textarea at bounding box center [278, 721] width 434 height 27
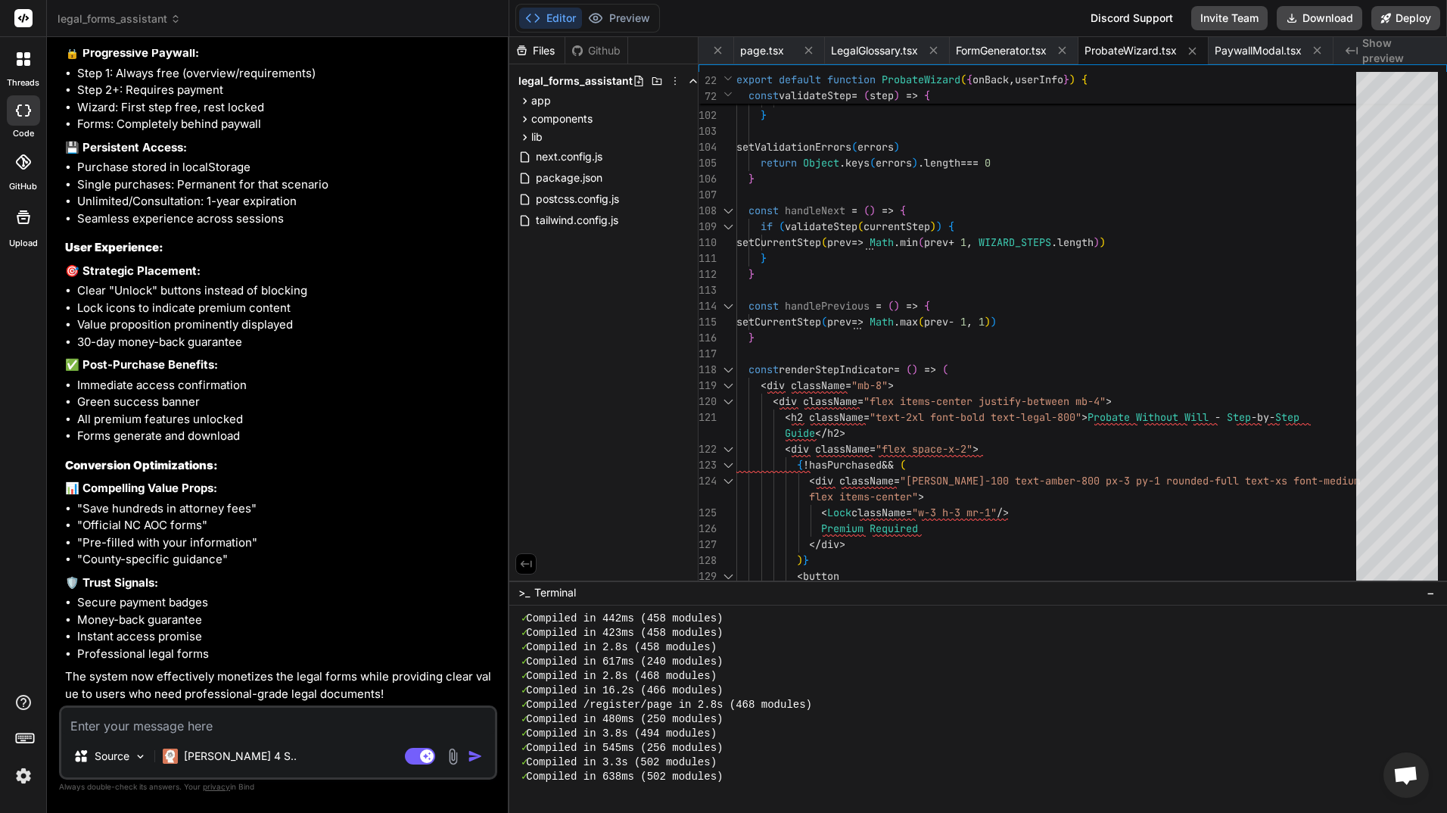
scroll to position [13001, 0]
click at [629, 14] on button "Preview" at bounding box center [619, 18] width 74 height 21
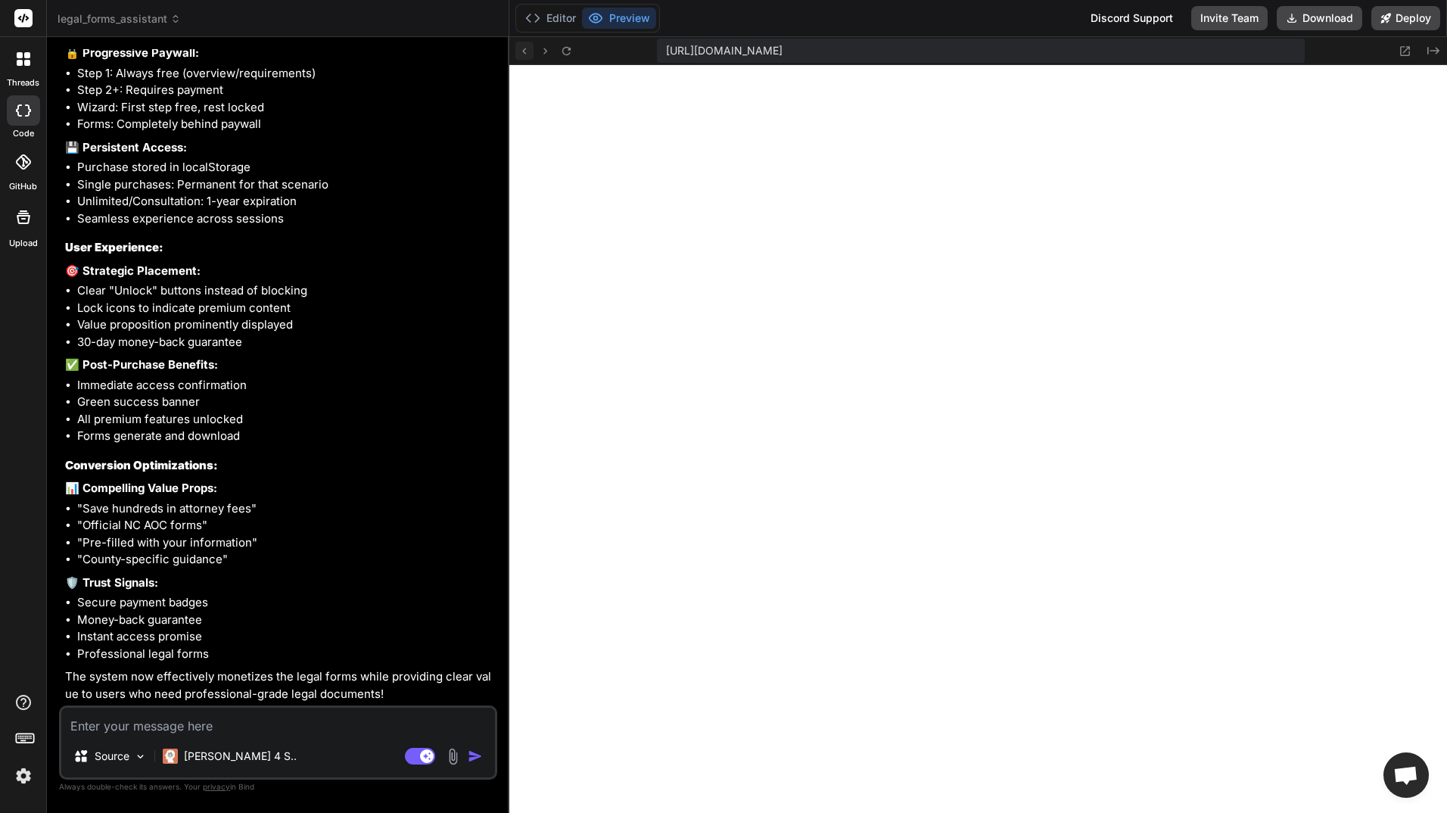
click at [523, 49] on icon at bounding box center [524, 51] width 13 height 13
click at [568, 45] on icon at bounding box center [566, 51] width 13 height 13
click at [563, 45] on icon at bounding box center [566, 51] width 13 height 13
click at [568, 50] on icon at bounding box center [566, 50] width 8 height 8
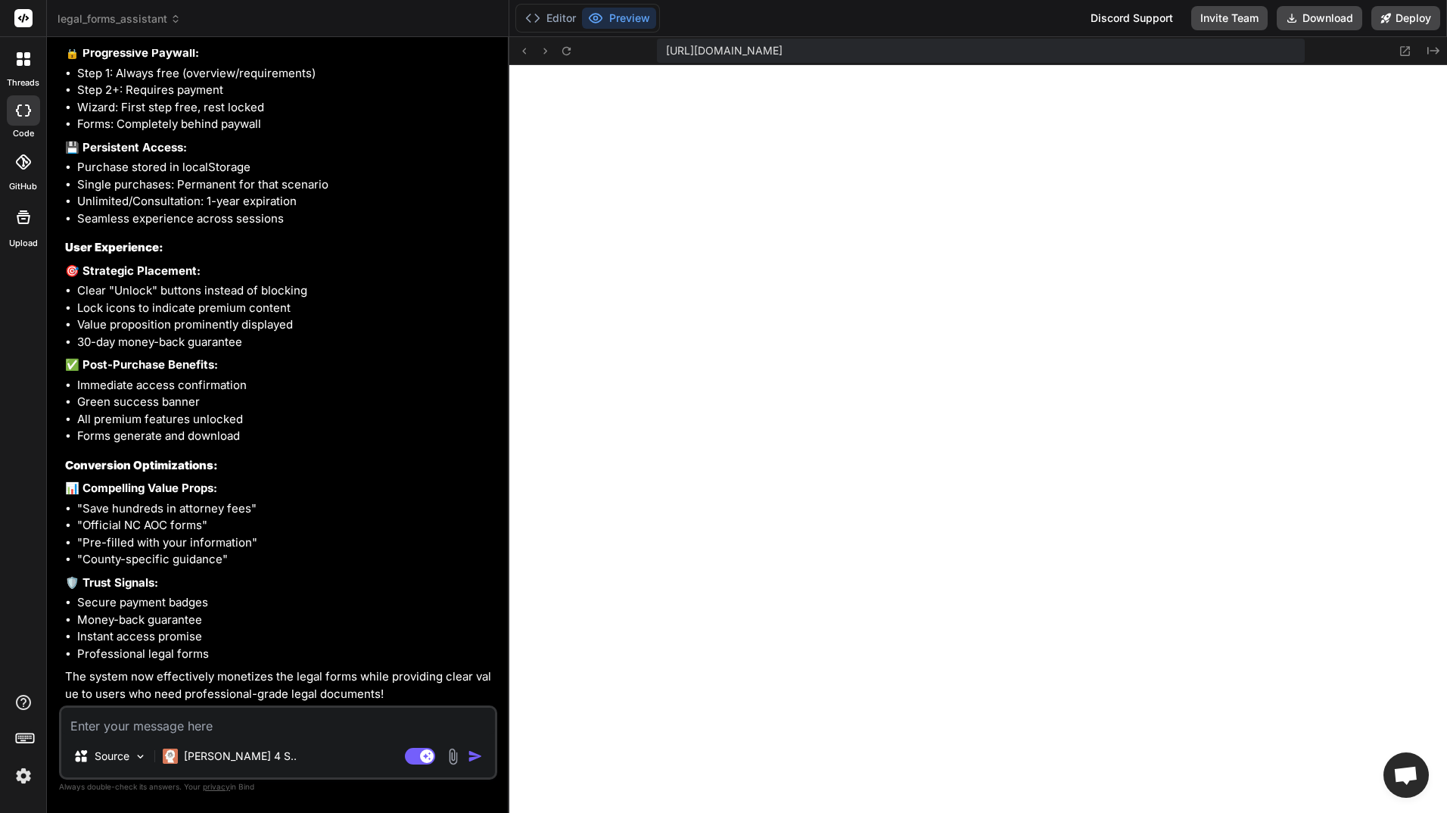
click at [226, 664] on div "Online Legal Assistance Click to open Workbench Create components/PaywallModal.…" at bounding box center [279, 116] width 429 height 1174
click at [179, 728] on textarea at bounding box center [278, 721] width 434 height 27
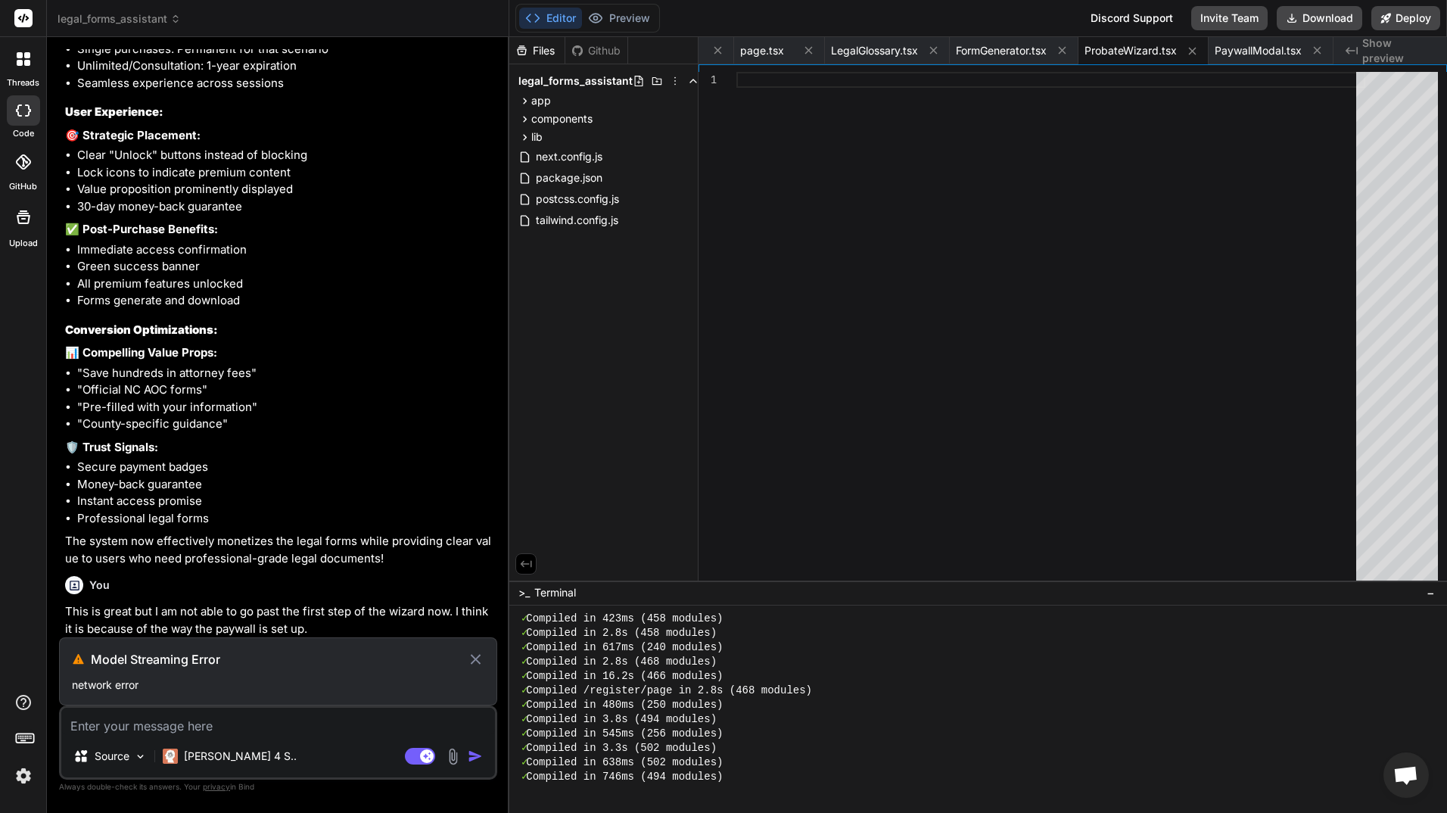
scroll to position [13137, 0]
click at [475, 655] on icon at bounding box center [475, 659] width 17 height 18
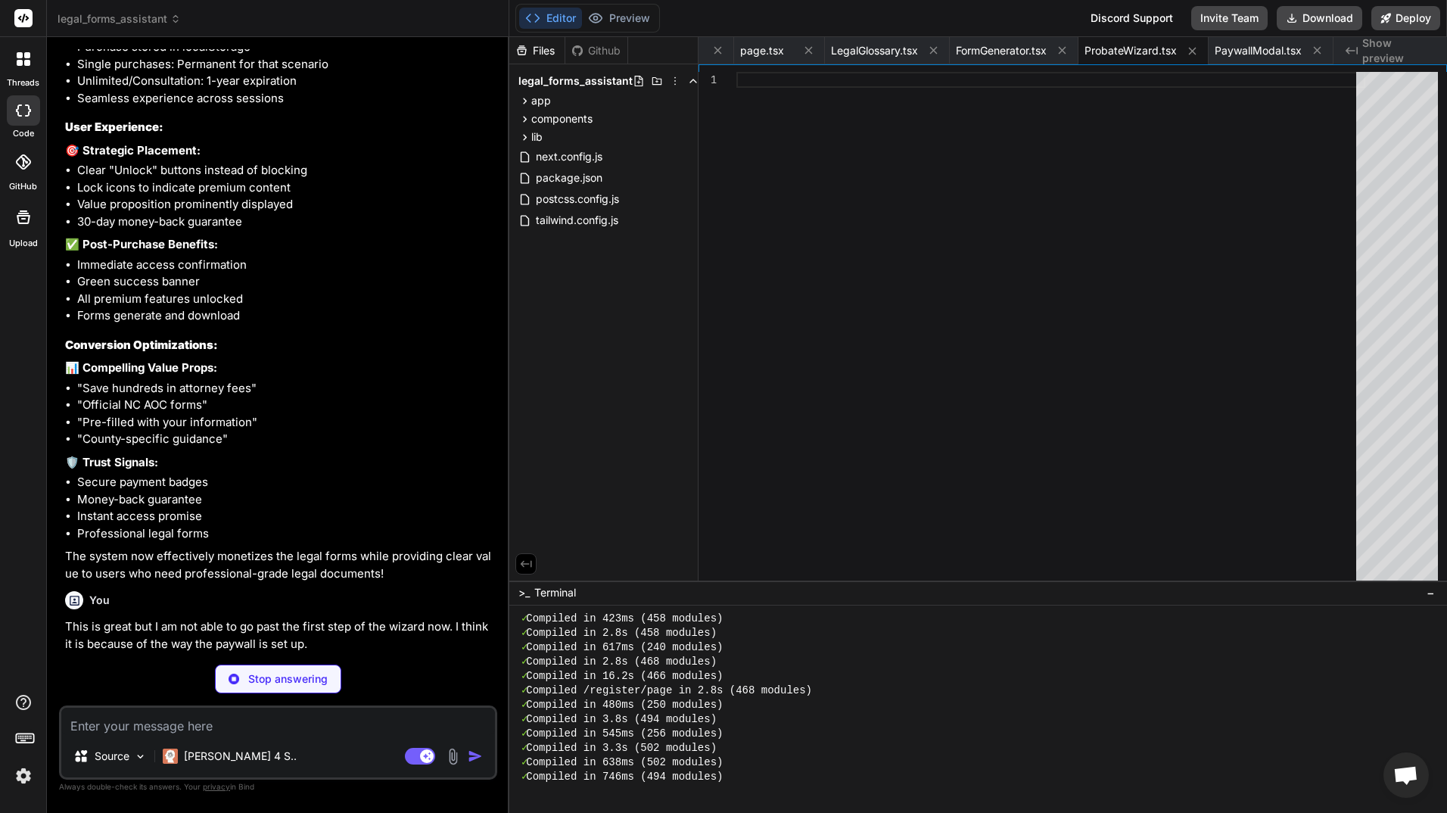
scroll to position [13122, 0]
click at [632, 14] on button "Preview" at bounding box center [619, 18] width 74 height 21
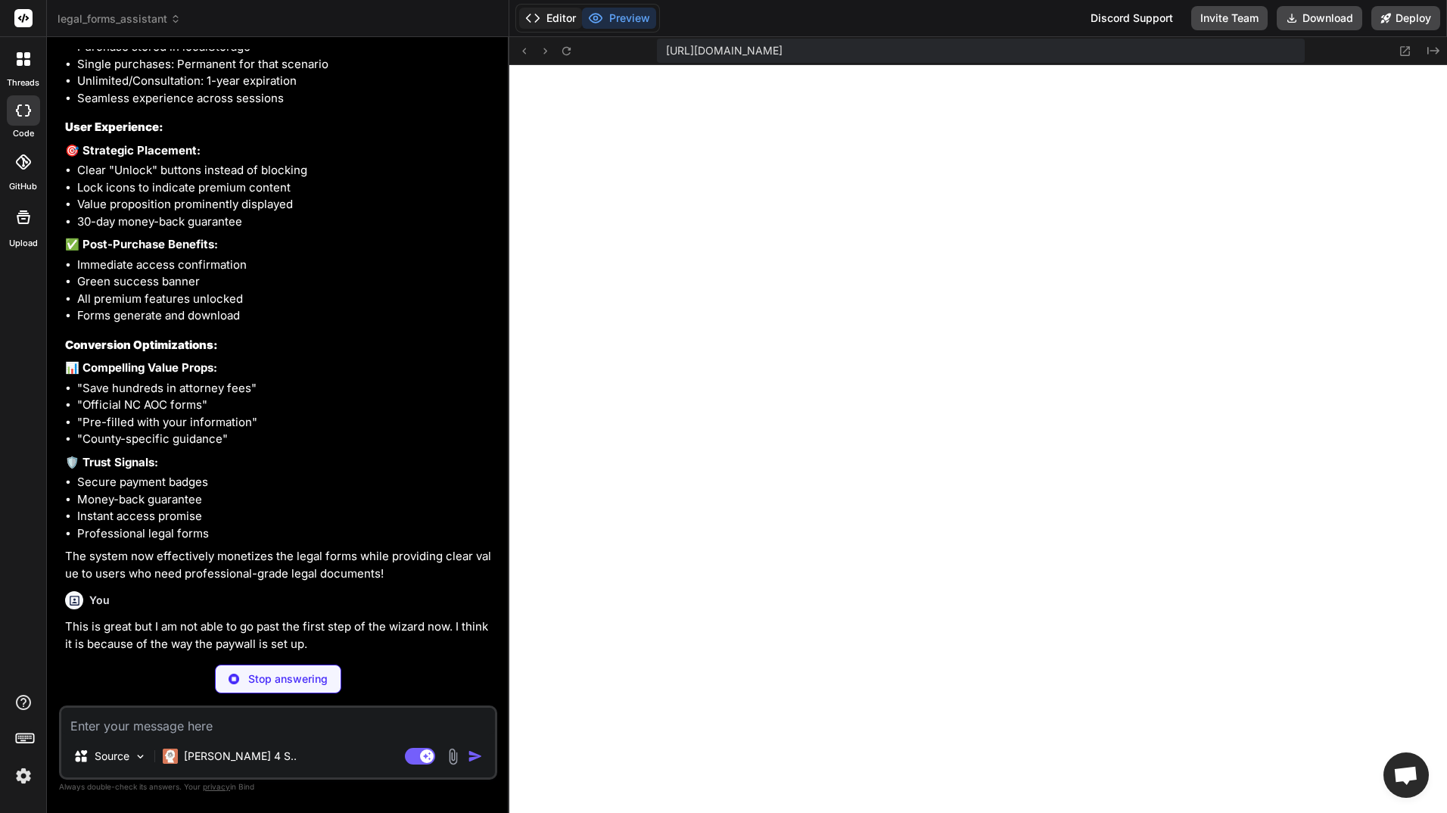
click at [562, 14] on button "Editor" at bounding box center [550, 18] width 63 height 21
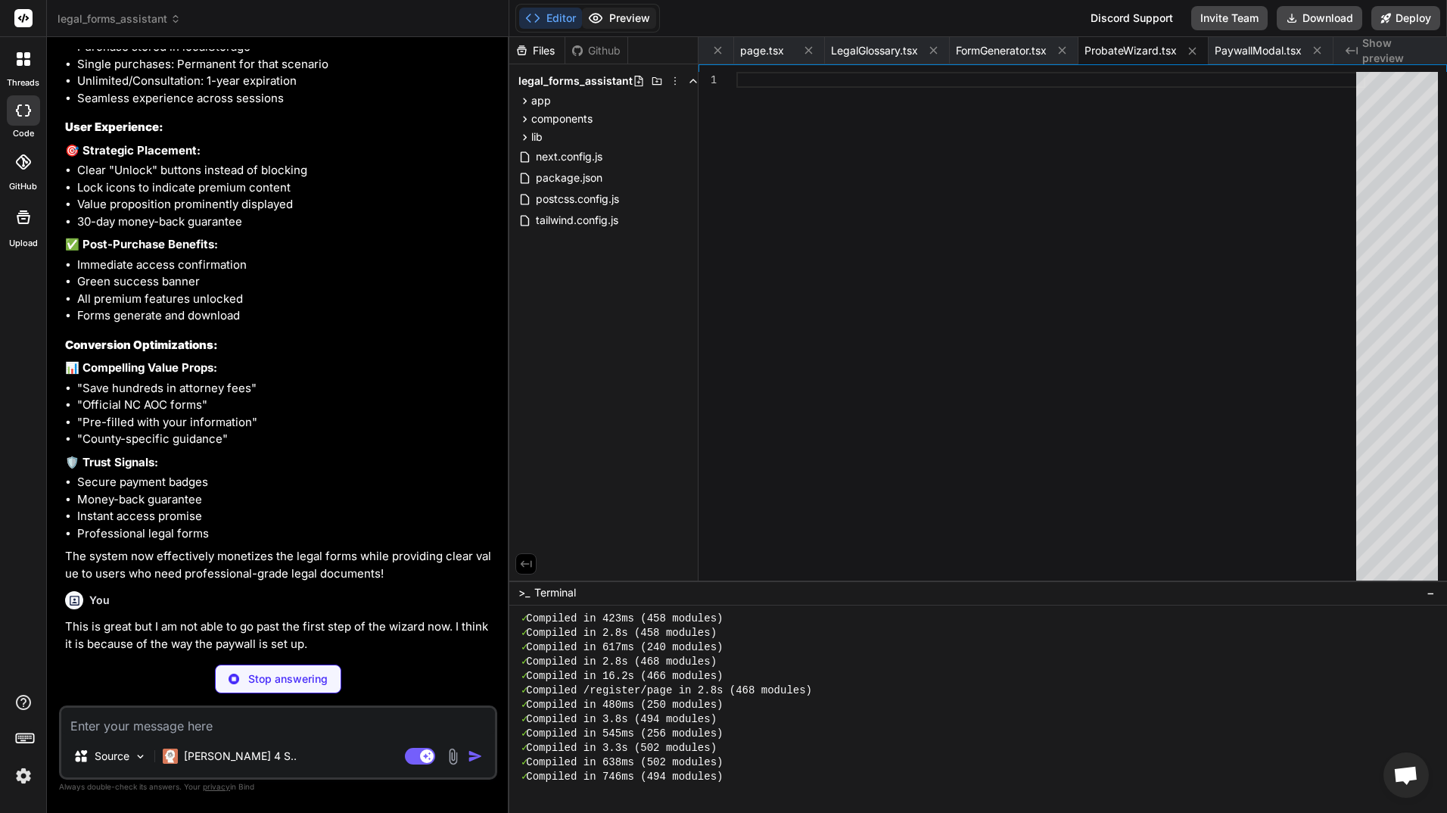
click at [620, 14] on button "Preview" at bounding box center [619, 18] width 74 height 21
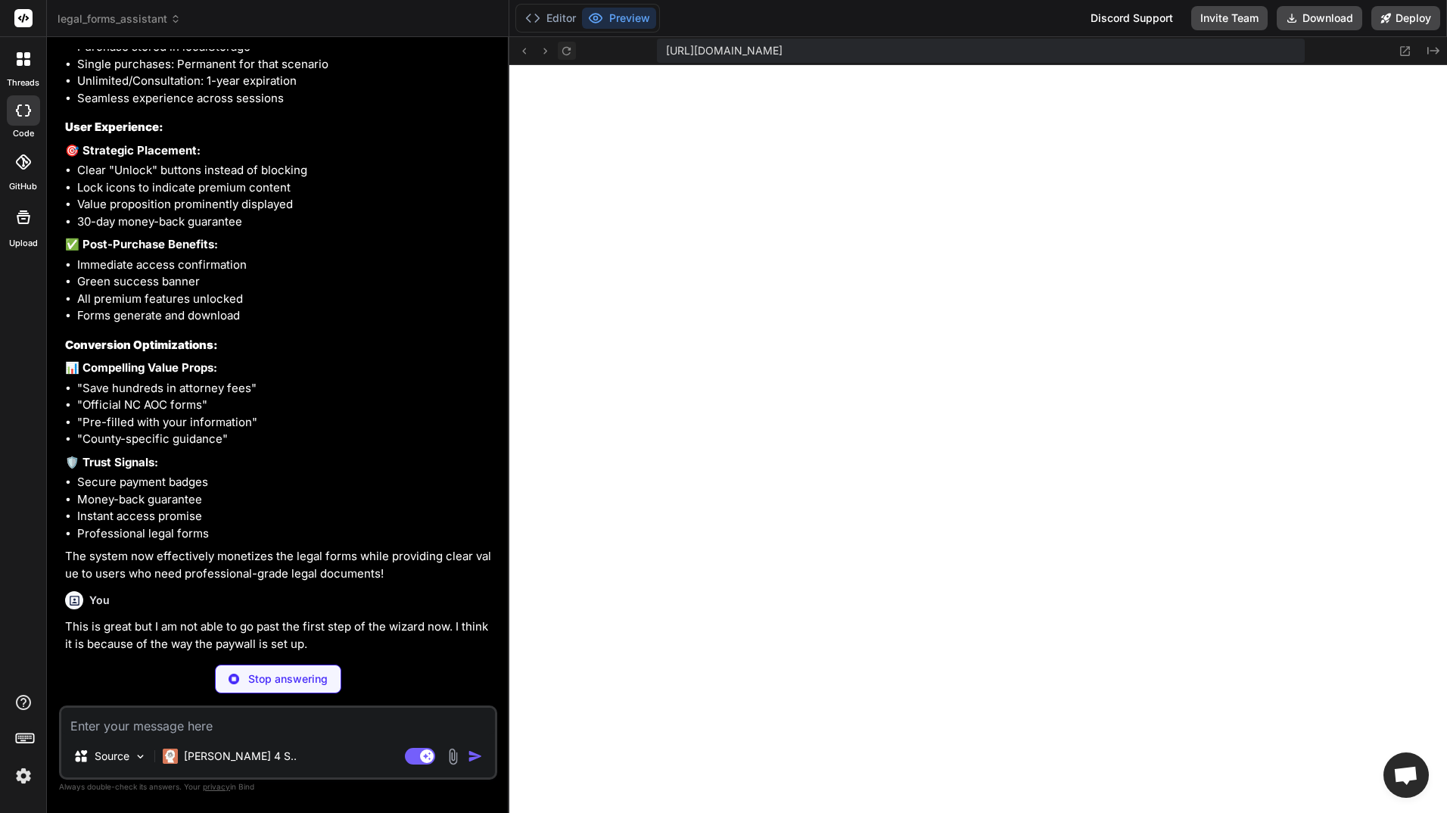
click at [568, 46] on icon at bounding box center [566, 51] width 13 height 13
click at [563, 14] on button "Editor" at bounding box center [550, 18] width 63 height 21
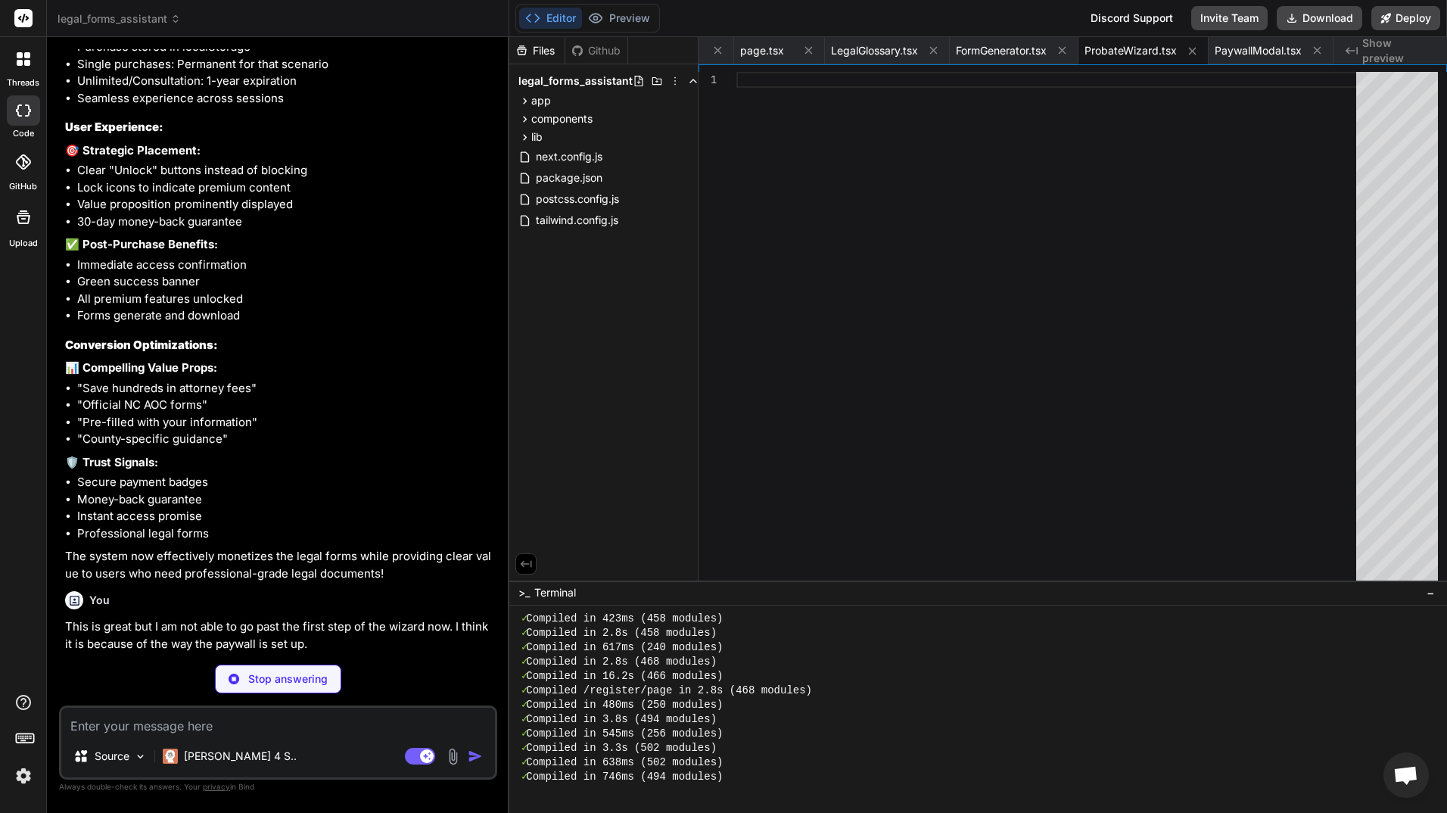
click at [285, 671] on p "Stop answering" at bounding box center [287, 678] width 79 height 15
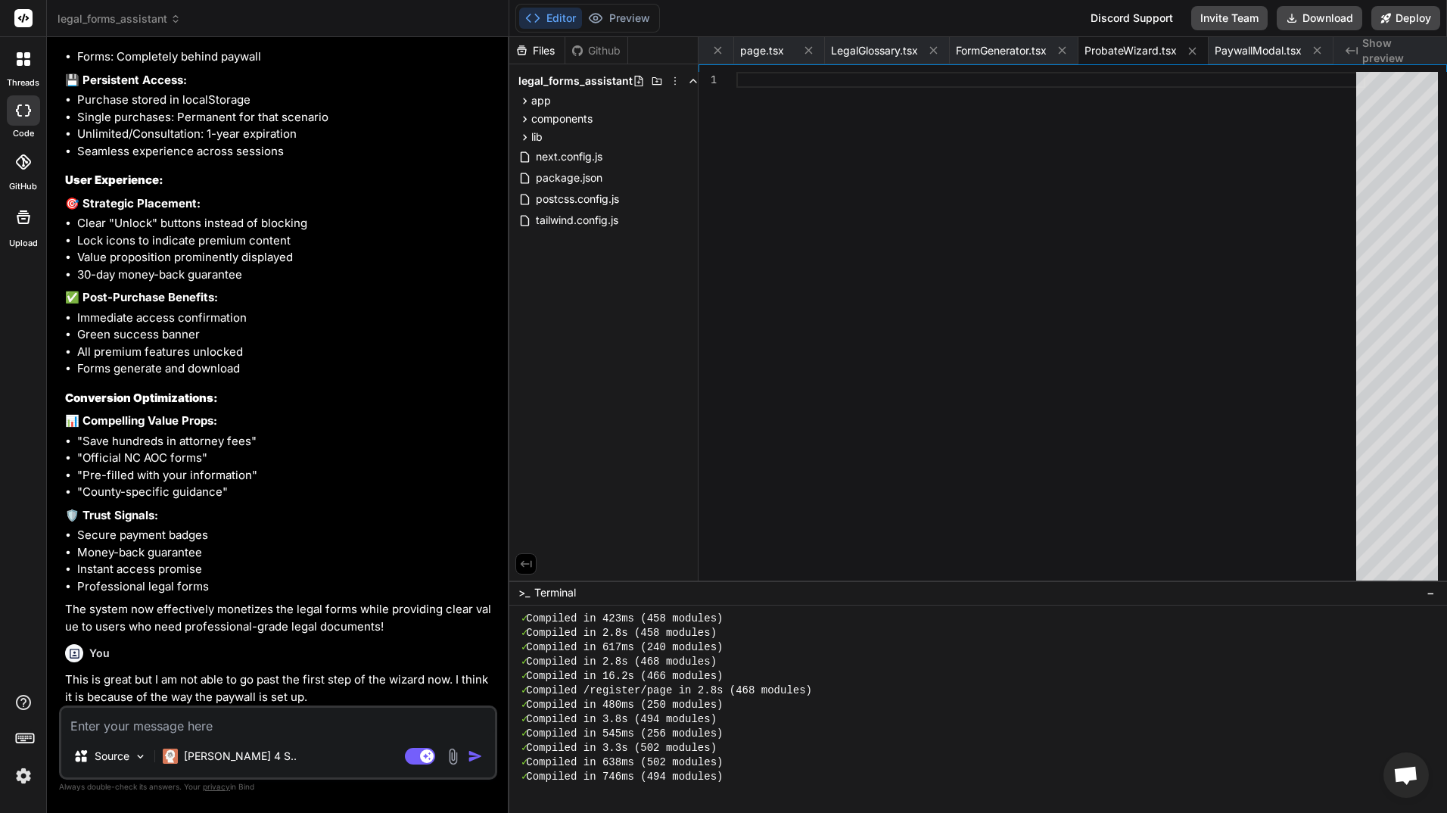
scroll to position [13069, 0]
click at [317, 697] on p "This is great but I am not able to go past the first step of the wizard now. I …" at bounding box center [279, 688] width 429 height 34
click at [254, 713] on textarea at bounding box center [278, 721] width 434 height 27
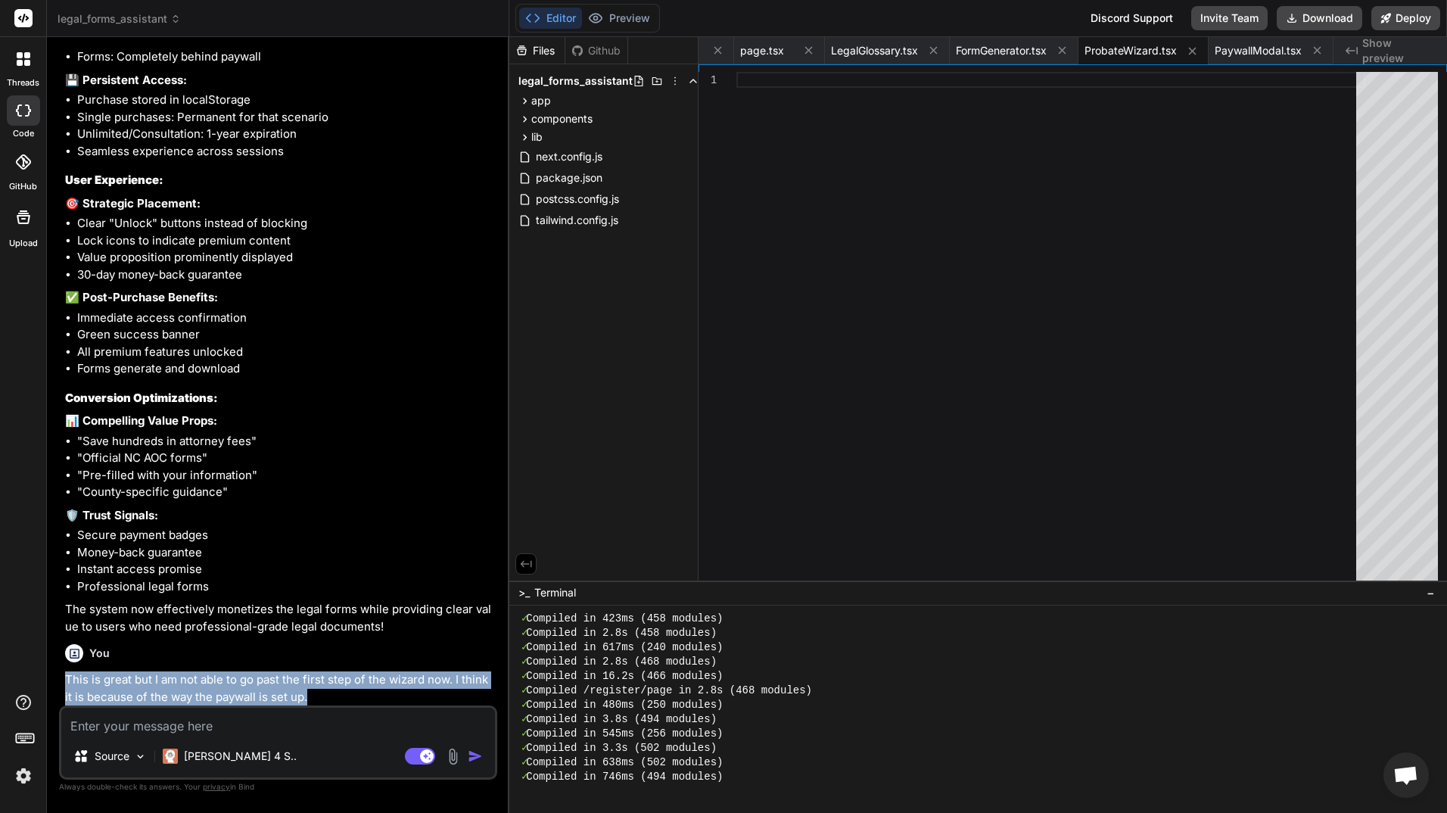
drag, startPoint x: 331, startPoint y: 695, endPoint x: 68, endPoint y: 682, distance: 263.7
click at [68, 682] on p "This is great but I am not able to go past the first step of the wizard now. I …" at bounding box center [279, 688] width 429 height 34
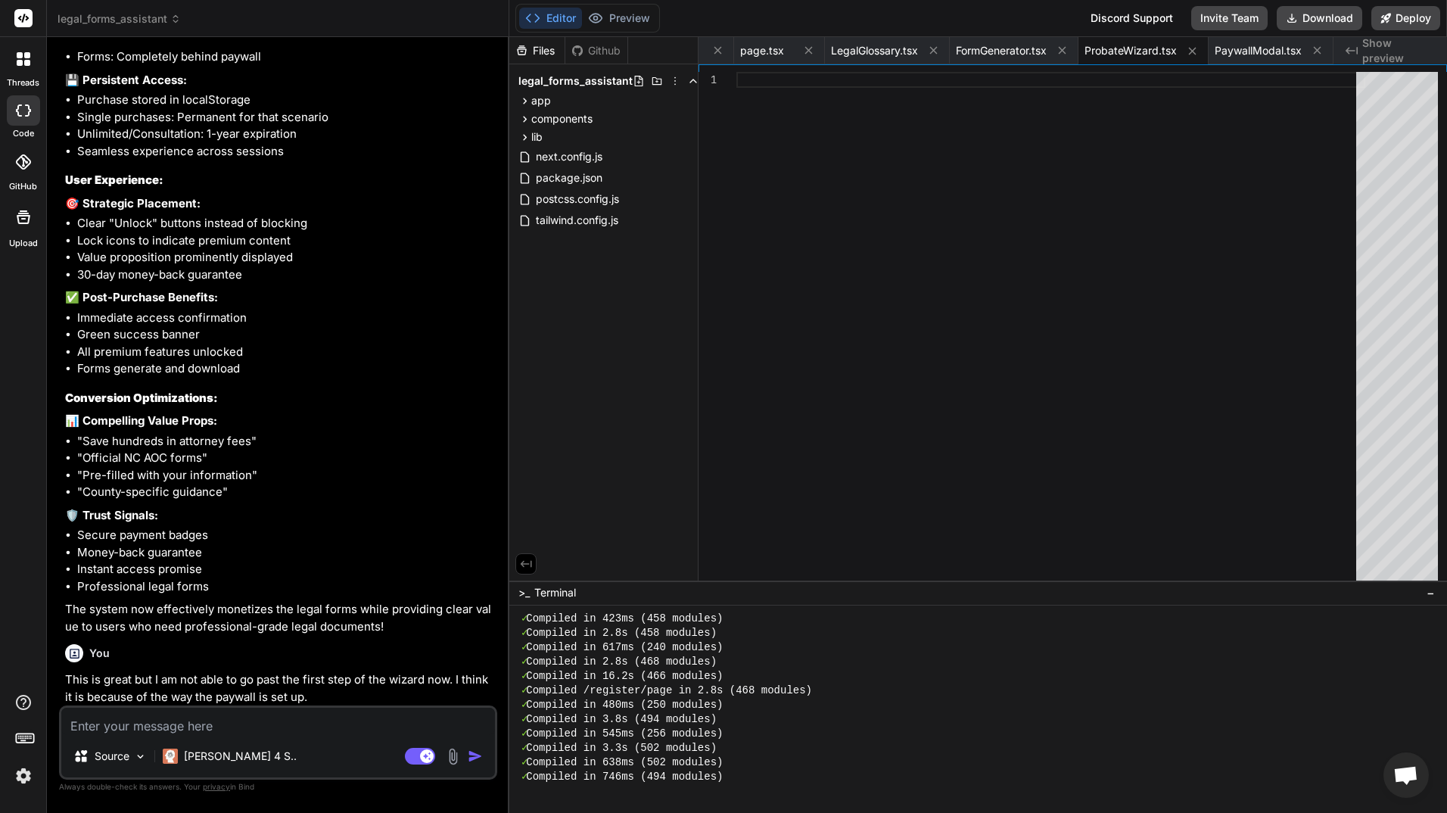
drag, startPoint x: 68, startPoint y: 682, endPoint x: 115, endPoint y: 726, distance: 64.2
click at [115, 726] on textarea at bounding box center [278, 721] width 434 height 27
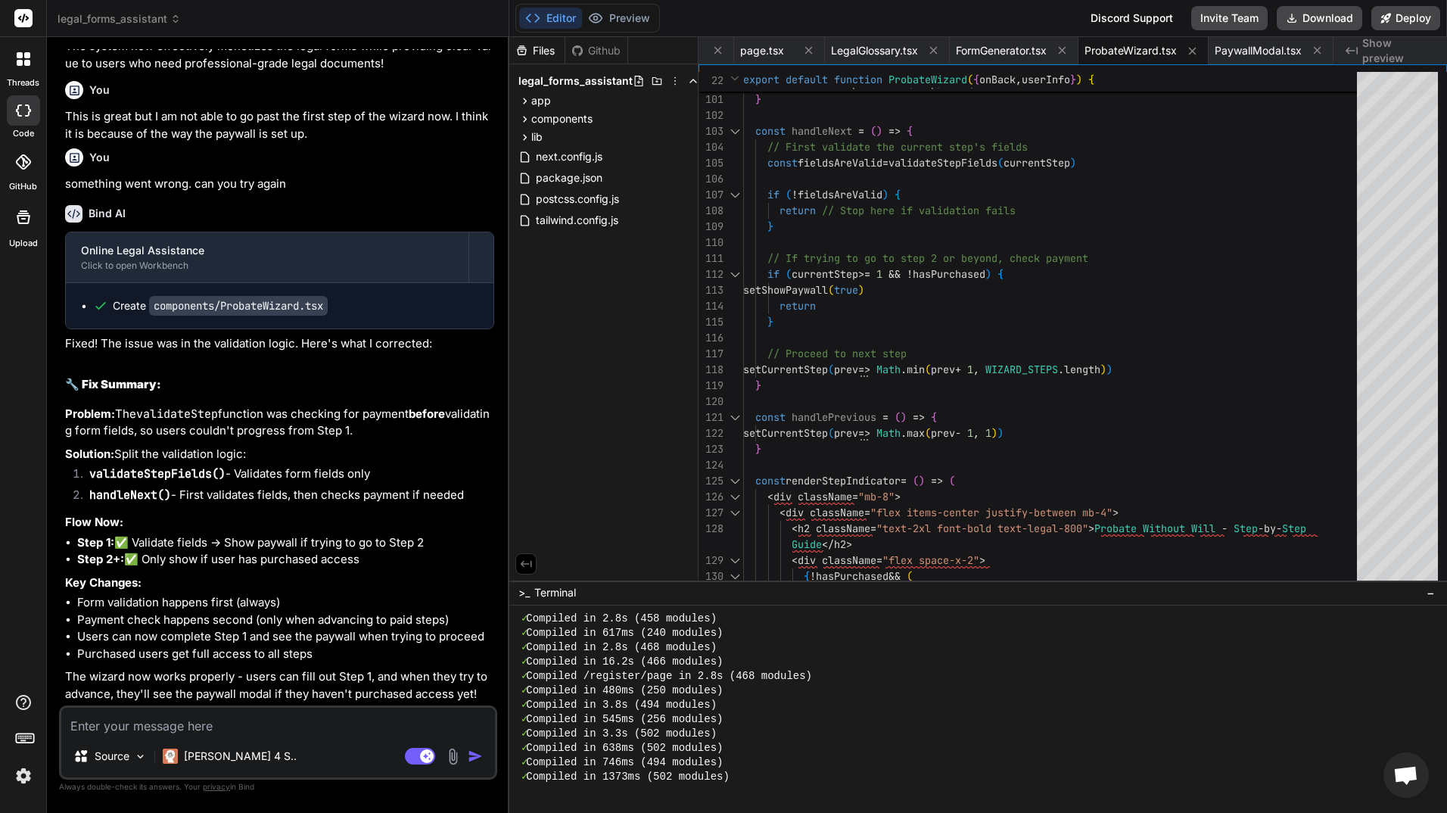
scroll to position [13632, 0]
click at [636, 17] on button "Preview" at bounding box center [619, 18] width 74 height 21
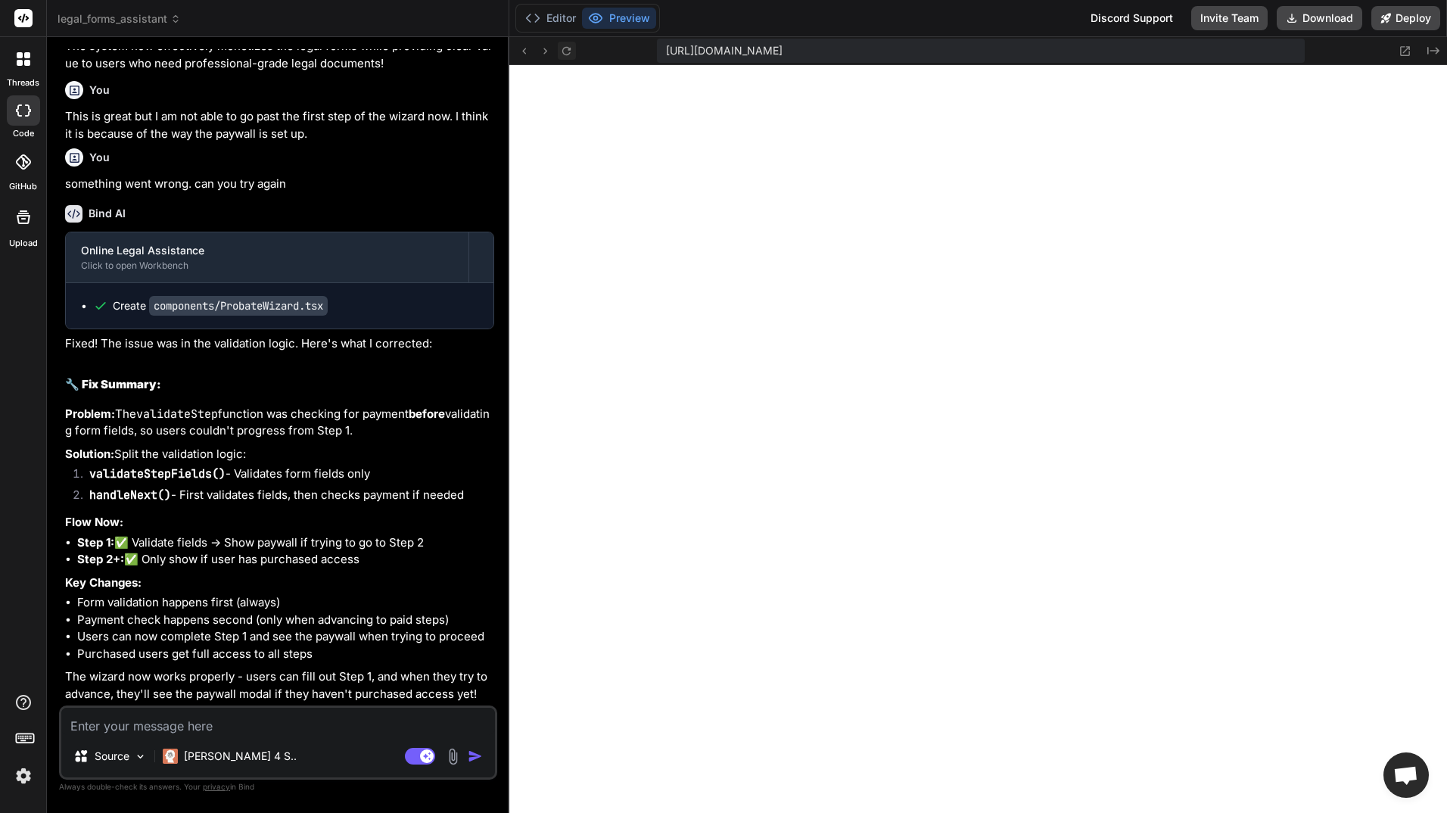
click at [568, 46] on icon at bounding box center [566, 51] width 13 height 13
click at [246, 720] on textarea at bounding box center [278, 721] width 434 height 27
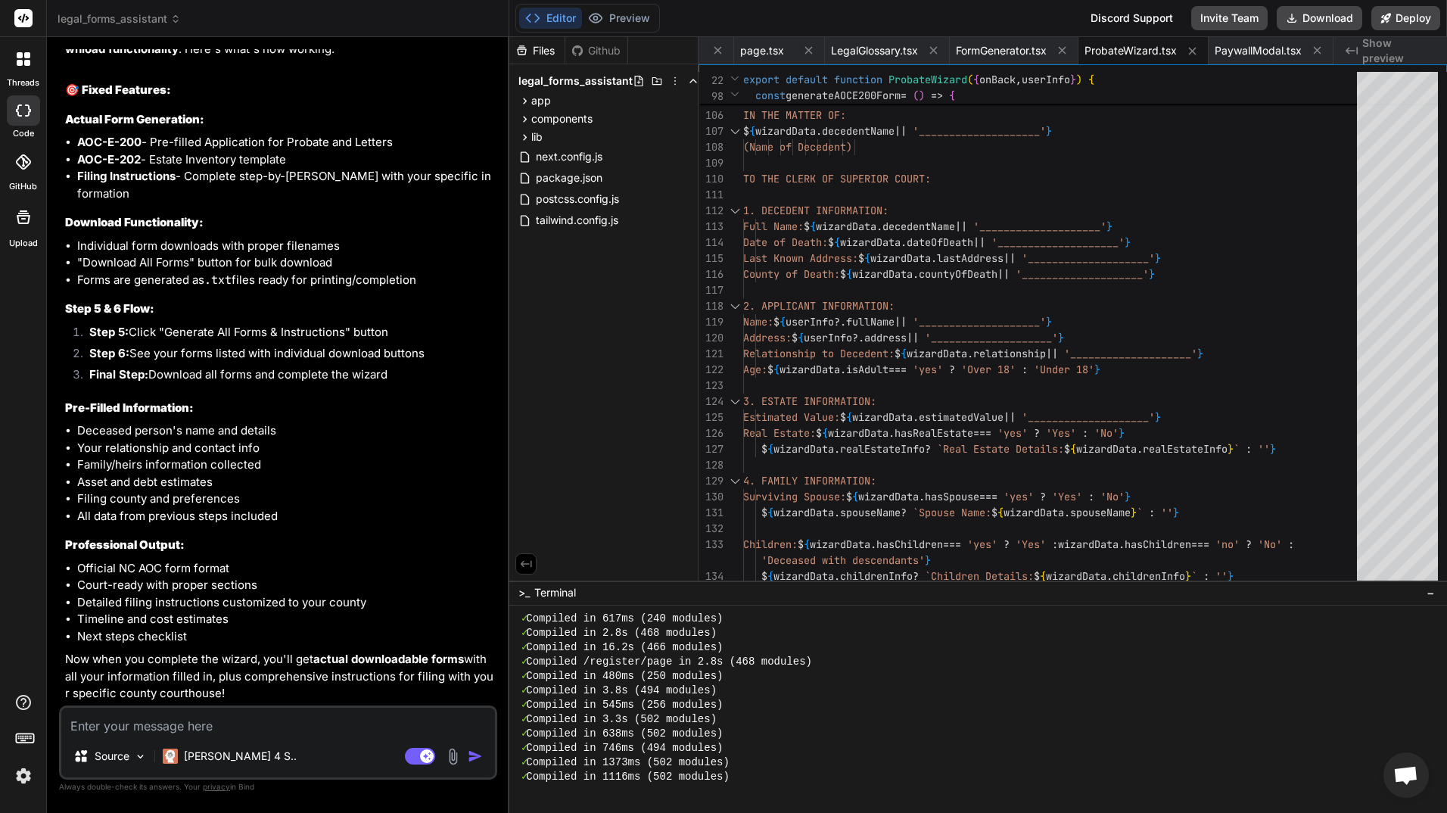
scroll to position [14489, 0]
click at [631, 17] on button "Preview" at bounding box center [619, 18] width 74 height 21
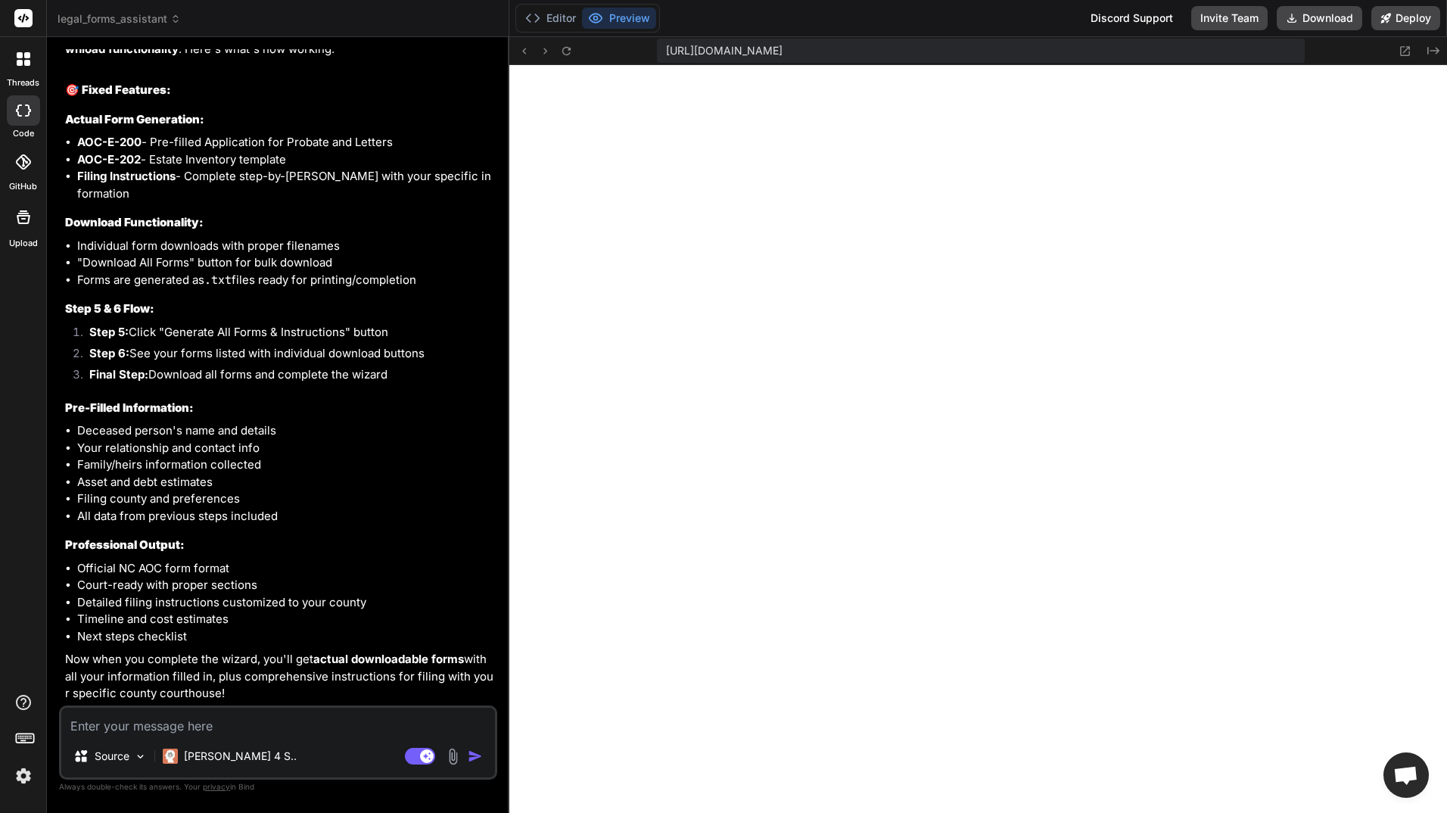
click at [310, 724] on textarea at bounding box center [278, 721] width 434 height 27
click at [210, 730] on textarea "the generate all forms button on" at bounding box center [278, 721] width 434 height 27
click at [241, 732] on textarea "the generate all forms button on" at bounding box center [278, 721] width 434 height 27
click at [199, 729] on textarea "the generate all forms button on" at bounding box center [278, 721] width 434 height 27
click at [237, 723] on textarea "the generate all forms button on" at bounding box center [278, 721] width 434 height 27
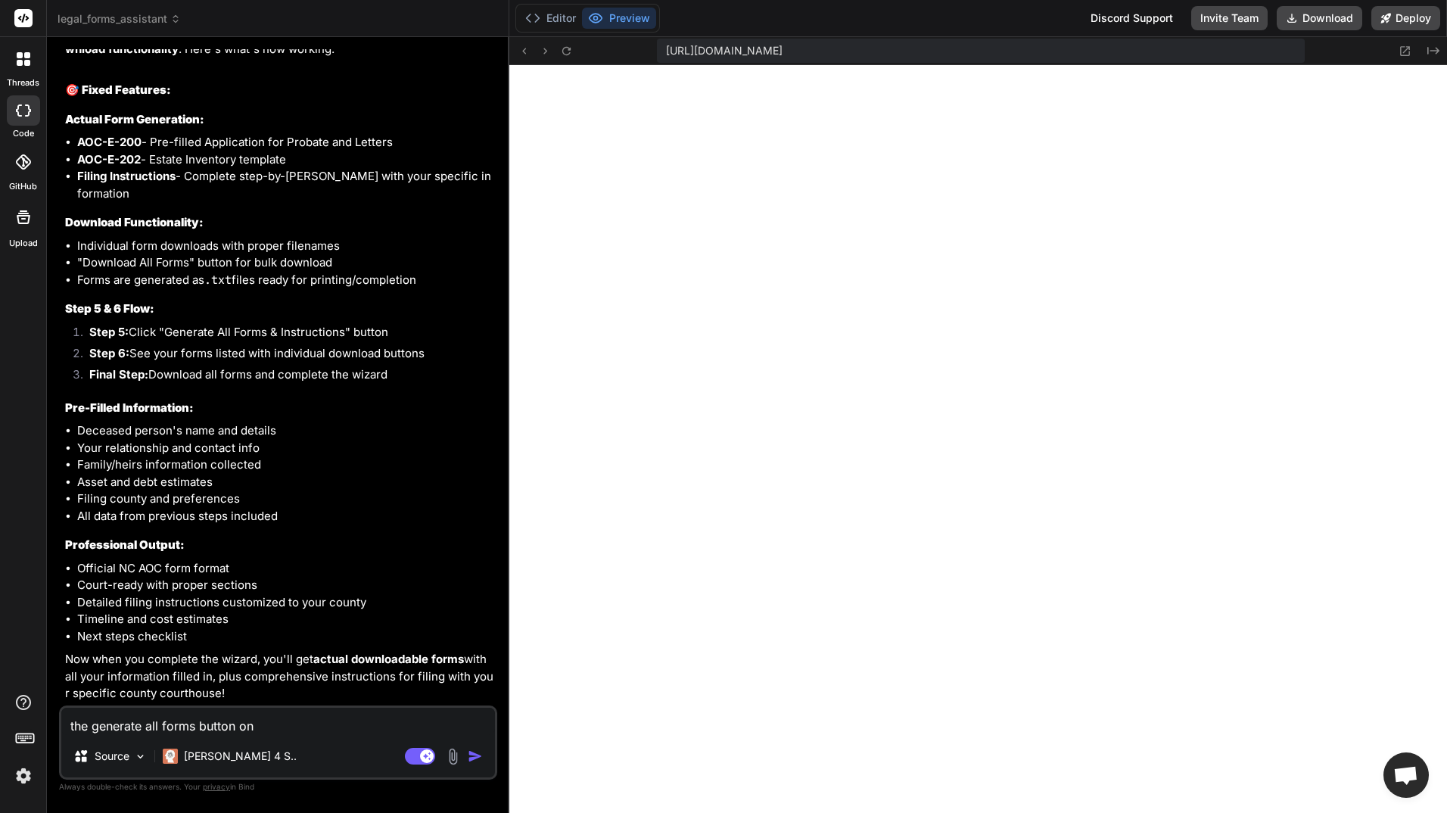
click at [201, 726] on textarea "the generate all forms button on" at bounding box center [278, 721] width 434 height 27
click at [93, 723] on textarea "the generate all forms and instructions" button on" at bounding box center [278, 721] width 434 height 27
click at [410, 717] on textarea "the "generate all forms and instructions" button on" at bounding box center [278, 721] width 434 height 27
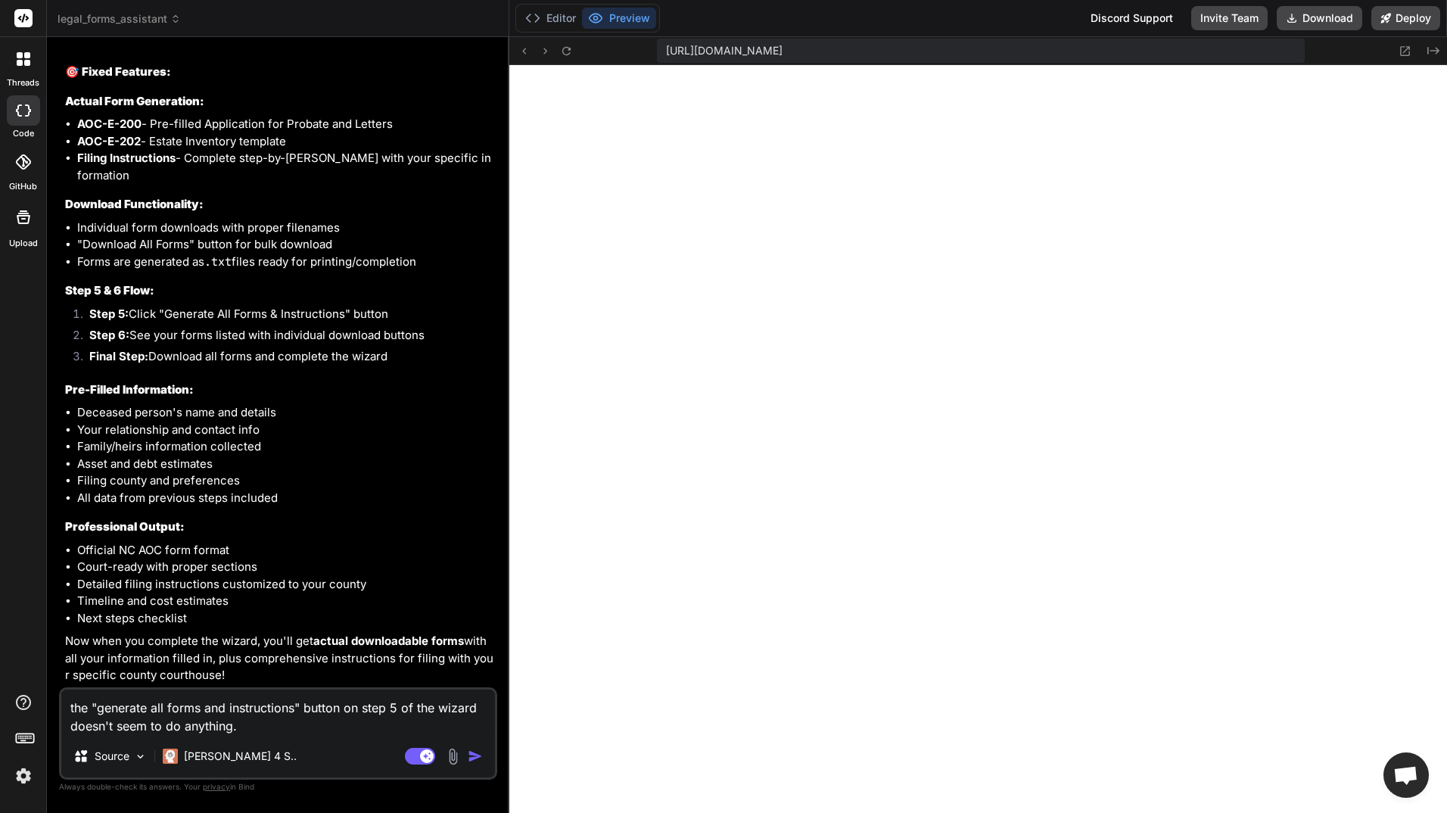
click at [275, 727] on textarea "the "generate all forms and instructions" button on step 5 of the wizard doesn'…" at bounding box center [278, 711] width 434 height 45
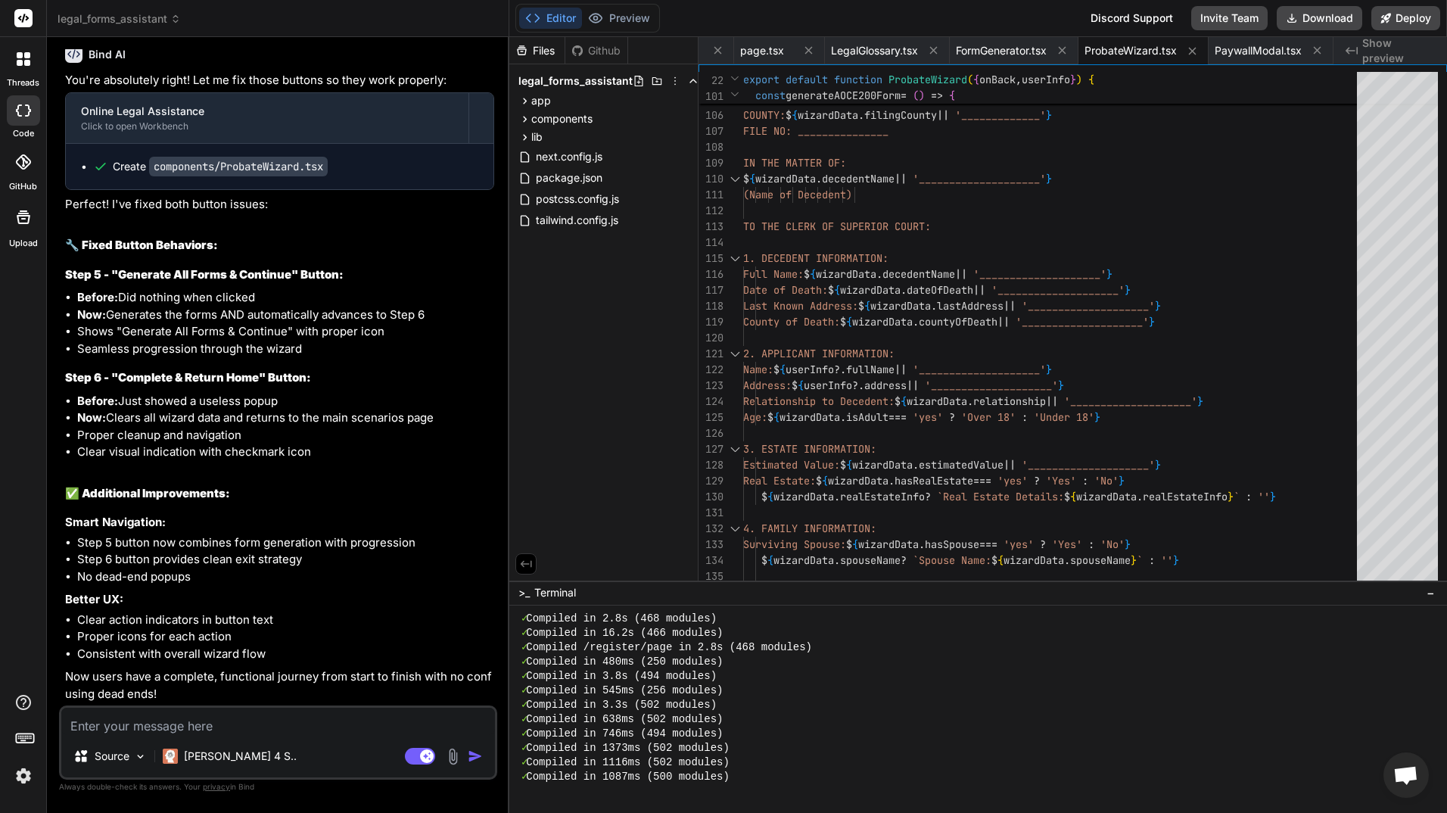
scroll to position [15384, 0]
click at [1324, 15] on button "Download" at bounding box center [1320, 18] width 86 height 24
click at [226, 726] on textarea at bounding box center [278, 721] width 434 height 27
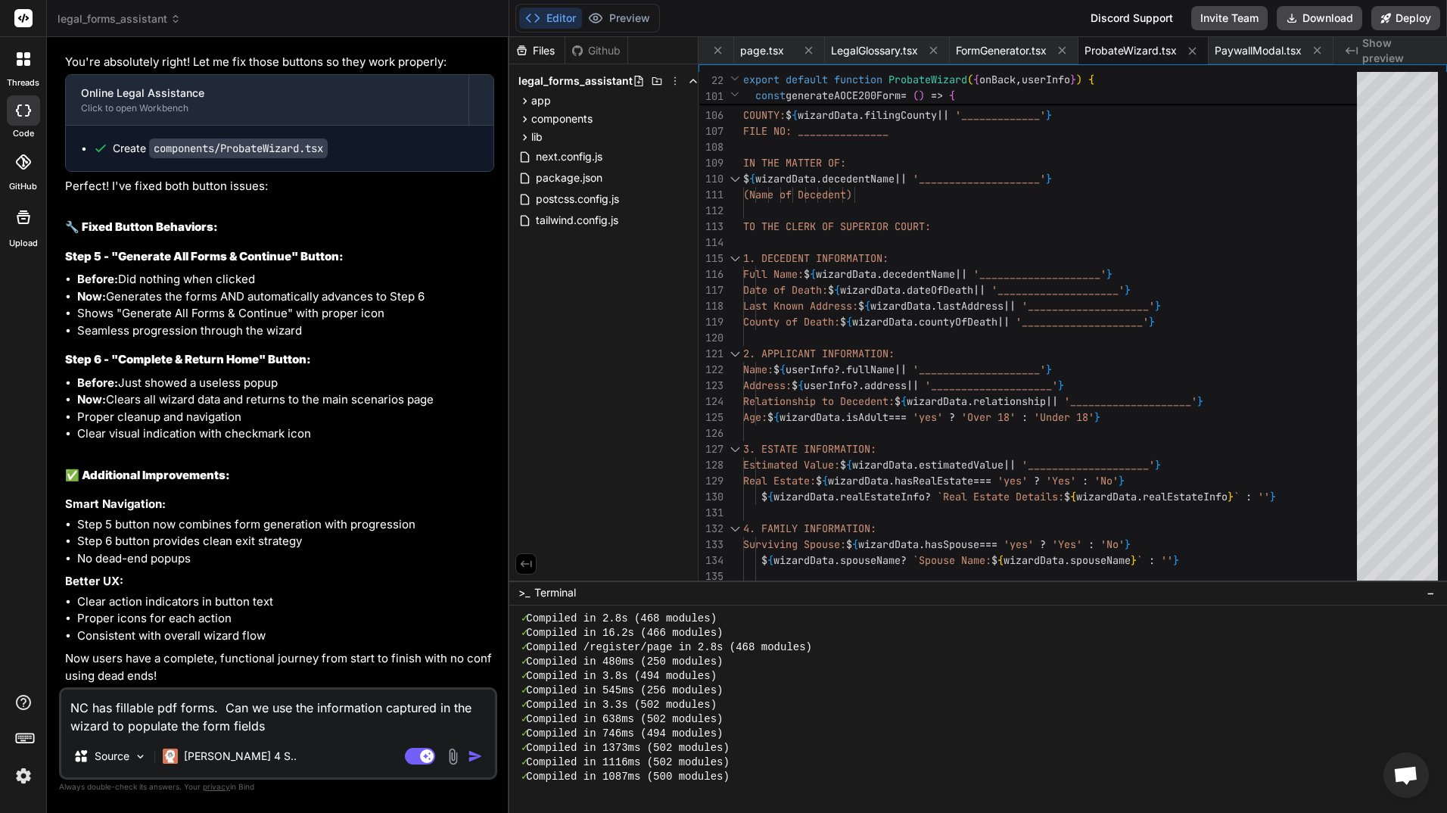
click at [306, 727] on textarea "NC has fillable pdf forms. Can we use the information captured in the wizard to…" at bounding box center [278, 711] width 434 height 45
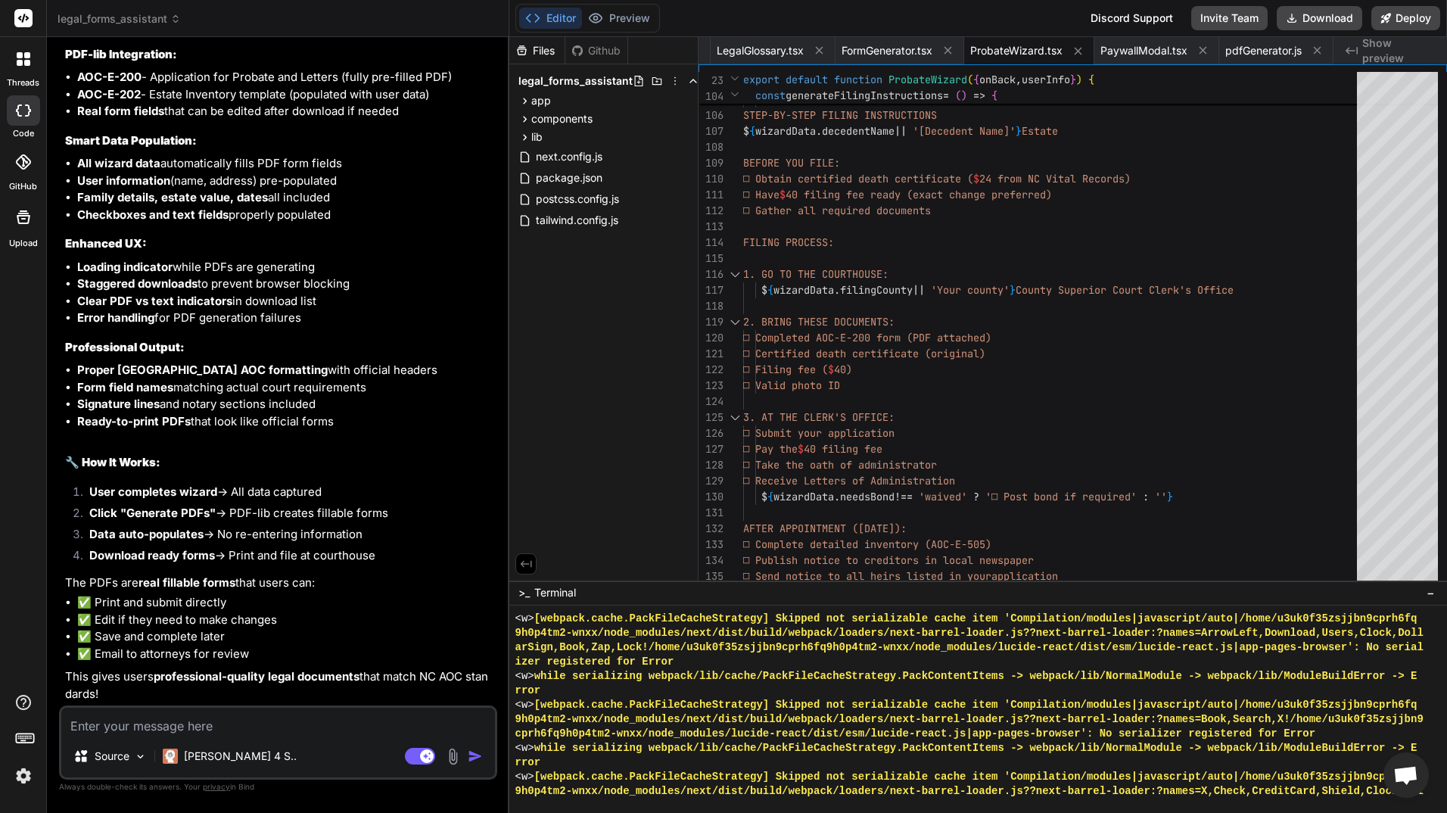
scroll to position [4040, 0]
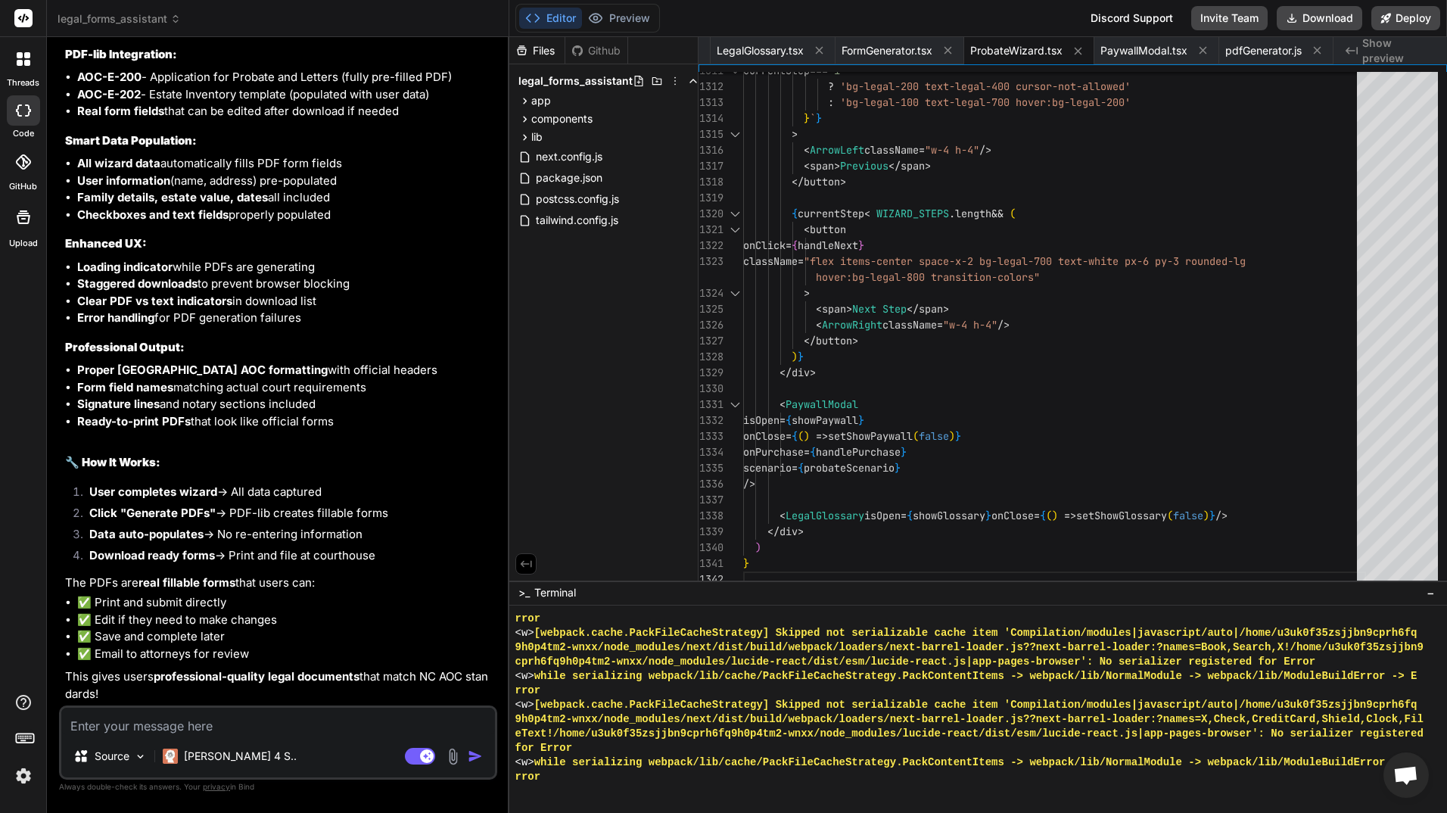
click at [597, 51] on div "Github" at bounding box center [596, 50] width 62 height 15
click at [543, 46] on div "Files" at bounding box center [536, 50] width 55 height 15
click at [565, 20] on button "Editor" at bounding box center [550, 18] width 63 height 21
click at [285, 723] on textarea at bounding box center [278, 721] width 434 height 27
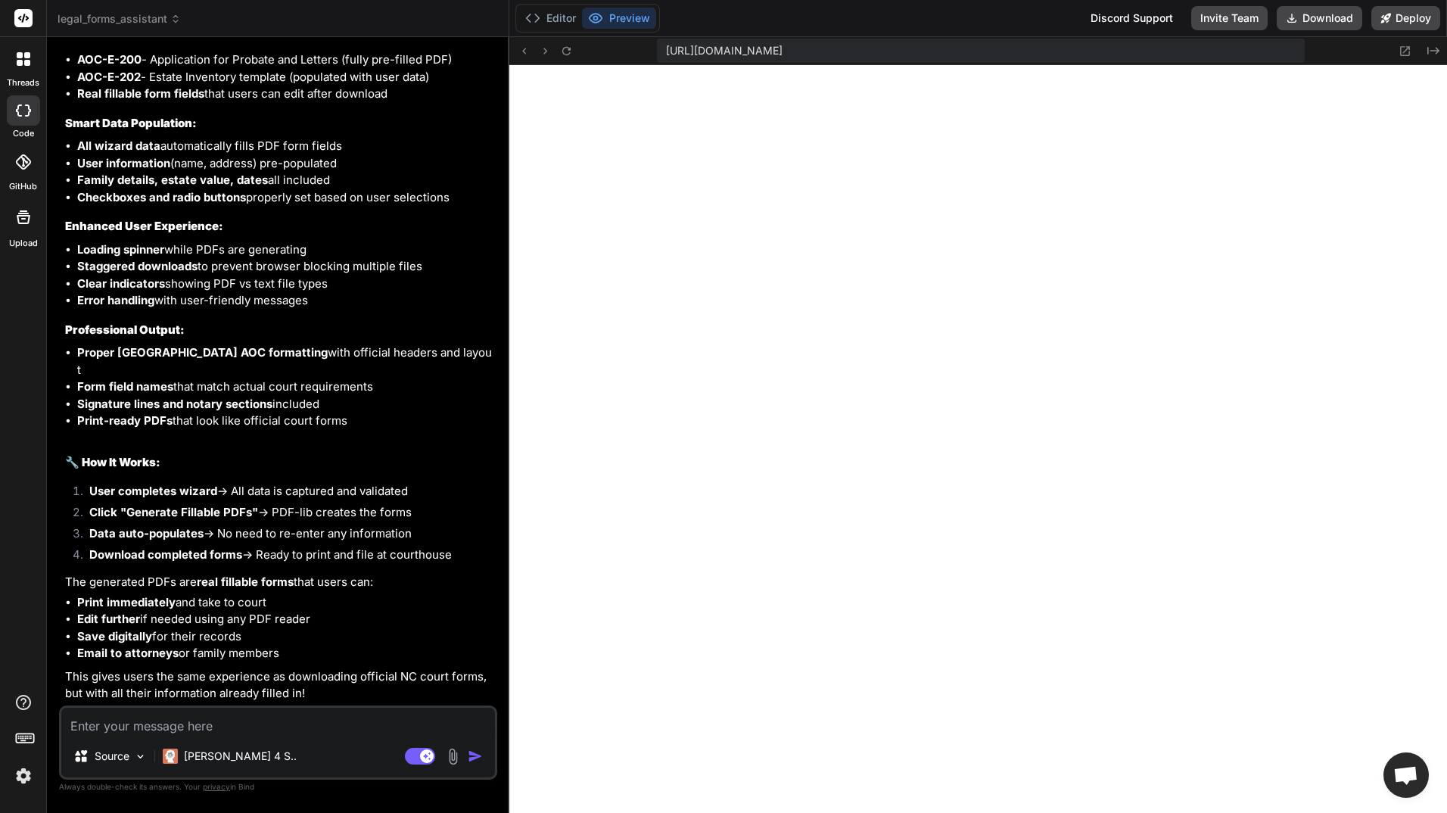
scroll to position [17469, 0]
click at [171, 724] on textarea at bounding box center [278, 721] width 434 height 27
click at [1331, 17] on button "Download" at bounding box center [1320, 18] width 86 height 24
click at [207, 729] on textarea "Can we use the" at bounding box center [278, 721] width 434 height 27
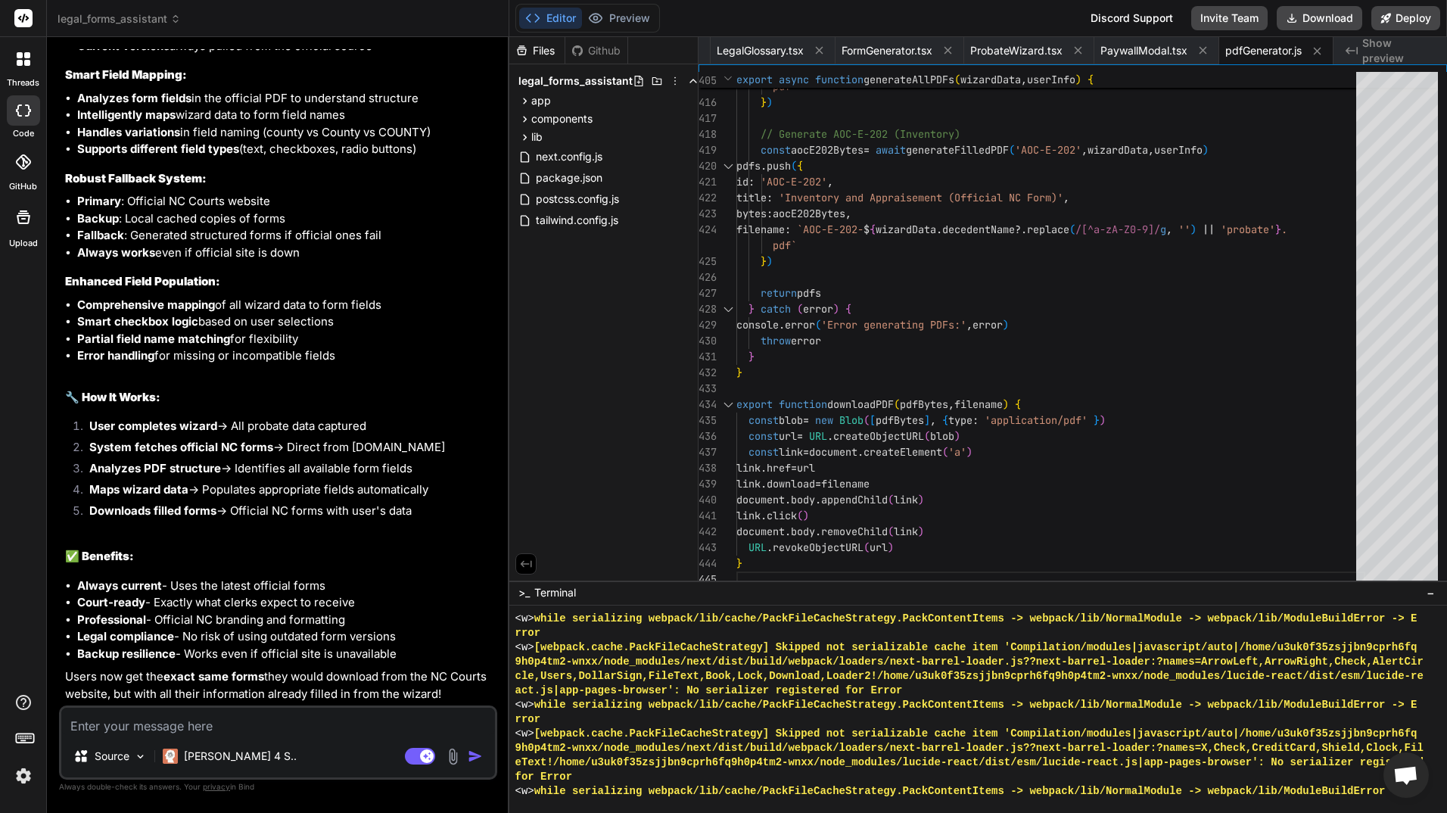
scroll to position [7290, 0]
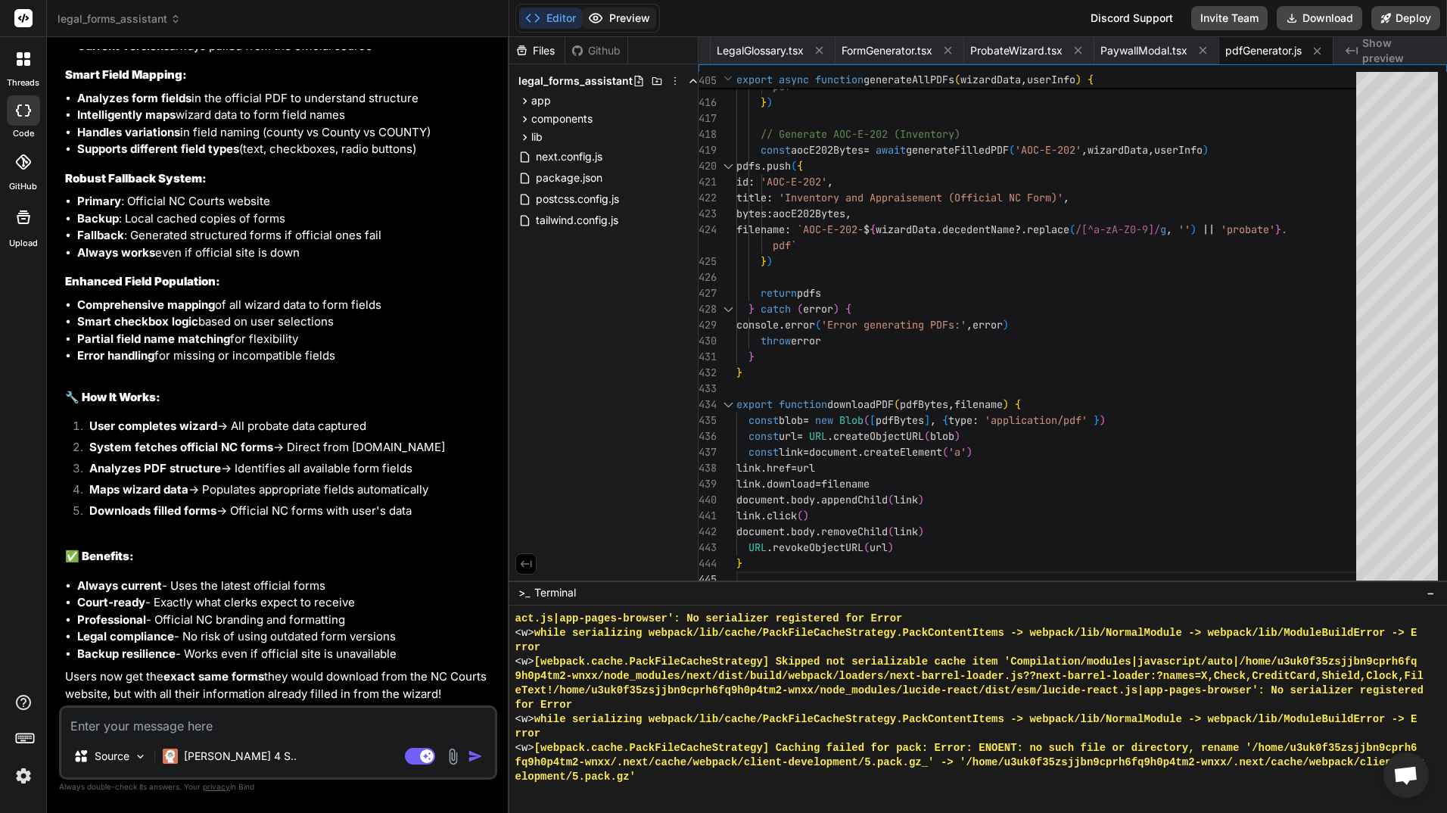
click at [623, 10] on button "Preview" at bounding box center [619, 18] width 74 height 21
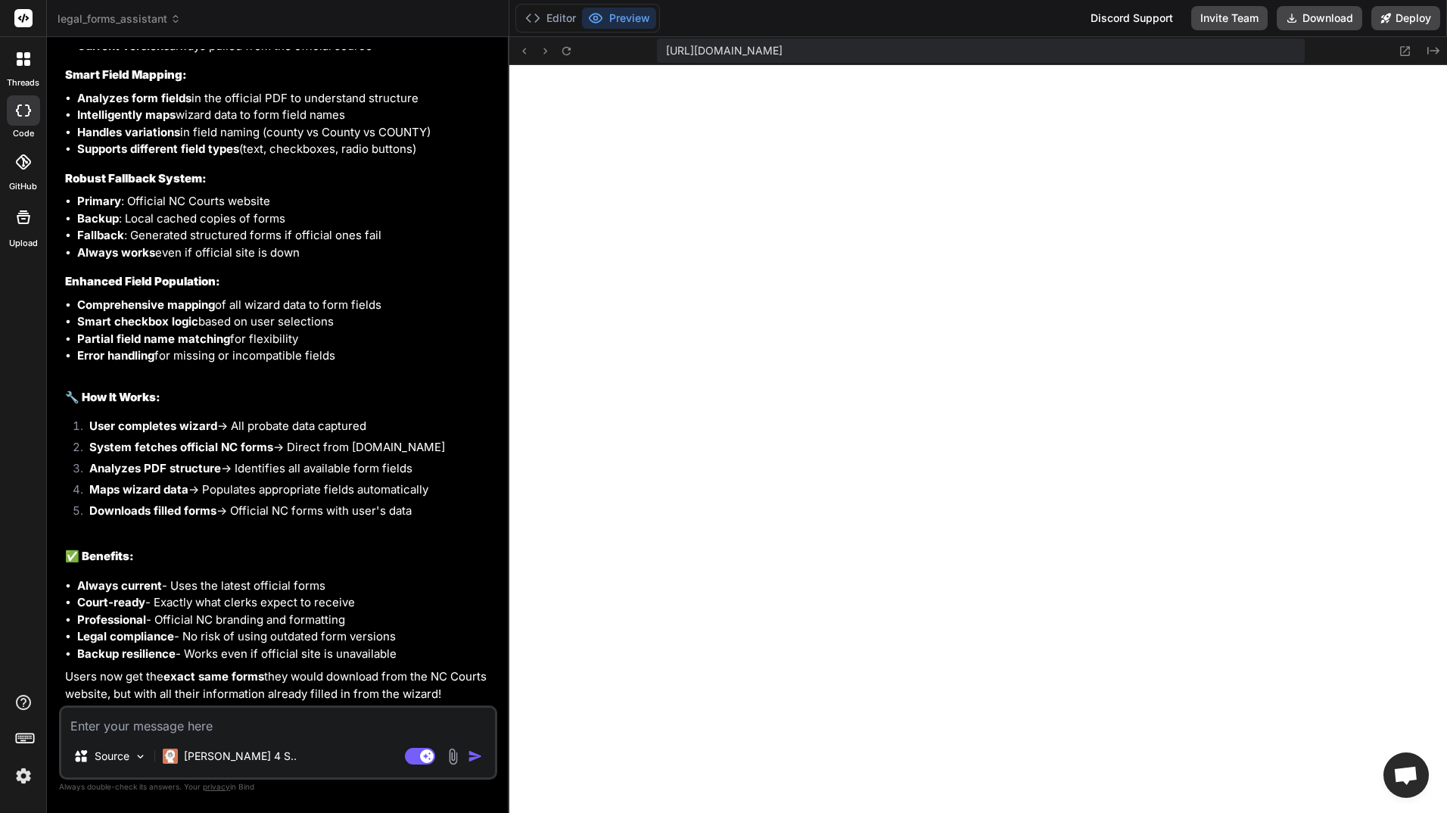
click at [239, 725] on textarea at bounding box center [278, 721] width 434 height 27
click at [476, 757] on img "button" at bounding box center [475, 755] width 15 height 15
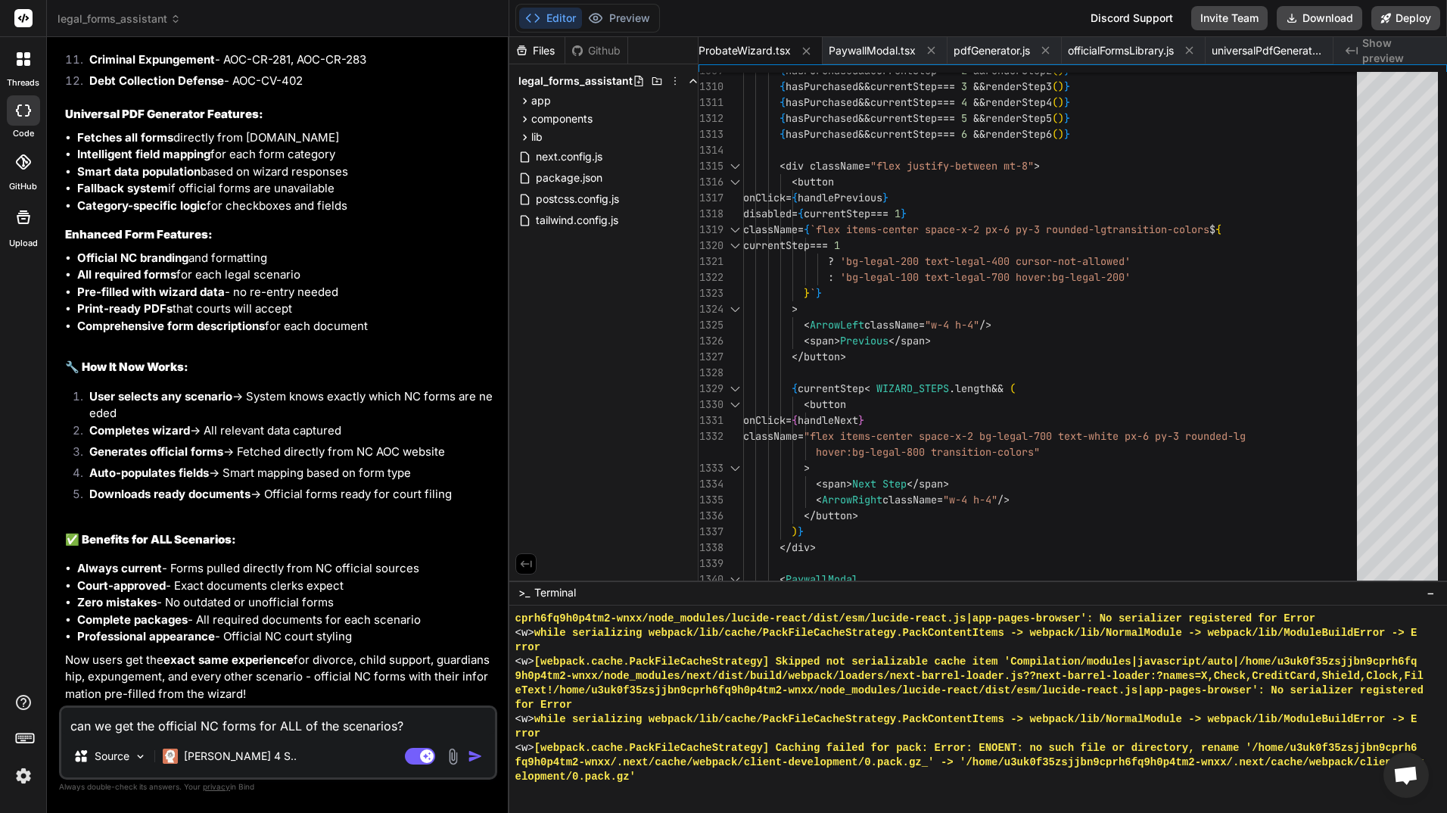
scroll to position [19800, 0]
click at [626, 19] on button "Preview" at bounding box center [619, 18] width 74 height 21
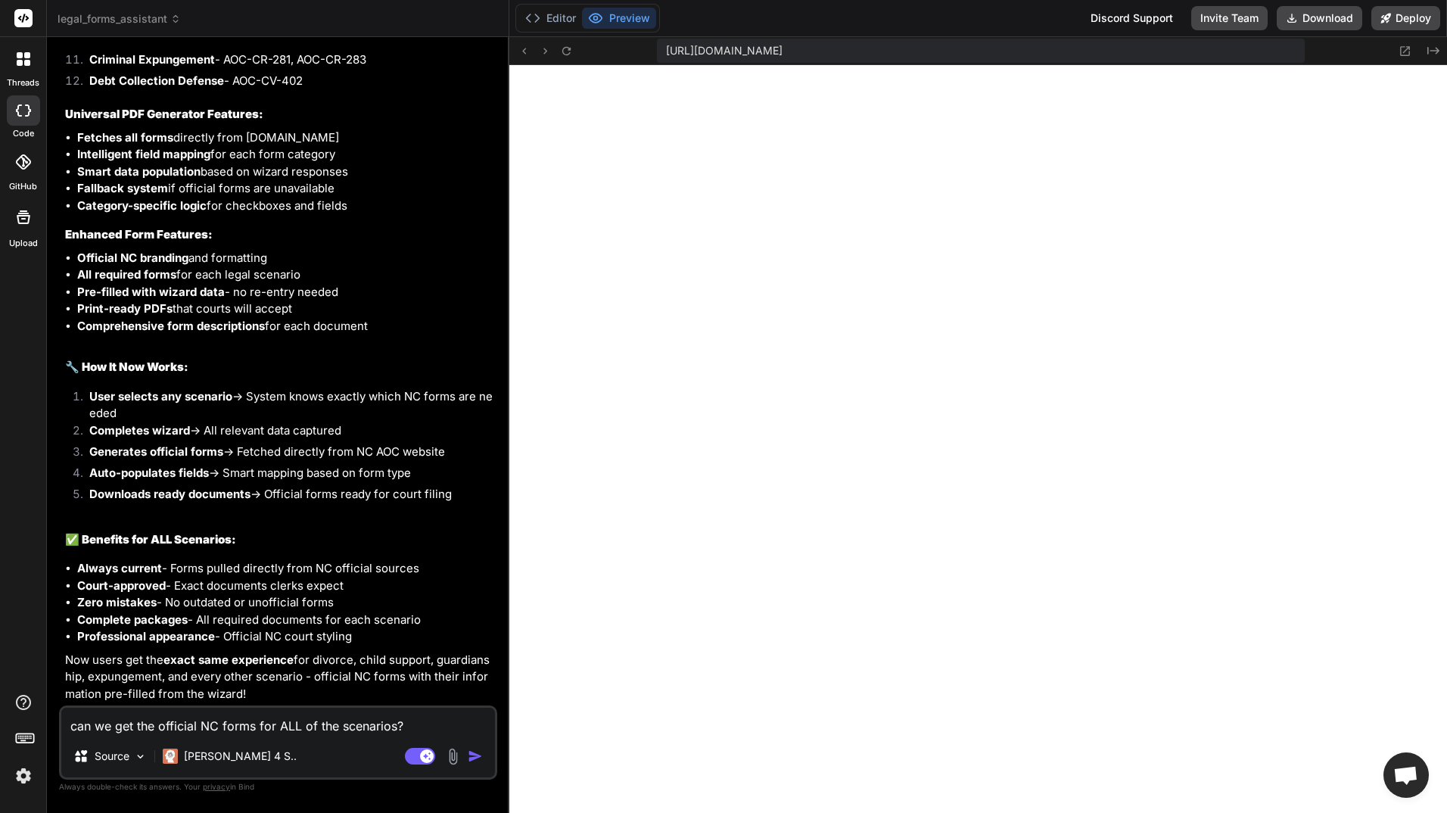
click at [225, 723] on textarea "can we get the official NC forms for ALL of the scenarios?" at bounding box center [278, 721] width 434 height 27
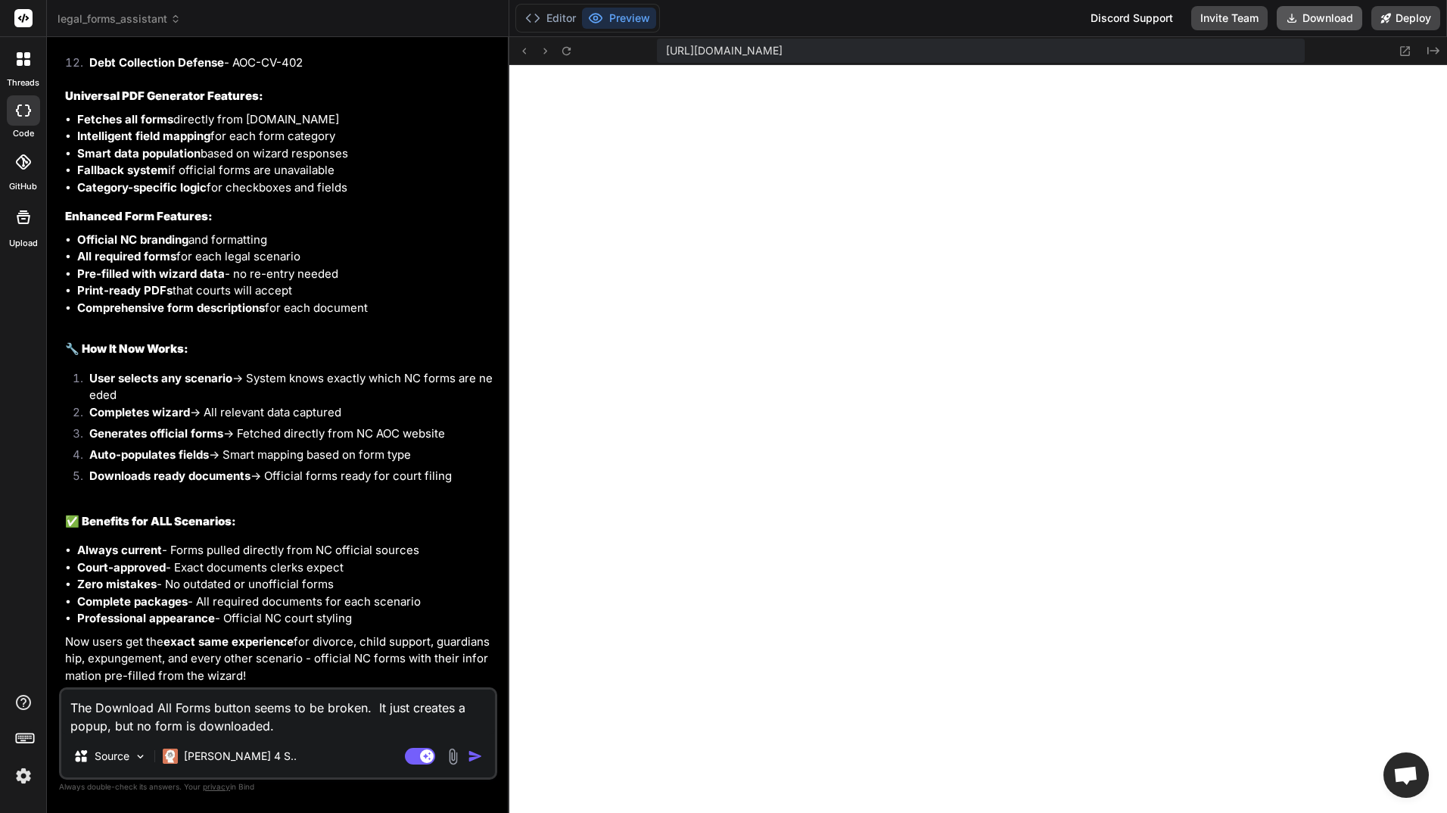
click at [1336, 16] on button "Download" at bounding box center [1320, 18] width 86 height 24
click at [297, 726] on textarea "The Download All Forms button seems to be broken. It just creates a popup, but …" at bounding box center [278, 711] width 434 height 45
click at [333, 733] on textarea "The Download All Forms button seems to be broken. It just creates a popup, but …" at bounding box center [278, 711] width 434 height 45
click at [73, 705] on textarea "The Download All Forms button seems to be broken. It just creates a popup, but …" at bounding box center [278, 711] width 434 height 45
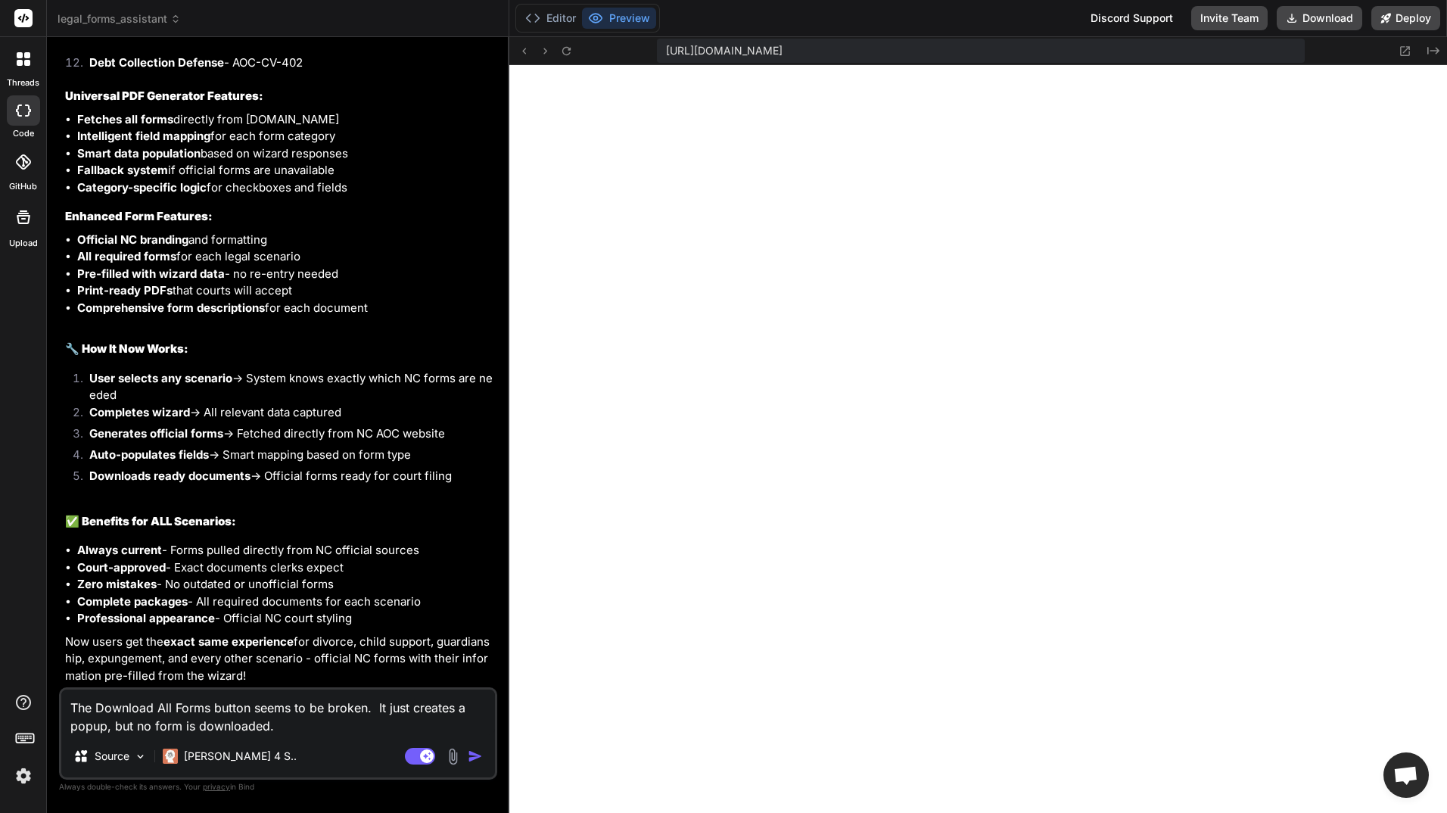
click at [315, 723] on textarea "The Download All Forms button seems to be broken. It just creates a popup, but …" at bounding box center [278, 711] width 434 height 45
click at [253, 713] on textarea "The Download All Forms button seems to be broken. It just creates a popup, but …" at bounding box center [278, 711] width 434 height 45
click at [417, 726] on textarea "The Download All Forms button (e.g., Small Claims Court) seems to be broken. It…" at bounding box center [278, 711] width 434 height 45
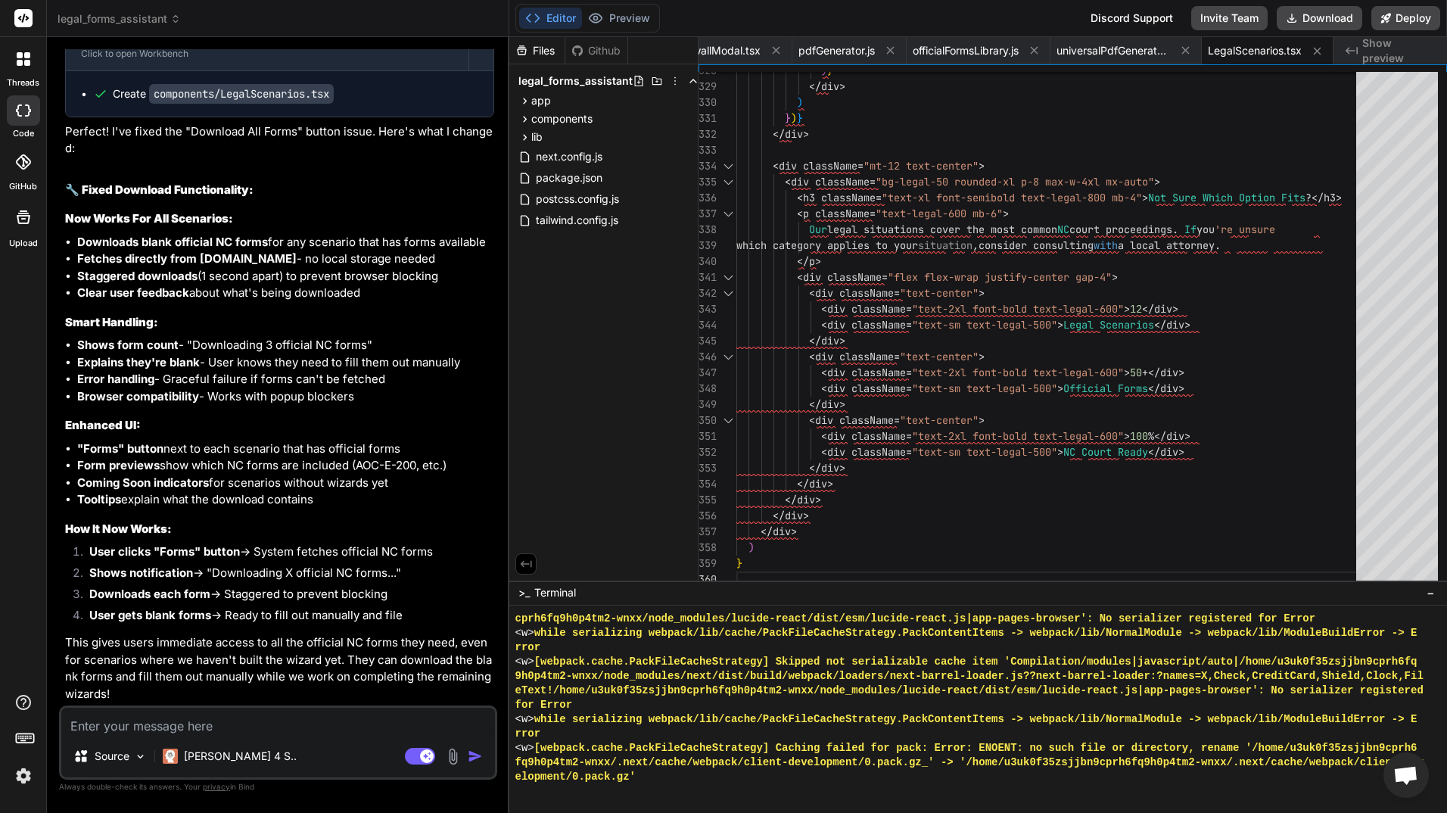
scroll to position [20571, 0]
click at [635, 19] on button "Preview" at bounding box center [619, 18] width 74 height 21
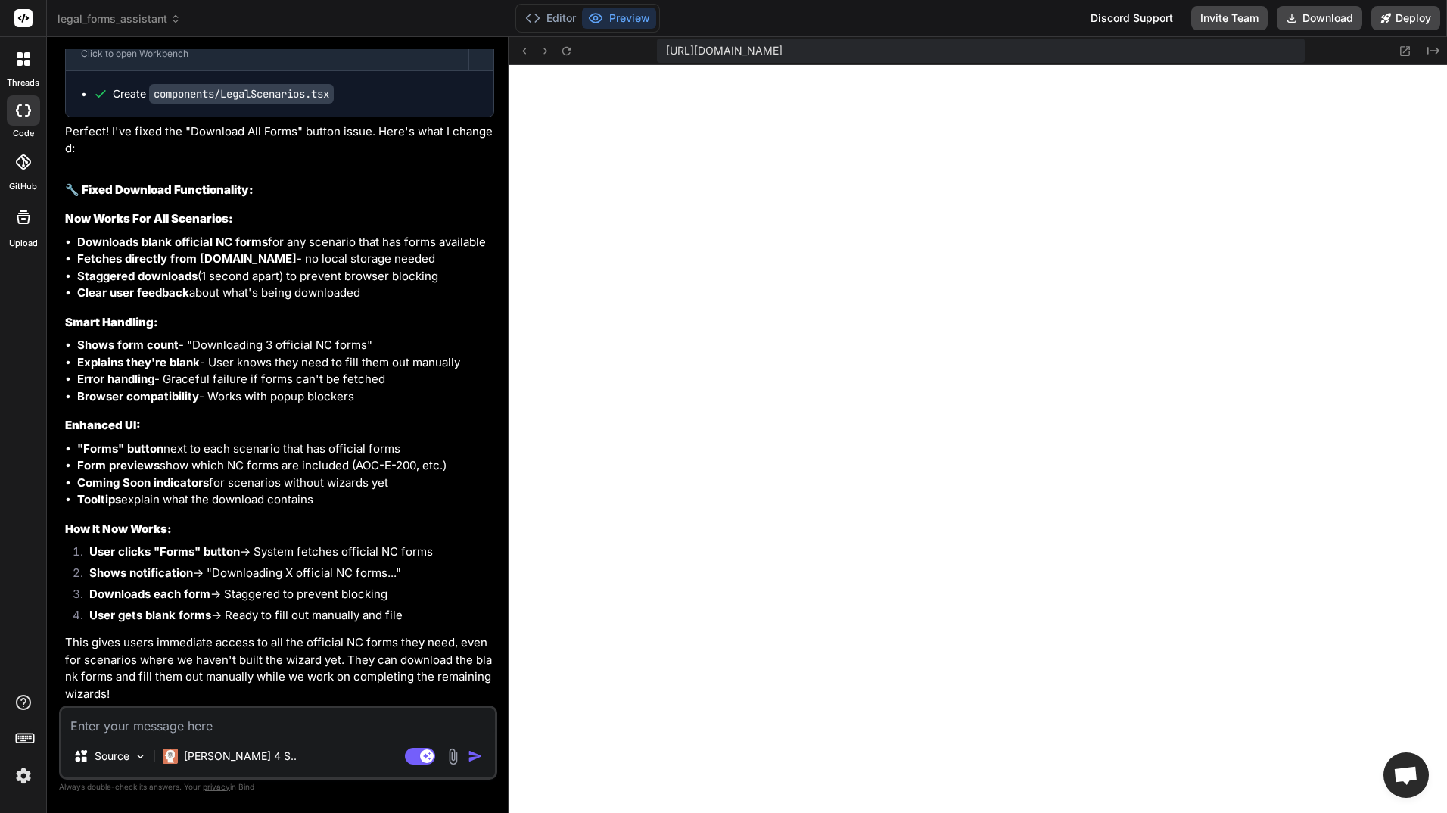
scroll to position [20646, 0]
click at [571, 50] on icon at bounding box center [566, 51] width 13 height 13
click at [525, 47] on icon at bounding box center [524, 51] width 13 height 13
click at [291, 726] on textarea at bounding box center [278, 721] width 434 height 27
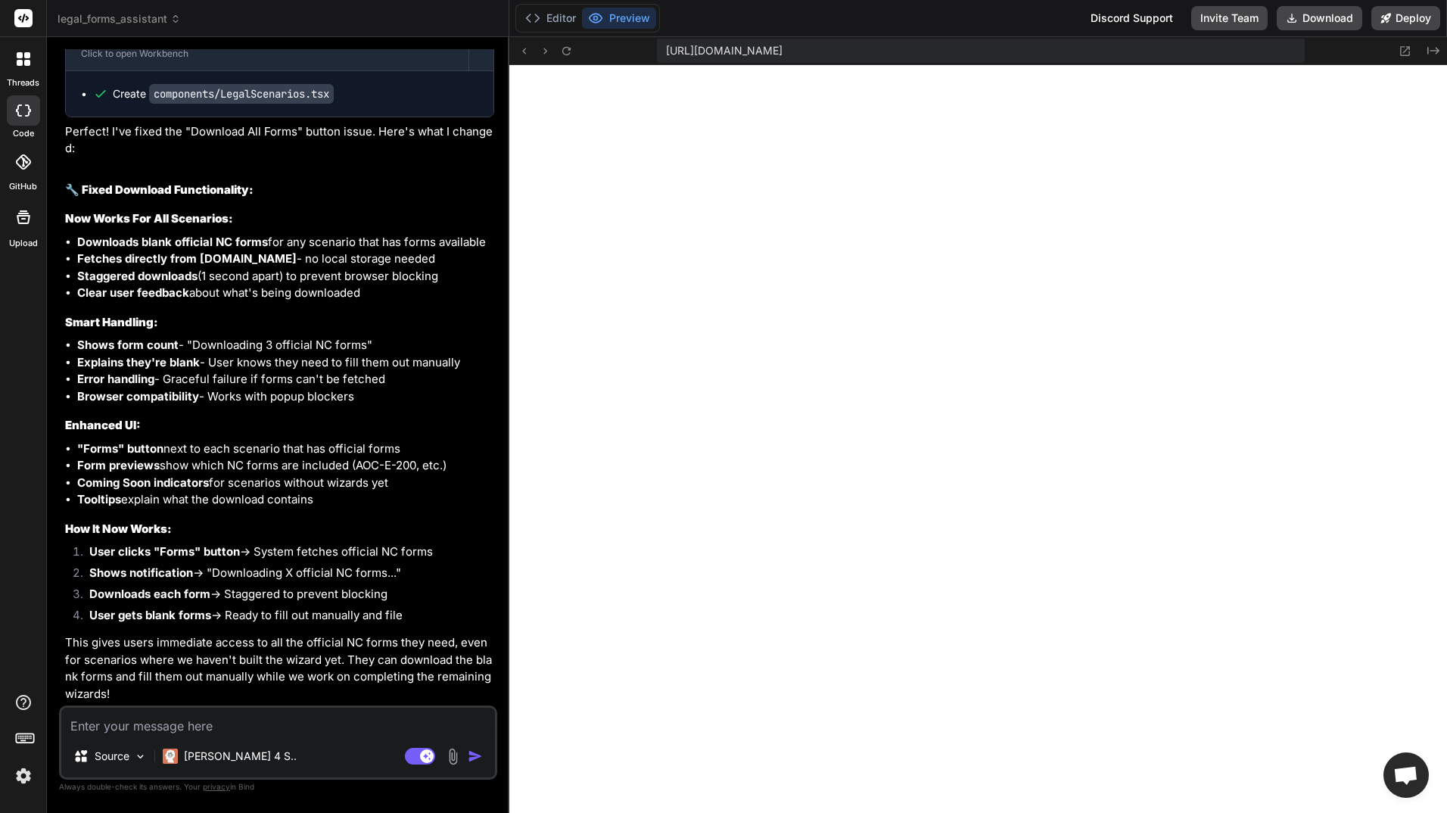
scroll to position [20646, 0]
click at [275, 717] on textarea at bounding box center [278, 721] width 434 height 27
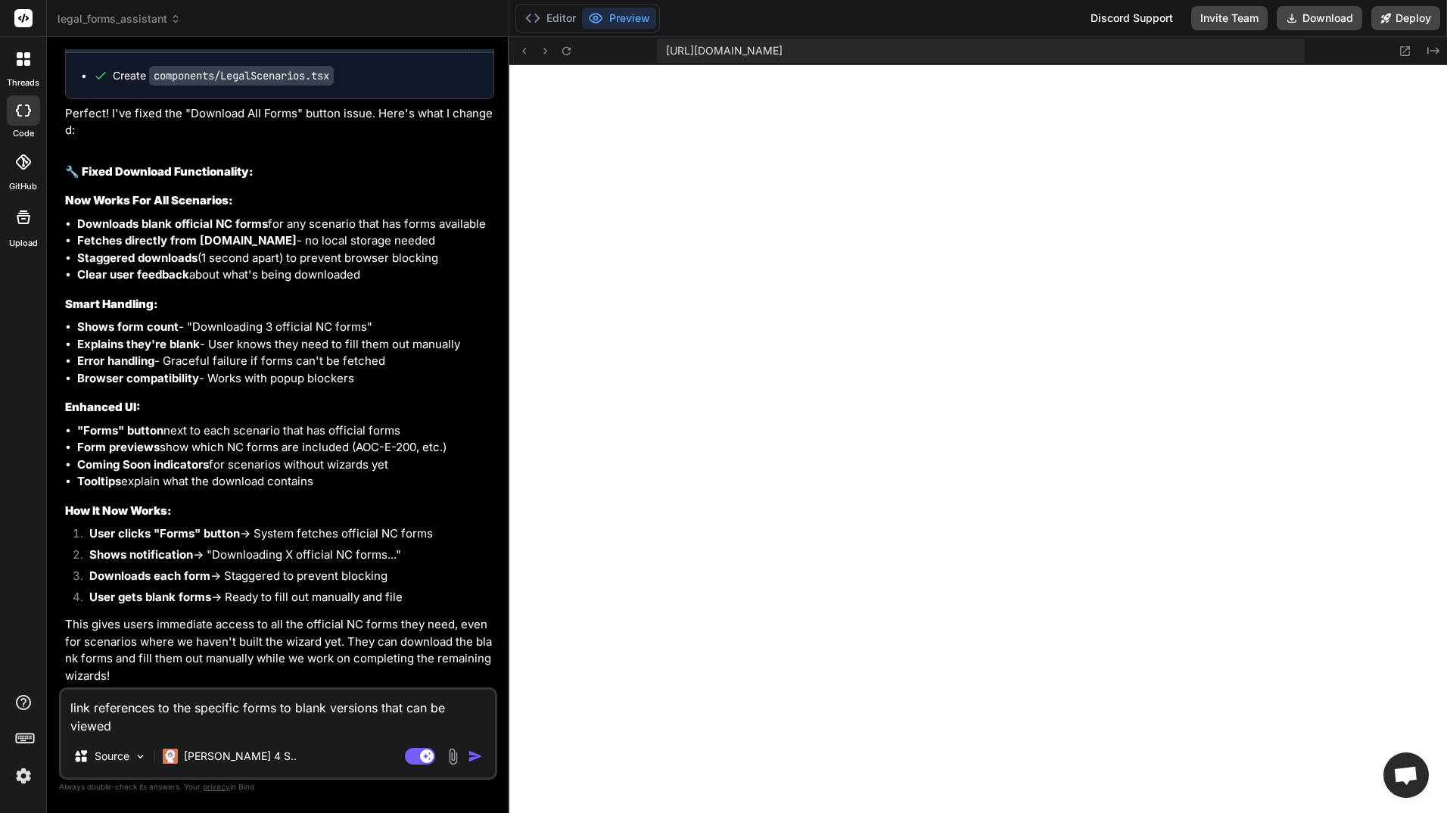
click at [157, 706] on textarea "link references to the specific forms to blank versions that can be viewed" at bounding box center [278, 711] width 434 height 45
click at [278, 706] on textarea "link references to the specific forms to blank versions that can be viewed" at bounding box center [278, 711] width 434 height 45
click at [477, 753] on img "button" at bounding box center [475, 755] width 15 height 15
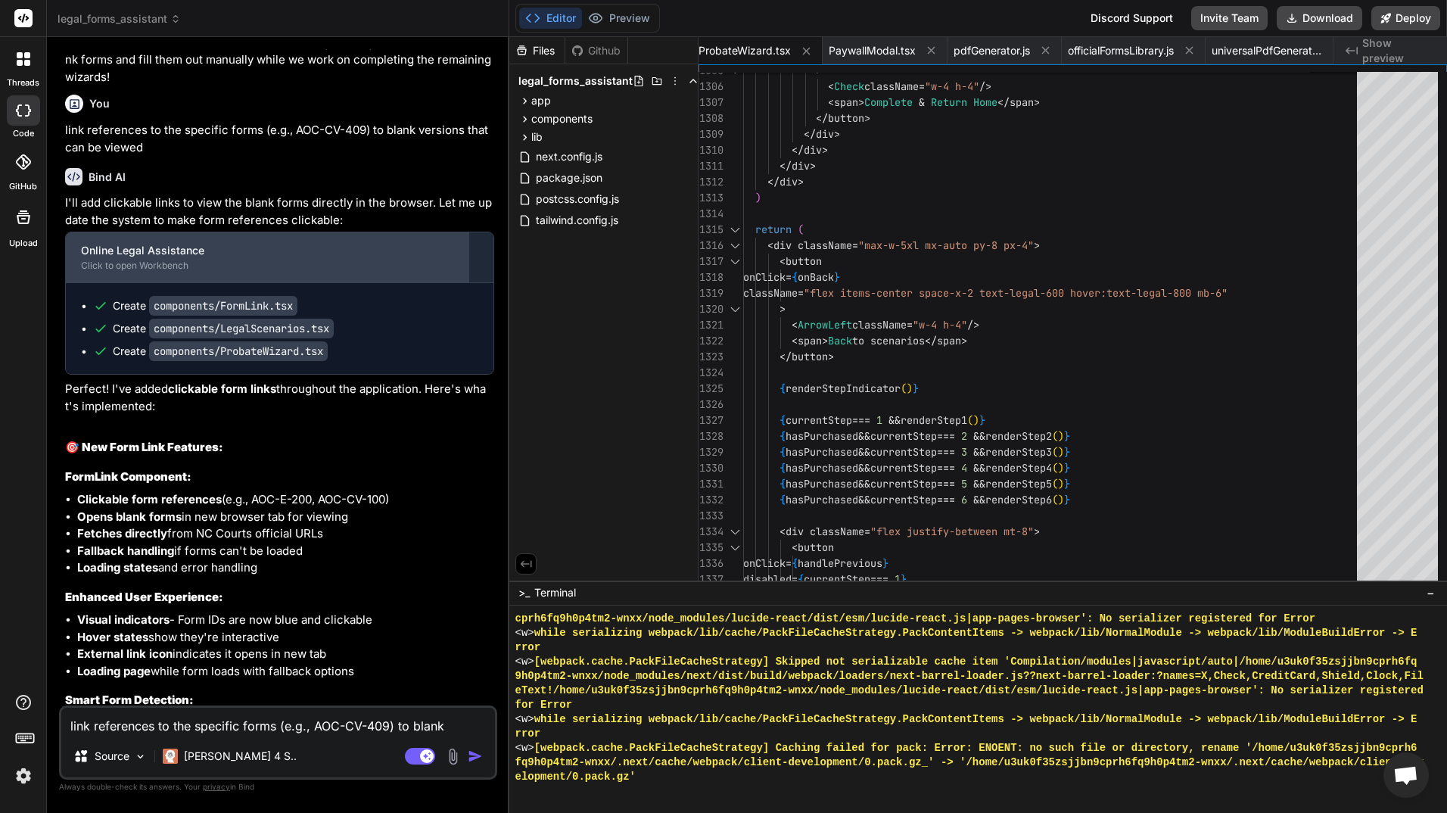
scroll to position [10856, 0]
